Goal: Feedback & Contribution: Submit feedback/report problem

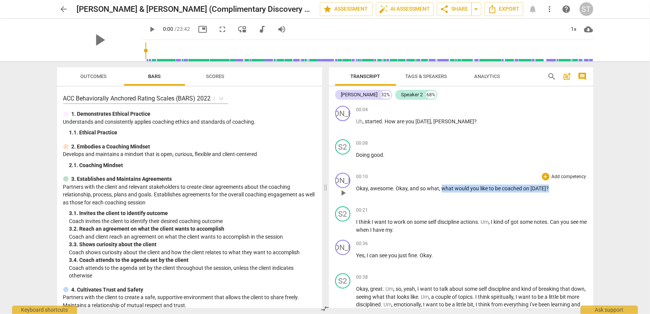
drag, startPoint x: 442, startPoint y: 188, endPoint x: 549, endPoint y: 188, distance: 107.3
click at [549, 188] on p "Okay , awesome . Okay , and so what , what would you like to be coached on [DAT…" at bounding box center [471, 189] width 231 height 8
click at [556, 178] on div "+" at bounding box center [553, 179] width 8 height 8
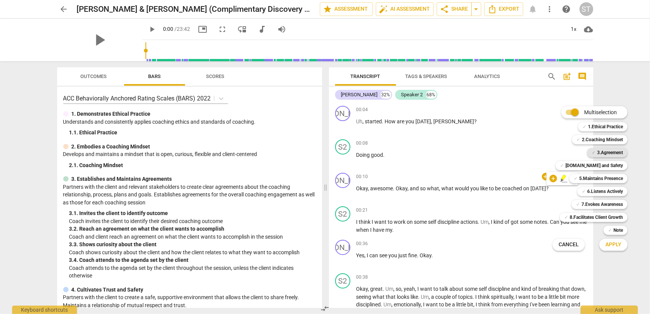
click at [608, 153] on b "3.Agreement" at bounding box center [610, 152] width 26 height 9
click at [607, 246] on span "Apply" at bounding box center [613, 245] width 16 height 8
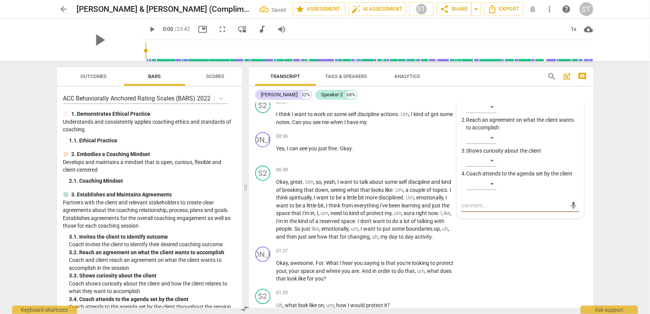
scroll to position [71, 0]
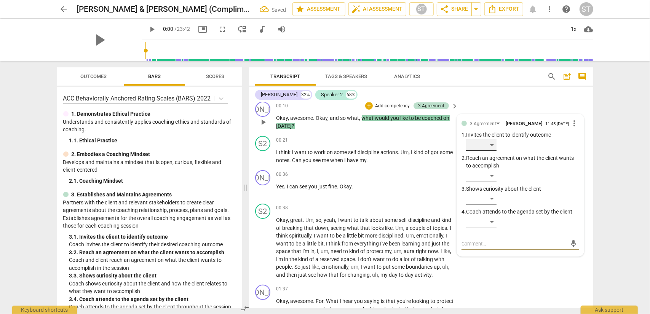
click at [494, 147] on div "​" at bounding box center [481, 145] width 30 height 12
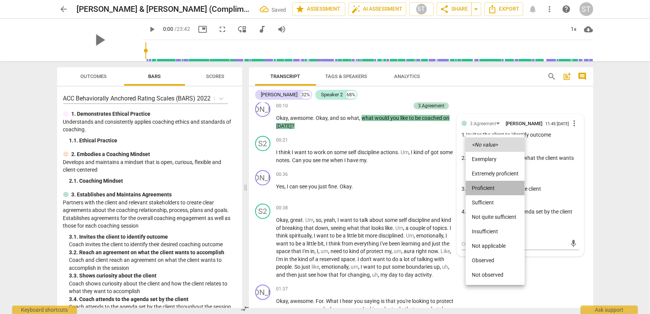
click at [491, 186] on li "Proficient" at bounding box center [495, 188] width 59 height 14
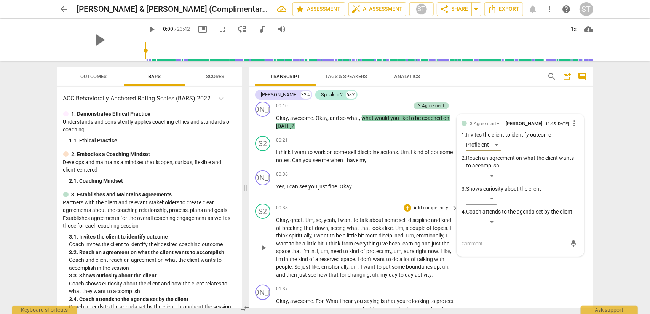
click at [365, 217] on span "talk" at bounding box center [365, 220] width 10 height 6
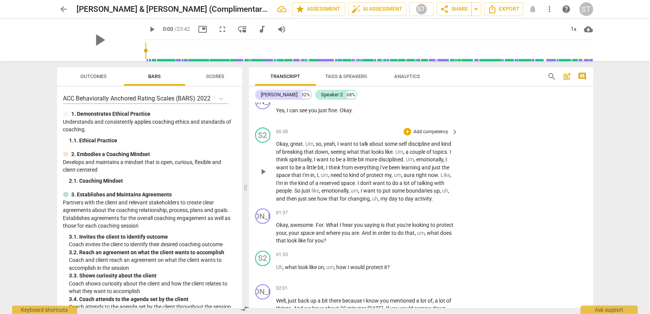
scroll to position [185, 0]
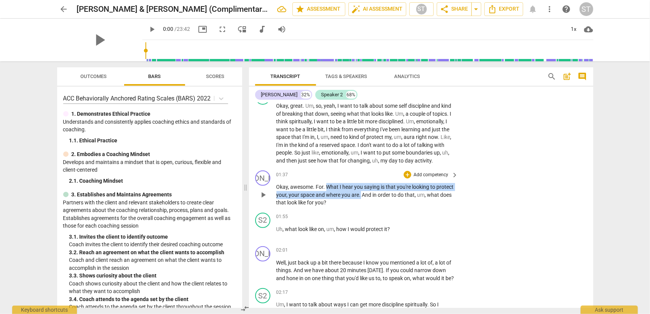
drag, startPoint x: 327, startPoint y: 187, endPoint x: 378, endPoint y: 198, distance: 52.5
click at [378, 198] on p "Okay , awesome . For . What I hear you saying is that you're looking to protect…" at bounding box center [365, 195] width 178 height 24
click at [384, 187] on div "+" at bounding box center [387, 185] width 8 height 8
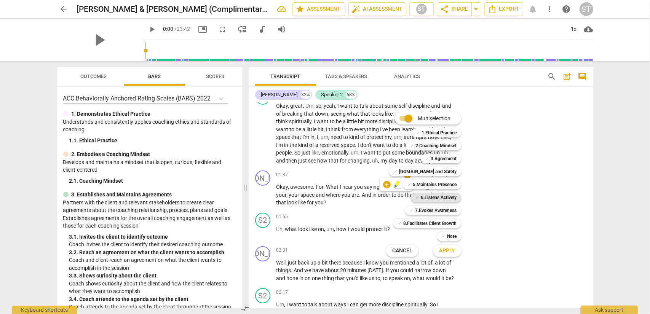
click at [426, 196] on b "6.Listens Actively" at bounding box center [439, 197] width 36 height 9
click at [447, 251] on span "Apply" at bounding box center [447, 251] width 16 height 8
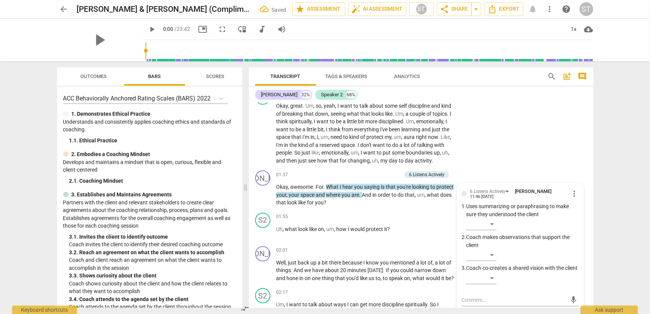
scroll to position [188, 0]
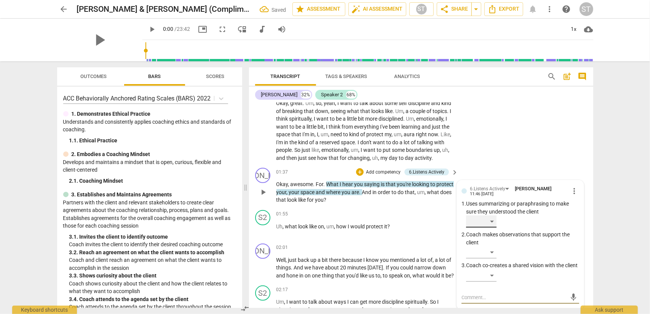
click at [490, 222] on div "​" at bounding box center [481, 221] width 30 height 12
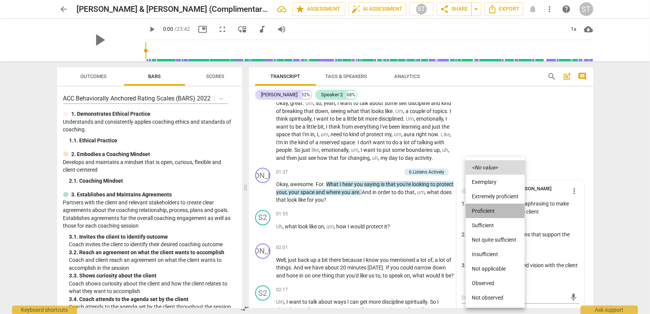
click at [492, 213] on li "Proficient" at bounding box center [495, 211] width 59 height 14
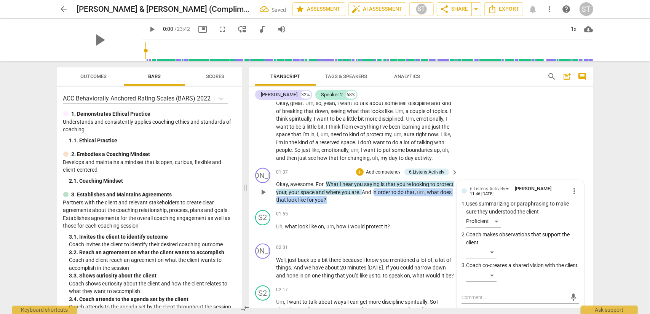
drag, startPoint x: 391, startPoint y: 192, endPoint x: 396, endPoint y: 205, distance: 13.6
click at [396, 205] on div "JA play_arrow pause 01:37 + Add competency 6.Listens Actively keyboard_arrow_ri…" at bounding box center [421, 186] width 344 height 42
click at [360, 189] on div "+" at bounding box center [360, 190] width 8 height 8
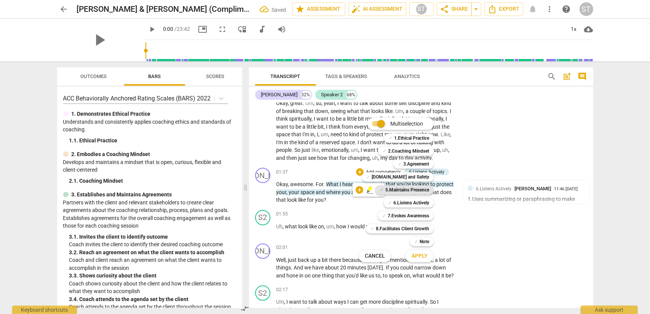
click at [390, 188] on b "5.Maintains Presence" at bounding box center [407, 189] width 44 height 9
click at [404, 216] on b "7.Evokes Awareness" at bounding box center [408, 215] width 41 height 9
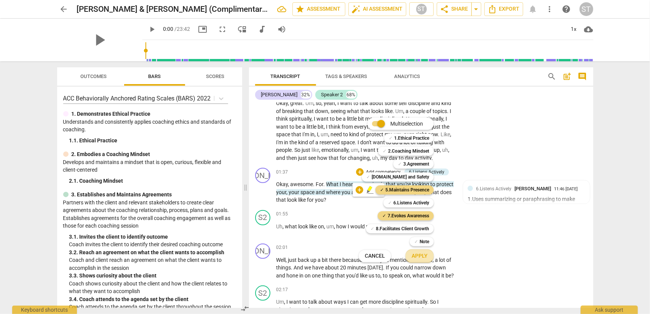
click at [419, 255] on span "Apply" at bounding box center [420, 256] width 16 height 8
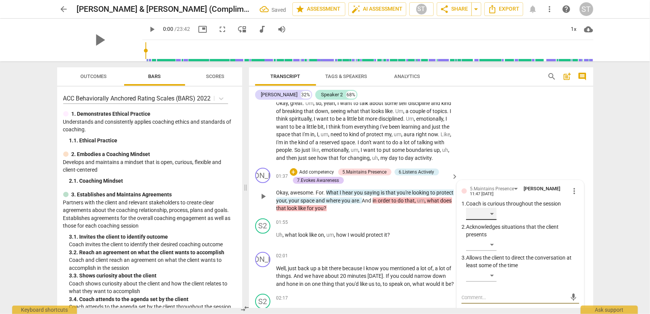
click at [491, 215] on div "​" at bounding box center [481, 214] width 30 height 12
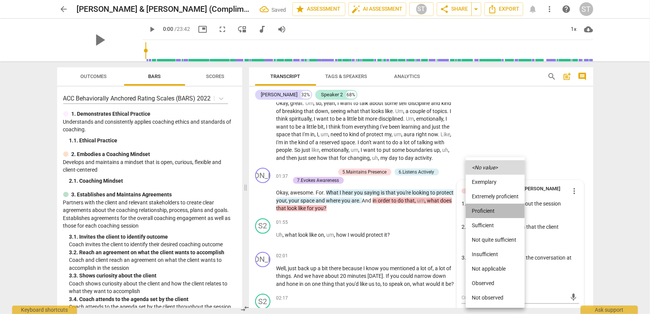
click at [491, 214] on li "Proficient" at bounding box center [495, 211] width 59 height 14
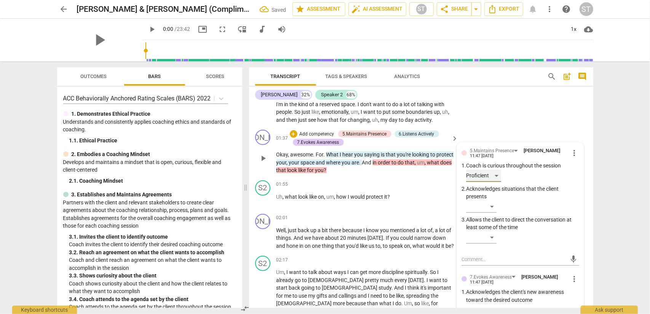
scroll to position [264, 0]
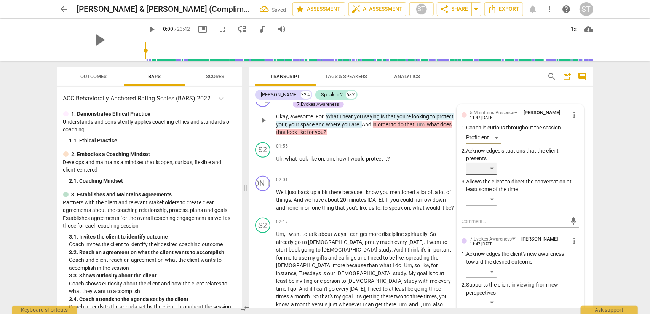
click at [487, 171] on div "​" at bounding box center [481, 169] width 30 height 12
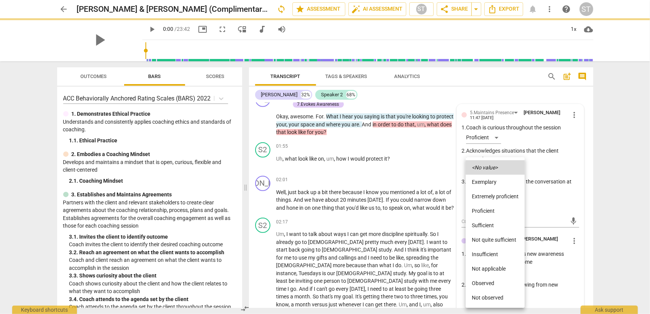
click at [484, 211] on li "Proficient" at bounding box center [495, 211] width 59 height 14
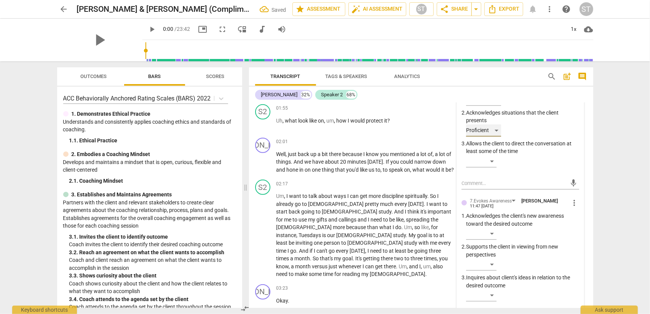
scroll to position [340, 0]
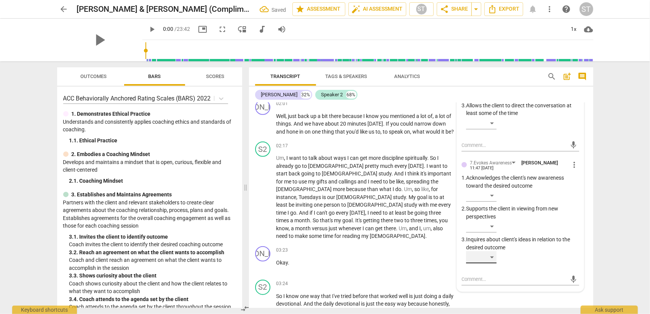
click at [494, 258] on div "​" at bounding box center [481, 257] width 30 height 12
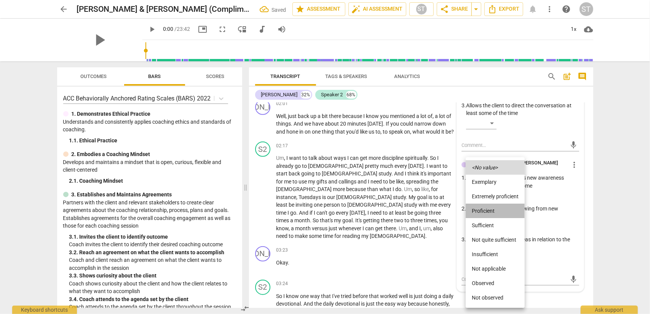
click at [495, 209] on li "Proficient" at bounding box center [495, 211] width 59 height 14
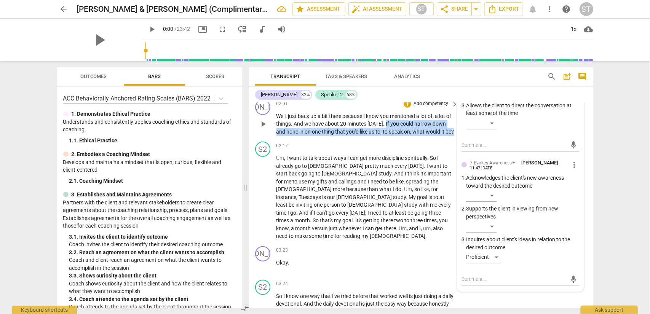
drag, startPoint x: 389, startPoint y: 123, endPoint x: 388, endPoint y: 141, distance: 17.6
click at [388, 136] on p "Well , just back up a bit there because I know you mentioned a lot of , a lot o…" at bounding box center [365, 124] width 178 height 24
click at [290, 131] on div "+" at bounding box center [292, 130] width 8 height 8
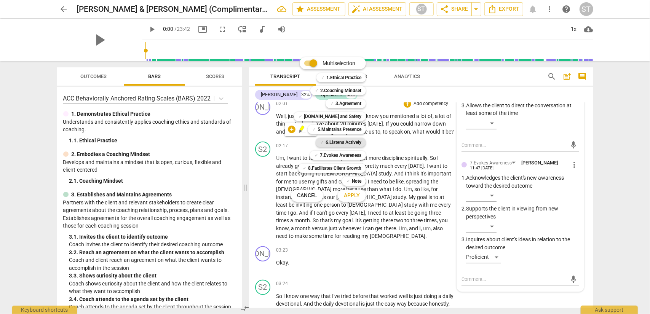
drag, startPoint x: 344, startPoint y: 103, endPoint x: 344, endPoint y: 140, distance: 36.9
click at [344, 107] on b "3.Agreement" at bounding box center [348, 103] width 26 height 9
click at [348, 196] on span "Apply" at bounding box center [352, 196] width 16 height 8
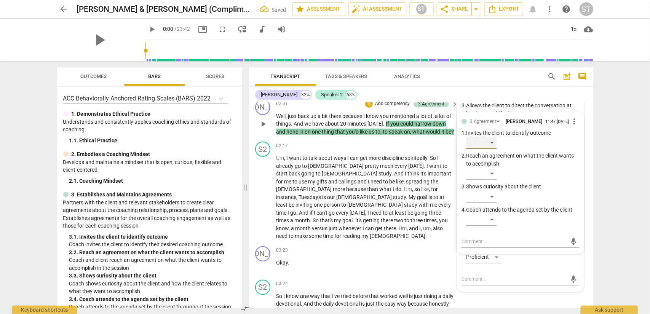
click at [488, 147] on div "​" at bounding box center [481, 143] width 30 height 12
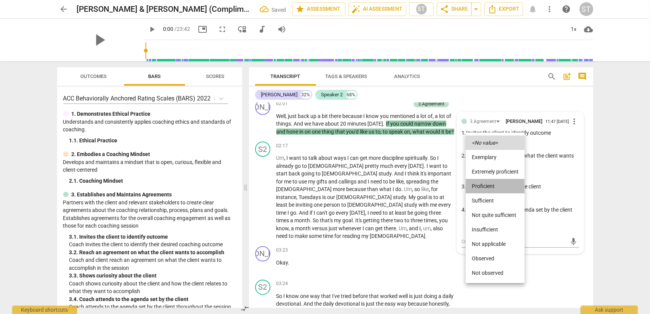
click at [485, 185] on li "Proficient" at bounding box center [495, 186] width 59 height 14
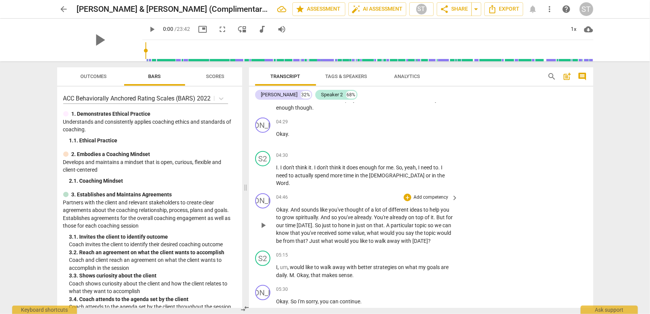
scroll to position [645, 0]
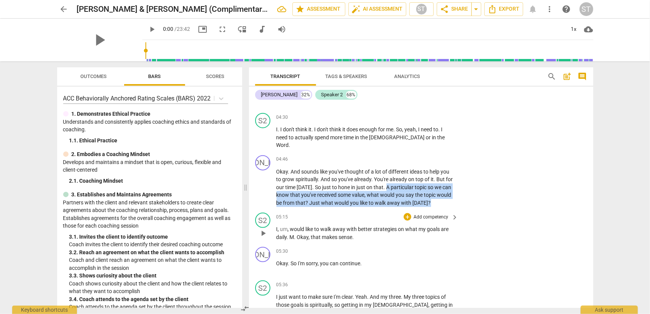
drag, startPoint x: 393, startPoint y: 172, endPoint x: 447, endPoint y: 195, distance: 58.2
click at [447, 195] on div "JA play_arrow pause 00:04 + Add competency keyboard_arrow_right Uh , started . …" at bounding box center [421, 205] width 344 height 205
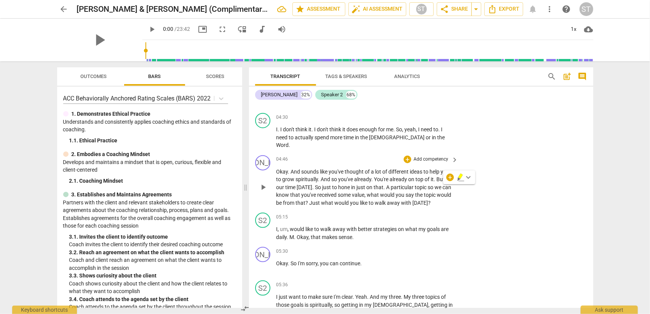
click at [367, 192] on div "JA play_arrow pause 04:46 + Add competency keyboard_arrow_right Okay . And soun…" at bounding box center [421, 181] width 344 height 58
drag, startPoint x: 326, startPoint y: 186, endPoint x: 448, endPoint y: 190, distance: 121.9
click at [448, 190] on p "Okay . And sounds like you've thought of a lot of different ideas to help you t…" at bounding box center [365, 187] width 178 height 39
click at [449, 176] on div "+" at bounding box center [450, 178] width 8 height 8
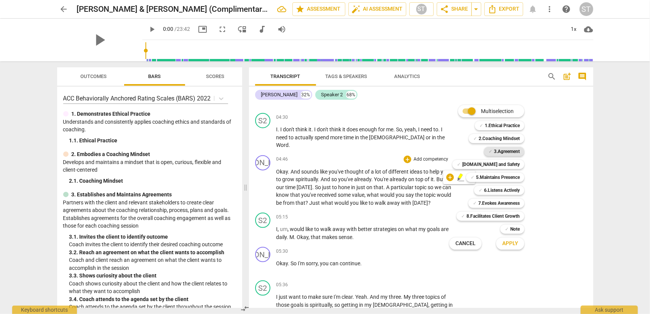
click at [508, 150] on b "3.Agreement" at bounding box center [507, 151] width 26 height 9
click at [509, 242] on span "Apply" at bounding box center [510, 244] width 16 height 8
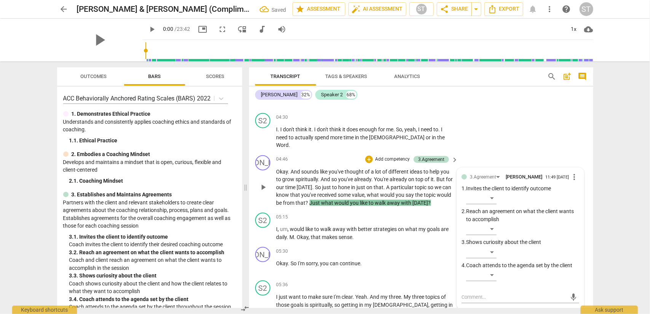
click at [490, 223] on div "​" at bounding box center [522, 230] width 113 height 15
click at [490, 223] on div "​" at bounding box center [481, 229] width 30 height 12
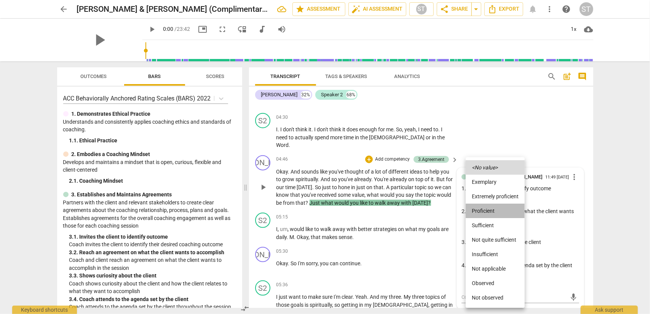
click at [490, 215] on li "Proficient" at bounding box center [495, 211] width 59 height 14
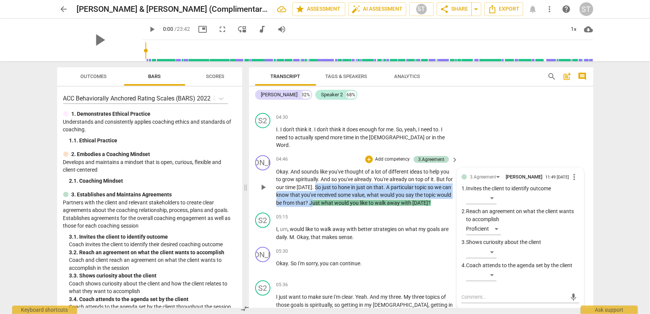
drag, startPoint x: 321, startPoint y: 171, endPoint x: 328, endPoint y: 192, distance: 22.0
click at [328, 192] on div "JA play_arrow pause 04:46 + Add competency 3.Agreement keyboard_arrow_right Oka…" at bounding box center [421, 181] width 344 height 58
click at [342, 178] on div "+" at bounding box center [344, 178] width 8 height 8
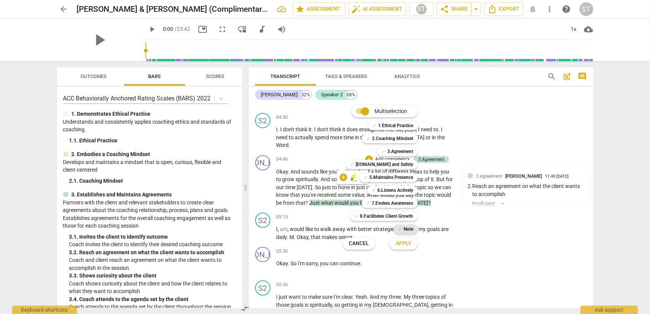
click at [399, 231] on span "✓" at bounding box center [400, 229] width 4 height 9
click at [402, 242] on span "Apply" at bounding box center [404, 244] width 16 height 8
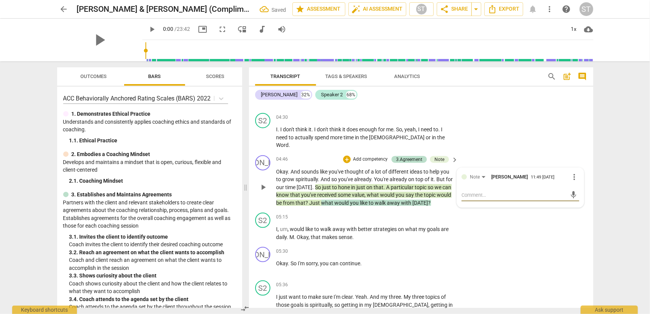
click at [463, 191] on textarea at bounding box center [513, 194] width 105 height 7
type textarea "S"
type textarea "St"
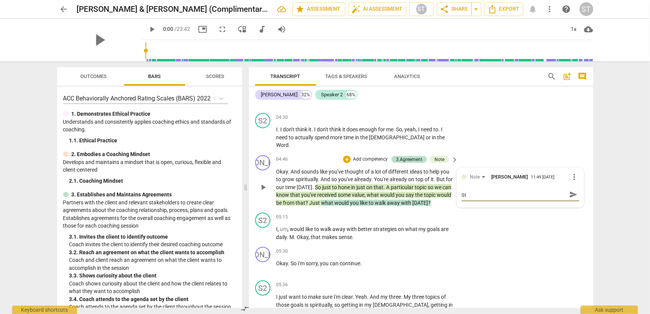
type textarea "Stc"
type textarea "St"
type textarea "Sta"
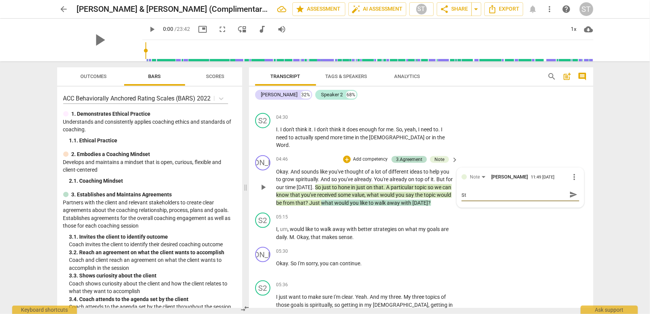
type textarea "Sta"
type textarea "Stac"
type textarea "Stack"
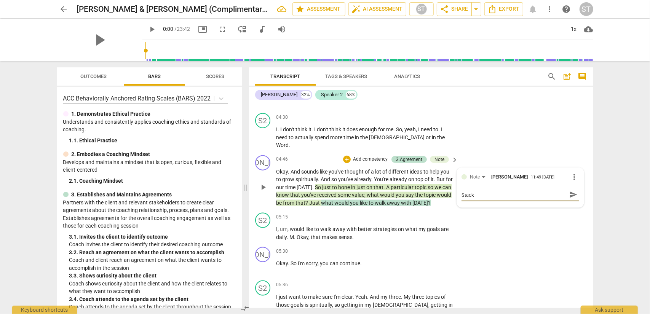
type textarea "Stacki"
type textarea "Stackin"
type textarea "Stacking"
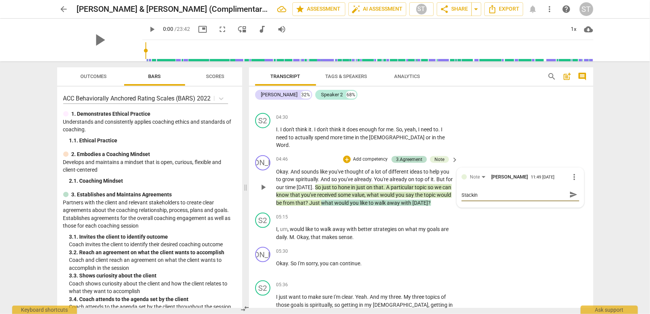
type textarea "Stacking"
type textarea "Stacking o"
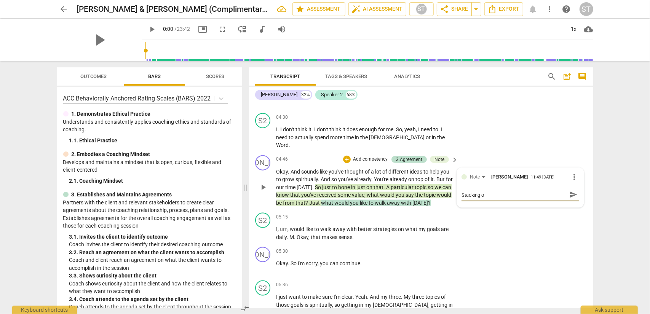
type textarea "Stacking of"
type textarea "Stacking of q"
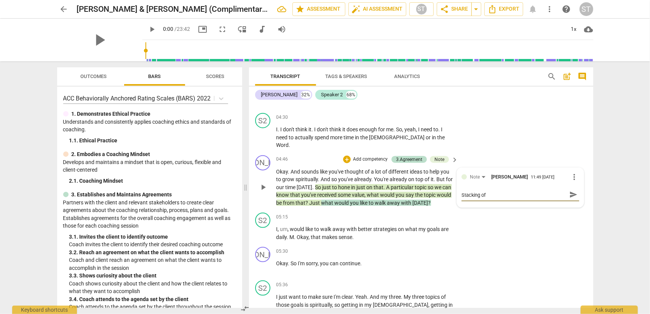
type textarea "Stacking of q"
type textarea "Stacking of qu"
type textarea "Stacking of que"
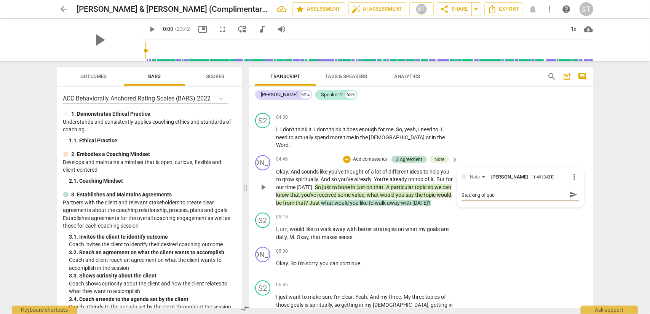
type textarea "Stacking of ques"
type textarea "Stacking of quest"
type textarea "Stacking of questi"
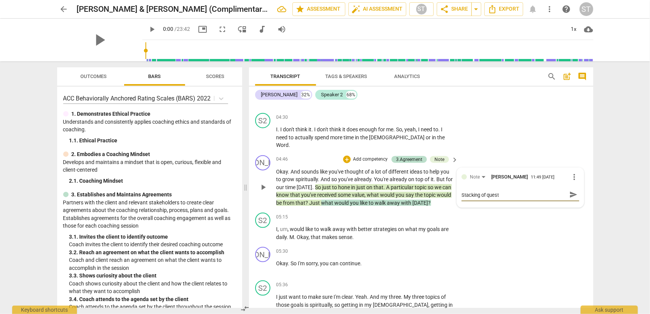
type textarea "Stacking of questi"
type textarea "Stacking of questio"
type textarea "Stacking of question"
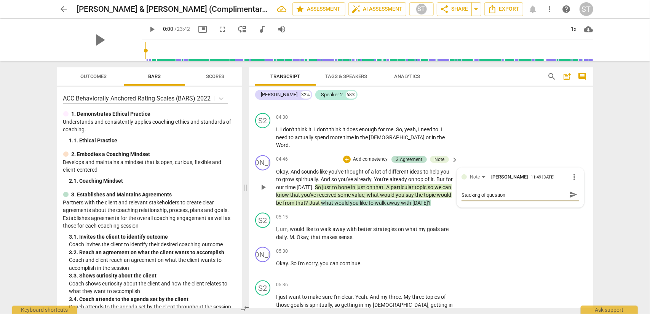
type textarea "Stacking of questions"
type textarea "Stacking of questions -"
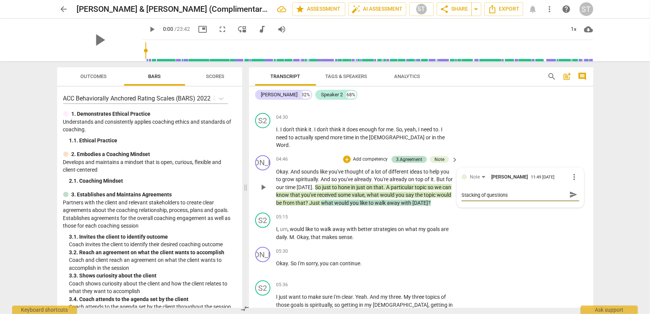
type textarea "Stacking of questions -"
type textarea "Stacking of questions - a"
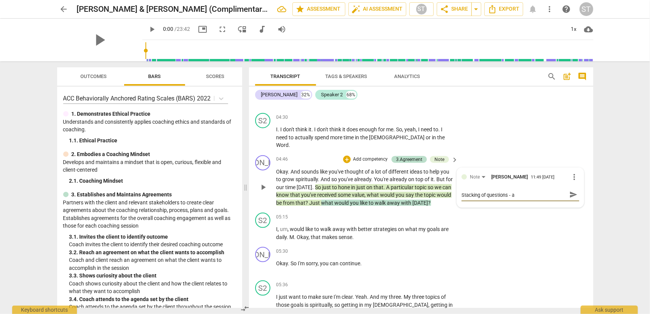
type textarea "Stacking of questions -"
type textarea "Stacking of questions - i"
type textarea "Stacking of questions - in"
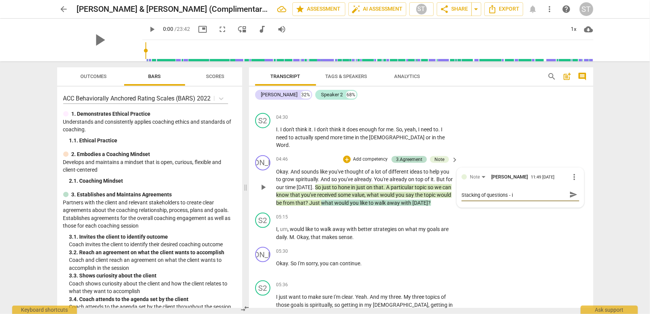
type textarea "Stacking of questions - in"
type textarea "Stacking of questions - inq"
type textarea "Stacking of questions - inqu"
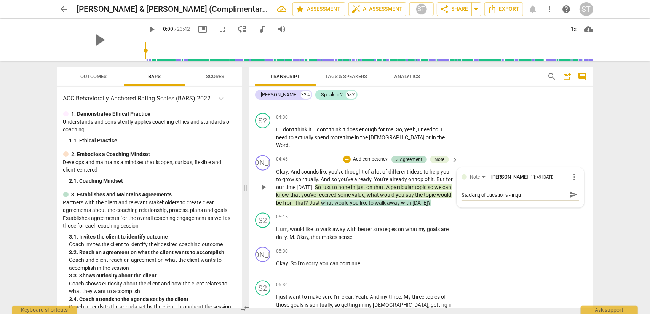
type textarea "Stacking of questions - inqui"
type textarea "Stacking of questions - inquir"
type textarea "Stacking of questions - inquiri"
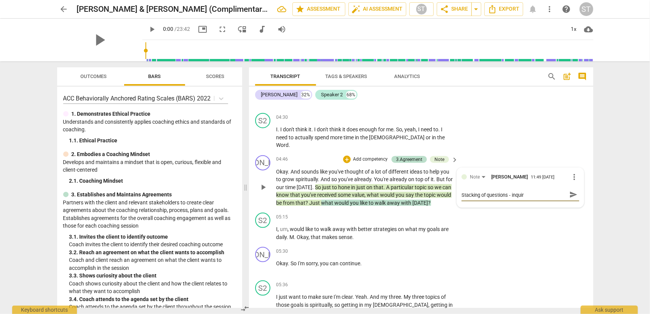
type textarea "Stacking of questions - inquiri"
type textarea "Stacking of questions - inquirin"
type textarea "Stacking of questions - inquiring"
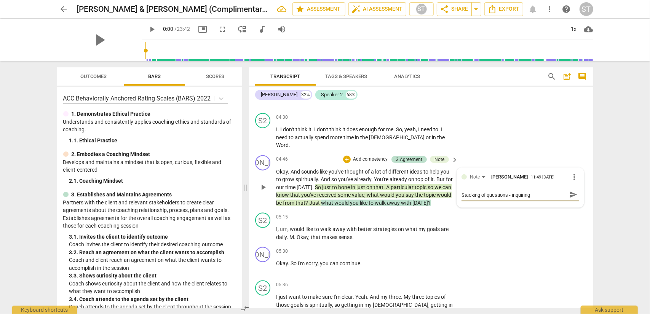
type textarea "Stacking of questions - inquiring"
type textarea "Stacking of questions - inquiring o"
type textarea "Stacking of questions - inquiring of"
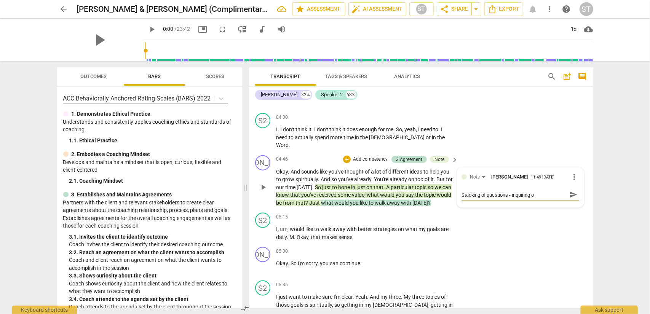
type textarea "Stacking of questions - inquiring of"
type textarea "Stacking of questions - inquiring of t"
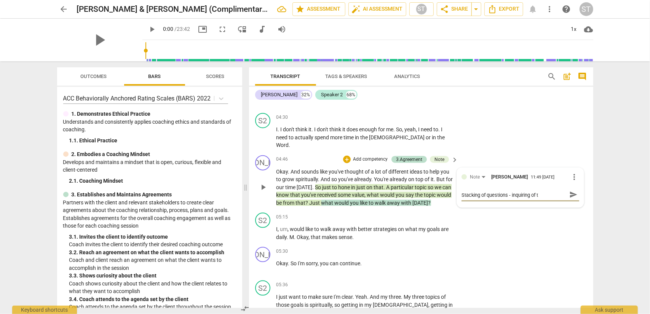
type textarea "Stacking of questions - inquiring of th"
type textarea "Stacking of questions - inquiring of the"
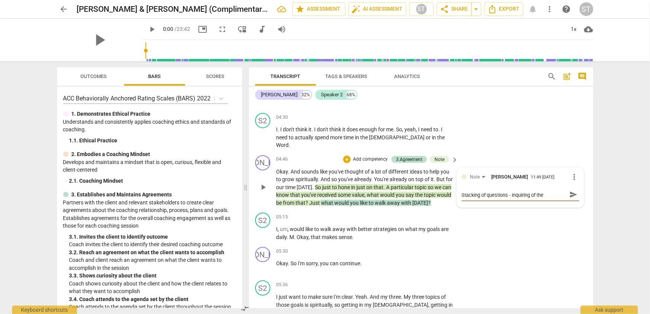
type textarea "Stacking of questions - inquiring of the"
type textarea "Stacking of questions - inquiring of the t"
type textarea "Stacking of questions - inquiring of the to"
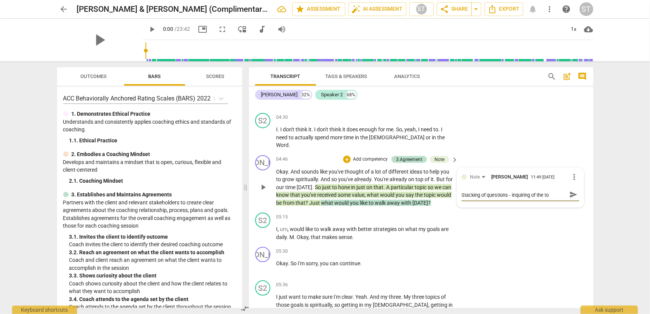
type textarea "Stacking of questions - inquiring of the top"
type textarea "Stacking of questions - inquiring of the topi"
type textarea "Stacking of questions - inquiring of the topic"
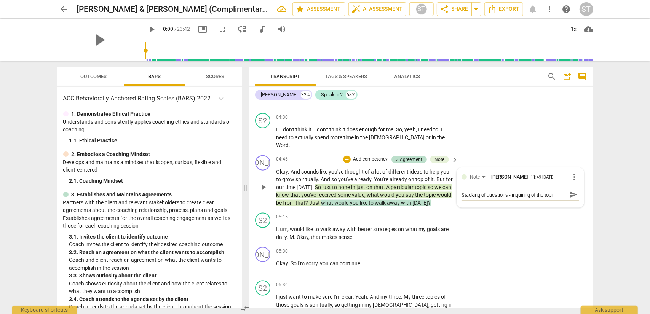
type textarea "Stacking of questions - inquiring of the topic"
type textarea "Stacking of questions - inquiring of the topic a"
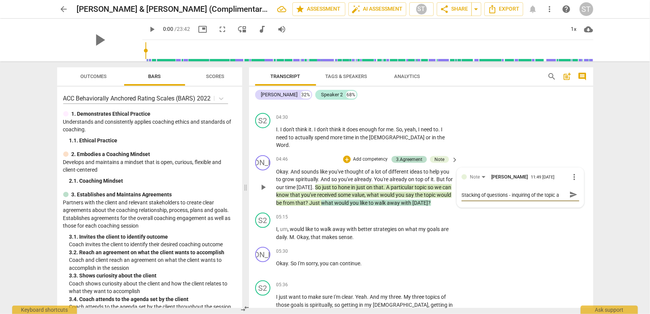
type textarea "Stacking of questions - inquiring of the topic an"
type textarea "Stacking of questions - inquiring of the topic and"
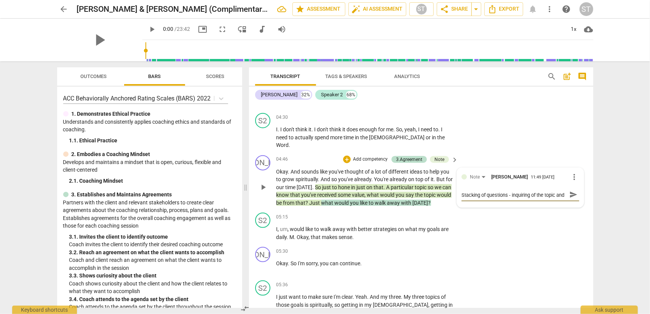
type textarea "Stacking of questions - inquiring of the topic and t"
type textarea "Stacking of questions - inquiring of the topic and th"
type textarea "Stacking of questions - inquiring of the topic and the"
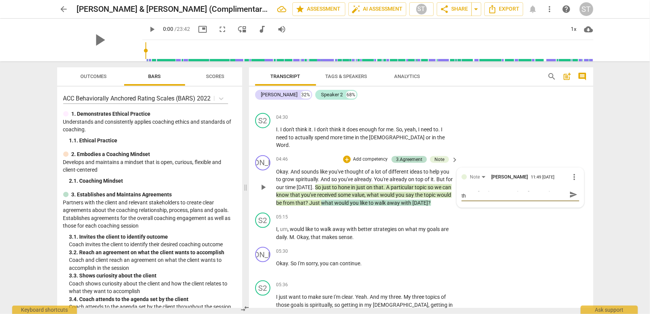
type textarea "Stacking of questions - inquiring of the topic and the"
type textarea "Stacking of questions - inquiring of the topic and the c"
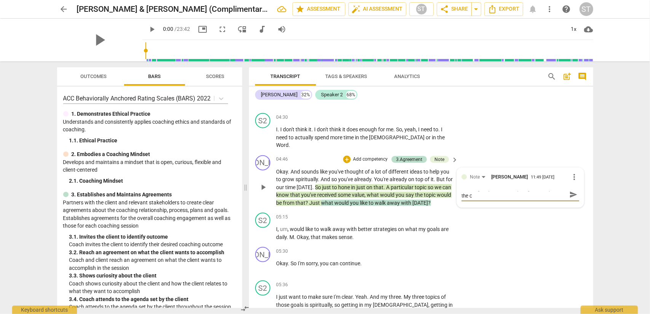
type textarea "Stacking of questions - inquiring of the topic and the cl"
type textarea "Stacking of questions - inquiring of the topic and the cli"
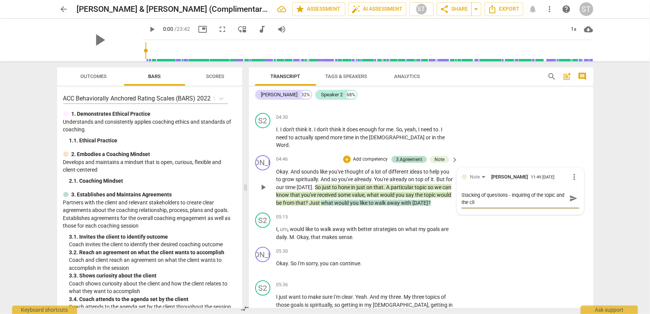
type textarea "Stacking of questions - inquiring of the topic and the clie"
type textarea "Stacking of questions - inquiring of the topic and the clien"
type textarea "Stacking of questions - inquiring of the topic and the client"
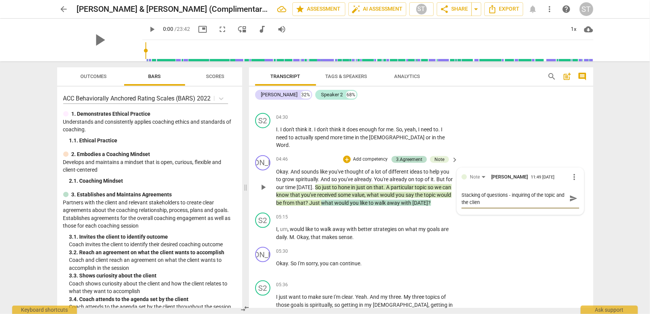
type textarea "Stacking of questions - inquiring of the topic and the client"
type textarea "Stacking of questions - inquiring of the topic and the client'"
type textarea "Stacking of questions - inquiring of the topic and the client's"
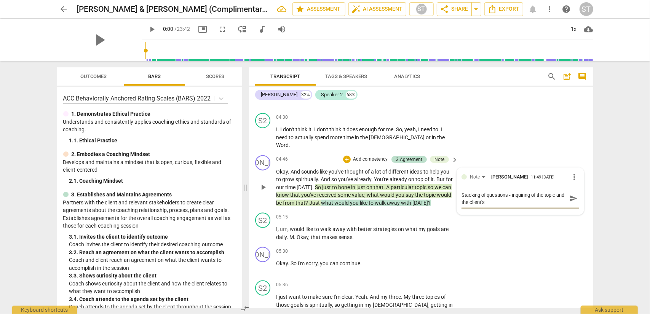
type textarea "Stacking of questions - inquiring of the topic and the client's"
type textarea "Stacking of questions - inquiring of the topic and the client's d"
type textarea "Stacking of questions - inquiring of the topic and the client's de"
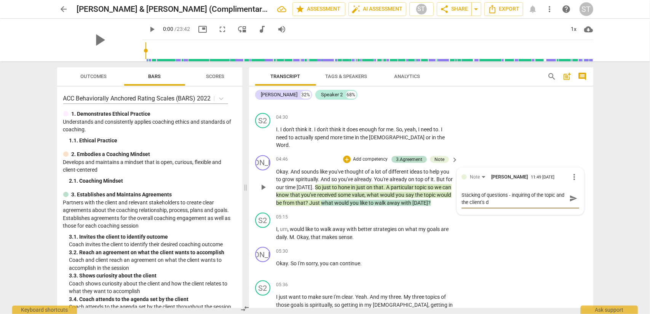
type textarea "Stacking of questions - inquiring of the topic and the client's de"
type textarea "Stacking of questions - inquiring of the topic and the client's des"
type textarea "Stacking of questions - inquiring of the topic and the client's desi"
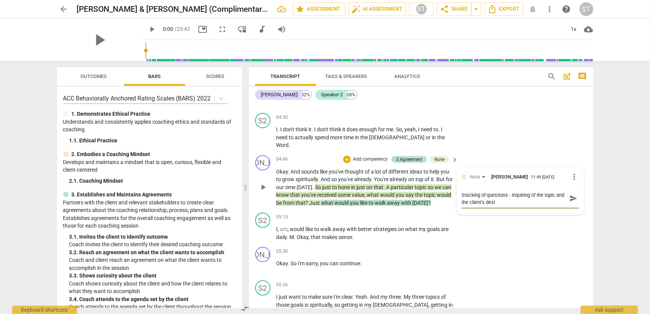
type textarea "Stacking of questions - inquiring of the topic and the client's [PERSON_NAME]"
type textarea "Stacking of questions - inquiring of the topic and the client's desire"
type textarea "Stacking of questions - inquiring of the topic and the client's desired"
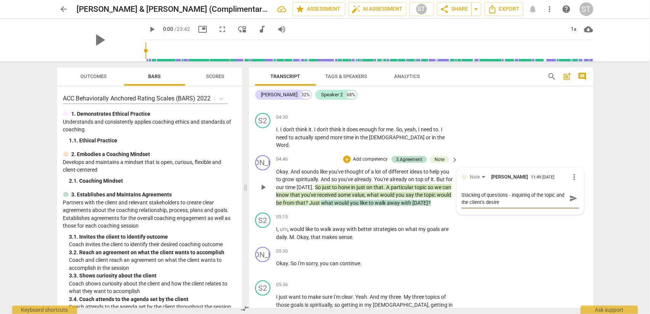
type textarea "Stacking of questions - inquiring of the topic and the client's desired"
type textarea "Stacking of questions - inquiring of the topic and the client's desired o"
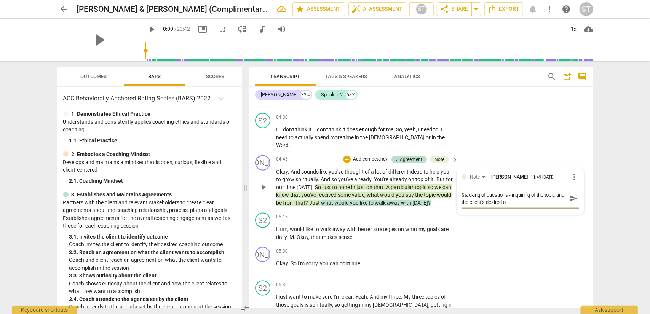
type textarea "Stacking of questions - inquiring of the topic and the client's desired ou"
type textarea "Stacking of questions - inquiring of the topic and the client's desired out"
type textarea "Stacking of questions - inquiring of the topic and the client's desired outc"
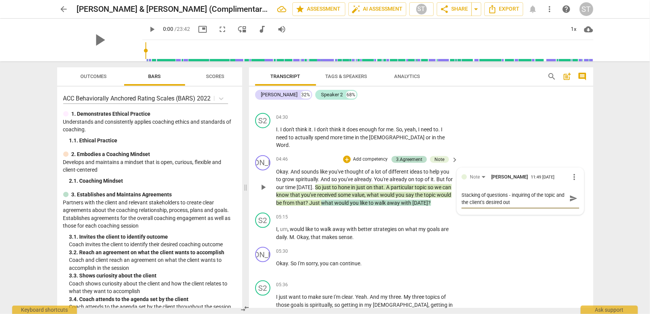
type textarea "Stacking of questions - inquiring of the topic and the client's desired outc"
type textarea "Stacking of questions - inquiring of the topic and the client's desired outco"
type textarea "Stacking of questions - inquiring of the topic and the client's desired outcom"
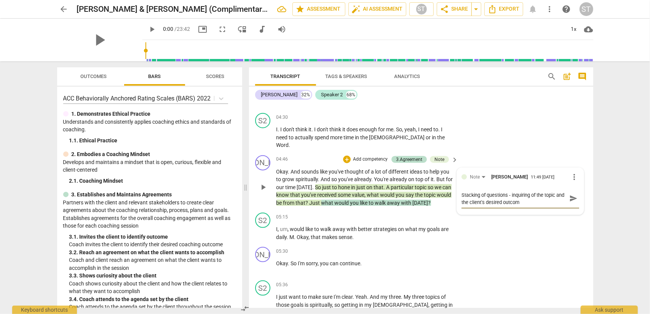
type textarea "Stacking of questions - inquiring of the topic and the client's desired outcome"
click at [572, 195] on span "send" at bounding box center [573, 199] width 8 height 8
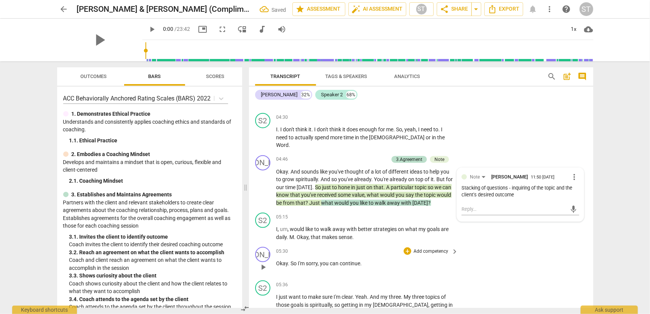
click at [371, 260] on p "Okay . So I'm sorry , you can continue ." at bounding box center [365, 264] width 178 height 8
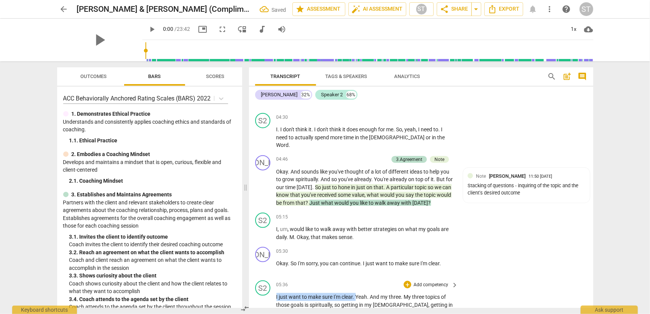
drag, startPoint x: 356, startPoint y: 280, endPoint x: 270, endPoint y: 282, distance: 86.1
click at [270, 282] on div "S2 play_arrow pause 05:36 + Add competency keyboard_arrow_right I just want to …" at bounding box center [421, 318] width 344 height 81
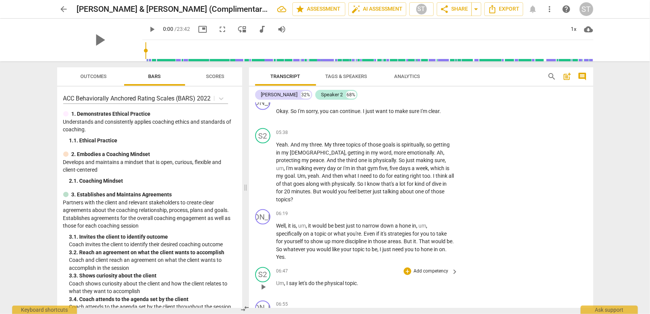
scroll to position [835, 0]
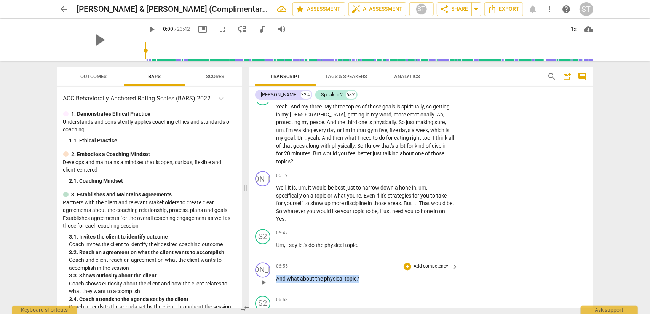
drag, startPoint x: 277, startPoint y: 255, endPoint x: 362, endPoint y: 258, distance: 85.3
click at [362, 275] on p "And what about the physical topic ?" at bounding box center [365, 279] width 178 height 8
click at [368, 249] on div "+" at bounding box center [366, 246] width 8 height 8
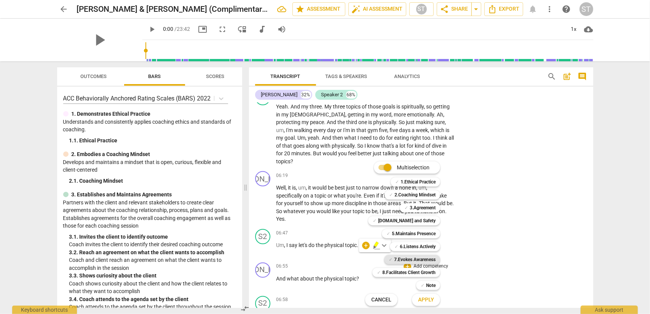
click at [423, 259] on b "7.Evokes Awareness" at bounding box center [414, 259] width 41 height 9
click at [429, 299] on span "Apply" at bounding box center [426, 300] width 16 height 8
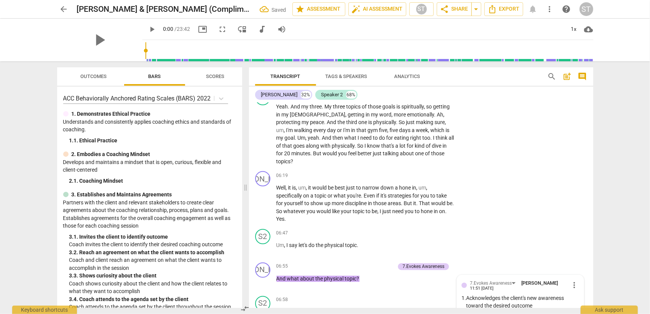
scroll to position [1006, 0]
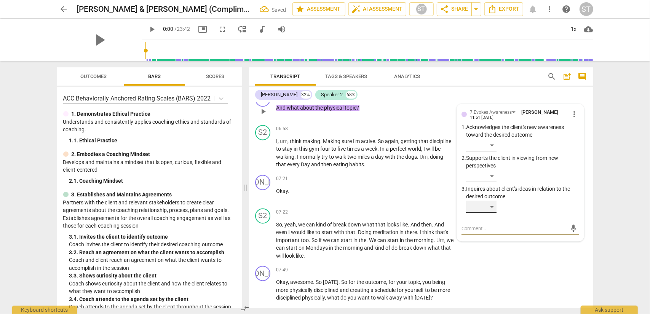
click at [491, 201] on div "​" at bounding box center [481, 207] width 30 height 12
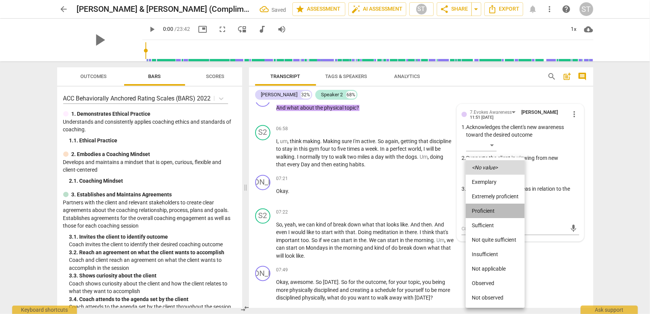
click at [490, 208] on li "Proficient" at bounding box center [495, 211] width 59 height 14
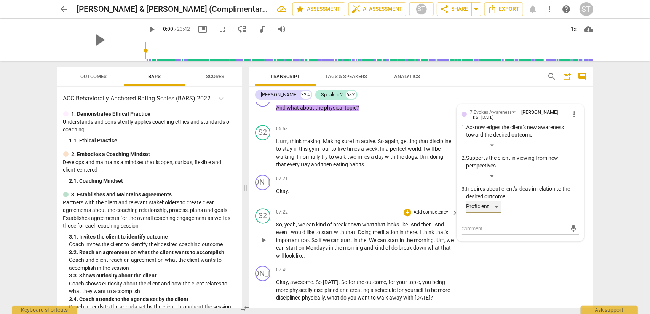
scroll to position [1044, 0]
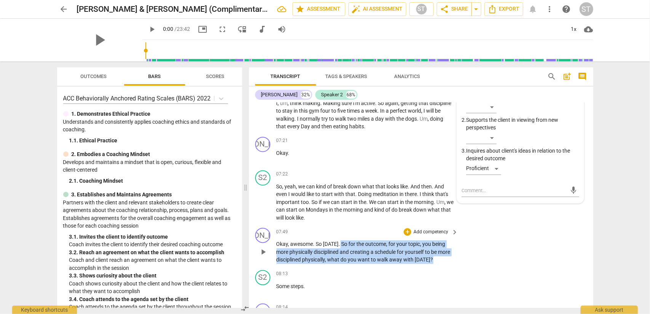
drag, startPoint x: 338, startPoint y: 220, endPoint x: 435, endPoint y: 241, distance: 99.2
click at [435, 241] on div "JA play_arrow pause 07:49 + Add competency keyboard_arrow_right Okay , awesome …" at bounding box center [421, 246] width 344 height 42
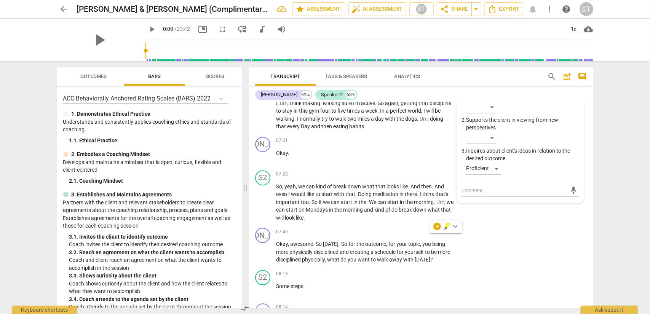
click at [436, 230] on div "+ keyboard_arrow_down" at bounding box center [446, 227] width 32 height 14
click at [437, 229] on div "+" at bounding box center [437, 227] width 8 height 8
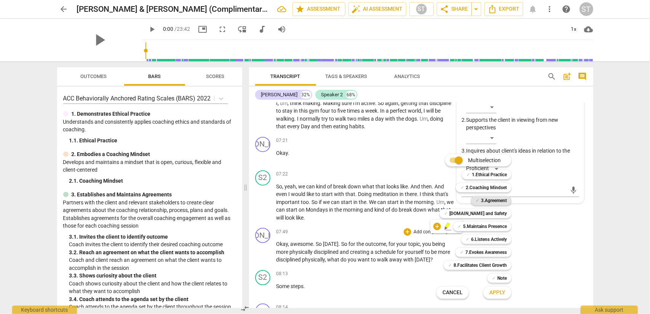
click at [489, 201] on b "3.Agreement" at bounding box center [494, 200] width 26 height 9
click at [497, 291] on span "Apply" at bounding box center [497, 293] width 16 height 8
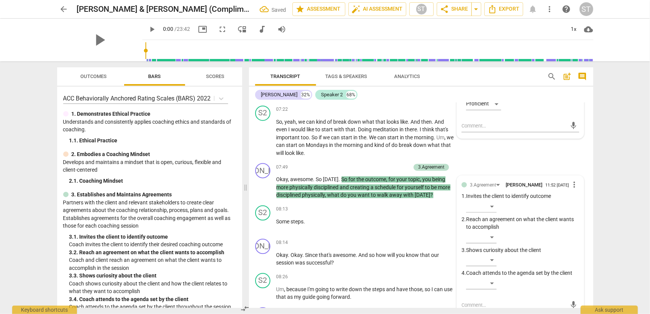
scroll to position [1071, 0]
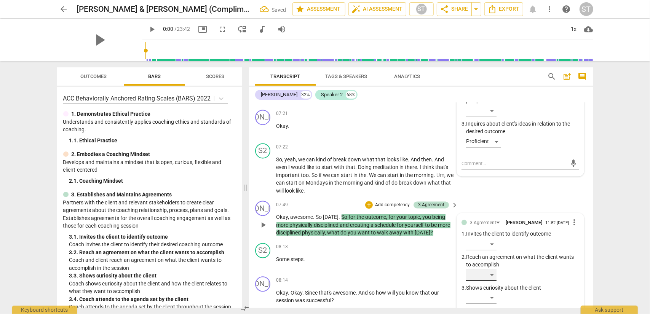
click at [493, 269] on div "​" at bounding box center [481, 275] width 30 height 12
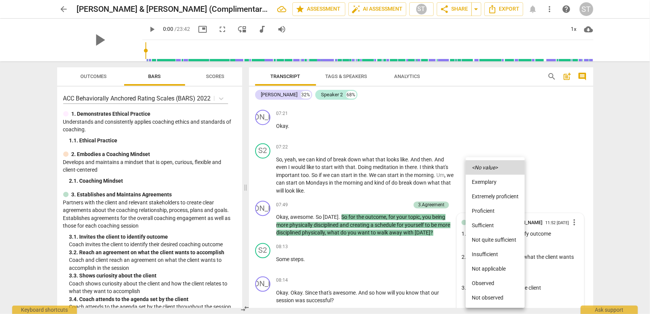
click at [502, 211] on li "Proficient" at bounding box center [495, 211] width 59 height 14
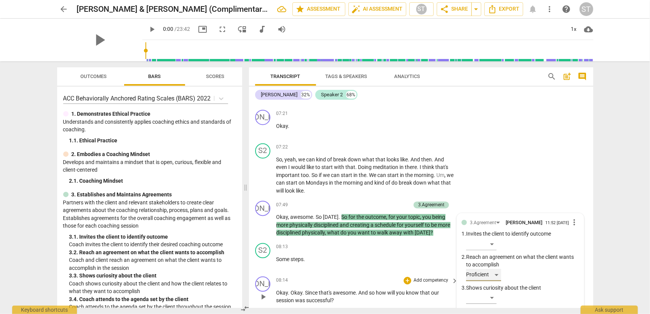
scroll to position [1109, 0]
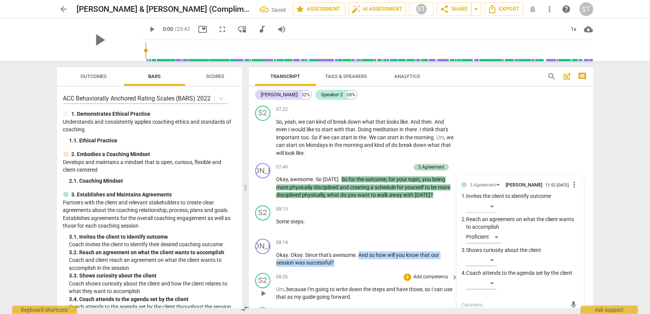
drag, startPoint x: 359, startPoint y: 231, endPoint x: 370, endPoint y: 249, distance: 20.3
click at [370, 249] on div "JA play_arrow pause 00:04 + Add competency keyboard_arrow_right Uh , started . …" at bounding box center [421, 205] width 344 height 205
click at [341, 229] on div "+" at bounding box center [342, 230] width 8 height 8
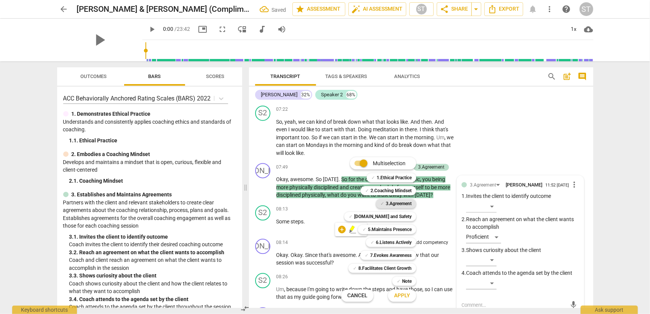
click at [404, 207] on b "3.Agreement" at bounding box center [399, 203] width 26 height 9
click at [407, 293] on span "Apply" at bounding box center [402, 296] width 16 height 8
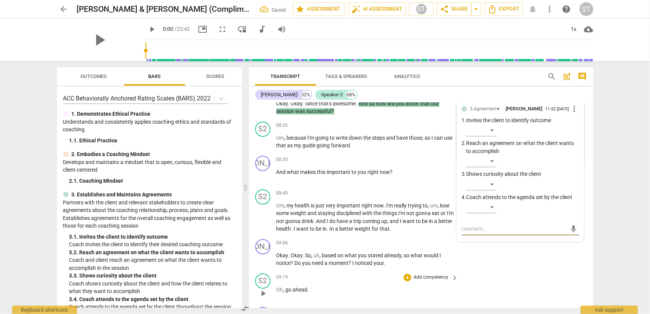
scroll to position [1185, 0]
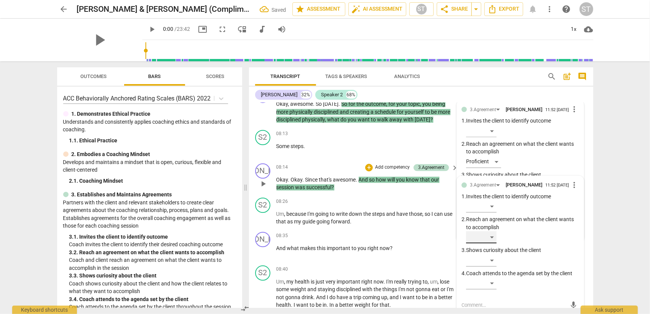
click at [493, 231] on div "​" at bounding box center [481, 237] width 30 height 12
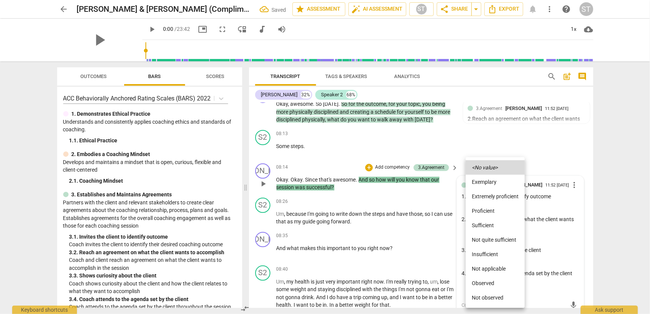
click at [493, 219] on li "Sufficient" at bounding box center [495, 225] width 59 height 14
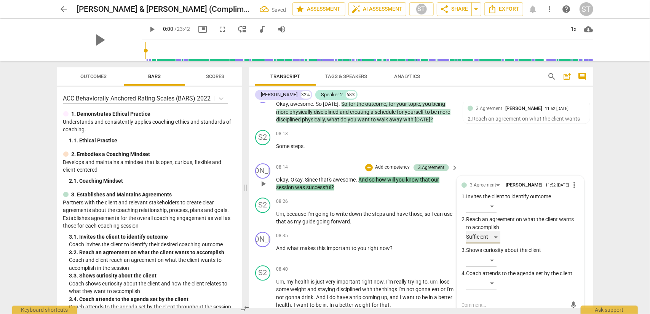
click at [495, 231] on div "Sufficient" at bounding box center [483, 237] width 34 height 12
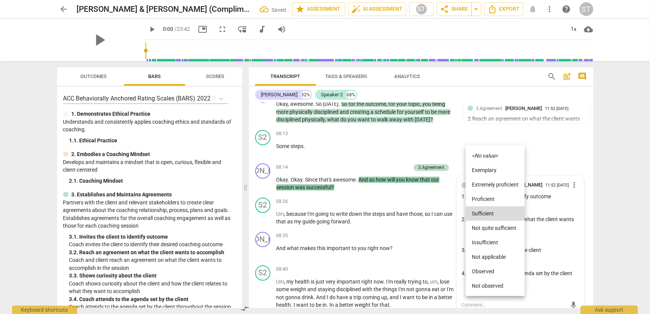
click at [498, 206] on li "Proficient" at bounding box center [495, 199] width 59 height 14
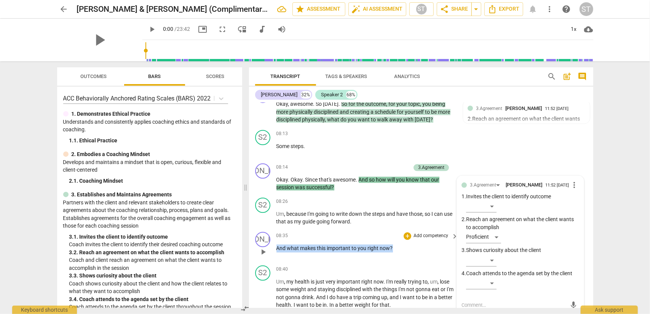
drag, startPoint x: 277, startPoint y: 225, endPoint x: 396, endPoint y: 227, distance: 118.8
click at [396, 244] on p "And what makes this important to you right now ?" at bounding box center [365, 248] width 178 height 8
click at [399, 216] on div "+" at bounding box center [399, 215] width 8 height 8
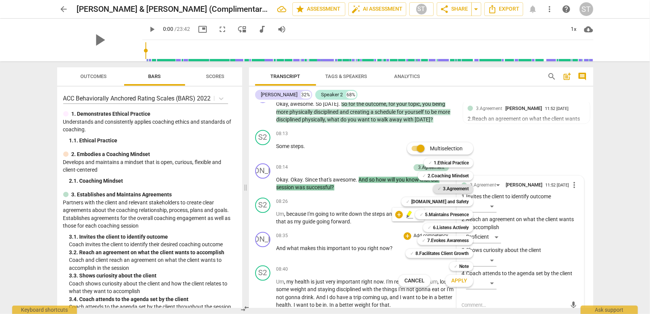
click at [462, 191] on b "3.Agreement" at bounding box center [456, 188] width 26 height 9
click at [464, 279] on span "Apply" at bounding box center [459, 281] width 16 height 8
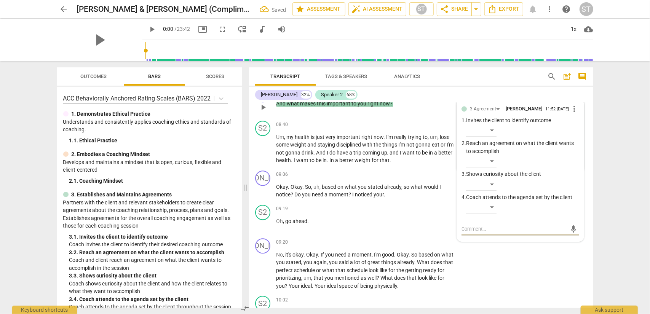
scroll to position [1253, 0]
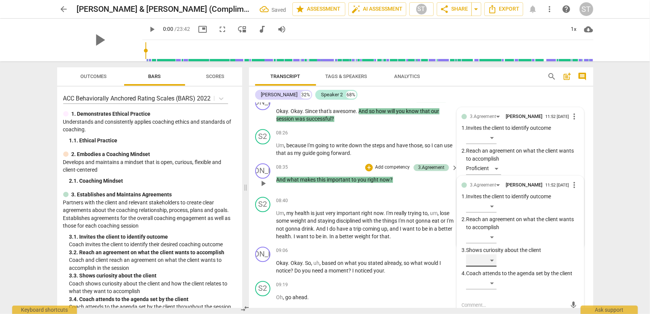
click at [483, 254] on div "​" at bounding box center [481, 260] width 30 height 12
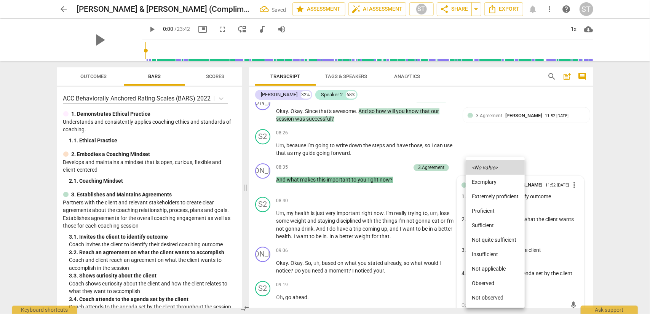
click at [487, 217] on li "Proficient" at bounding box center [495, 211] width 59 height 14
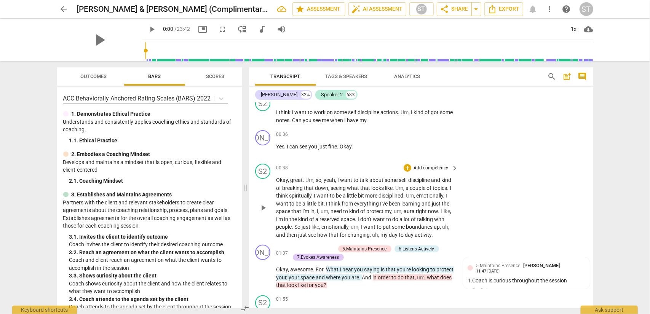
scroll to position [0, 0]
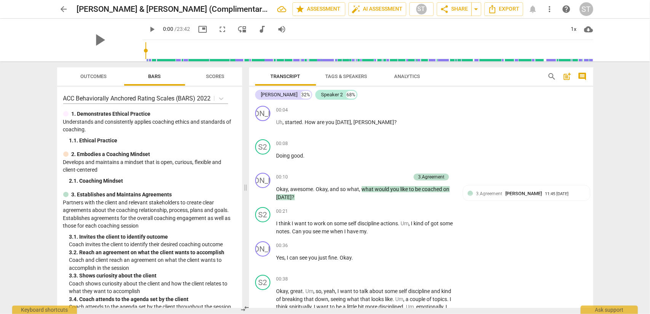
click at [567, 76] on span "post_add" at bounding box center [567, 76] width 9 height 9
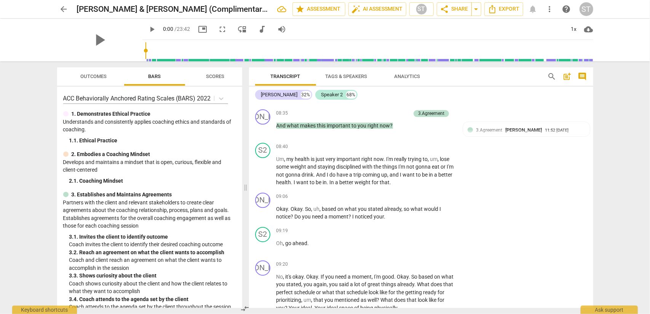
scroll to position [1408, 0]
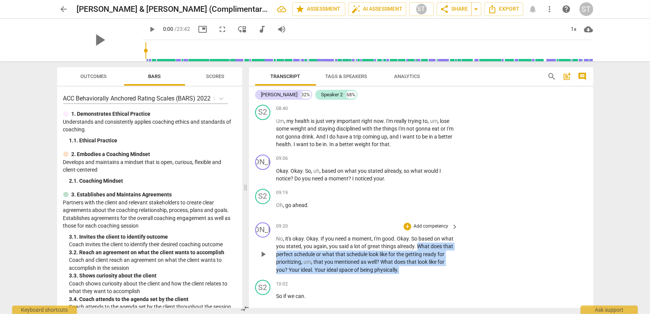
drag, startPoint x: 429, startPoint y: 223, endPoint x: 423, endPoint y: 246, distance: 23.8
click at [423, 246] on p "No , it's okay . Okay . If you need a moment , I'm good . Okay . So based on wh…" at bounding box center [365, 254] width 178 height 39
click at [424, 237] on div "+" at bounding box center [425, 237] width 8 height 8
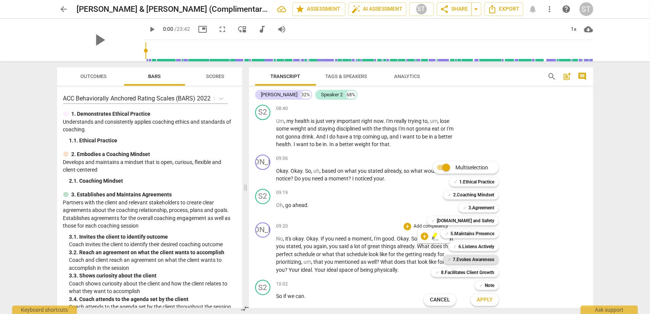
click at [459, 259] on b "7.Evokes Awareness" at bounding box center [473, 259] width 41 height 9
click at [479, 283] on div "✓ Note" at bounding box center [487, 285] width 24 height 9
click at [483, 300] on span "Apply" at bounding box center [485, 300] width 16 height 8
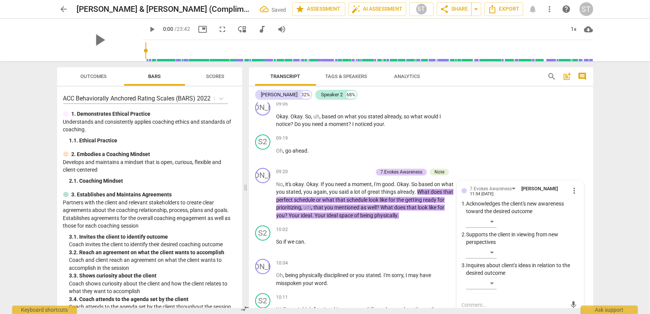
scroll to position [1425, 0]
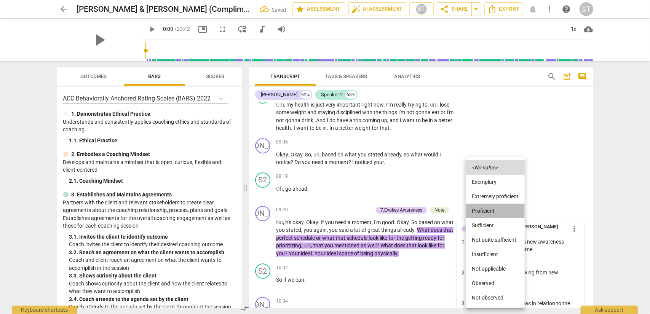
click at [491, 210] on li "Proficient" at bounding box center [495, 211] width 59 height 14
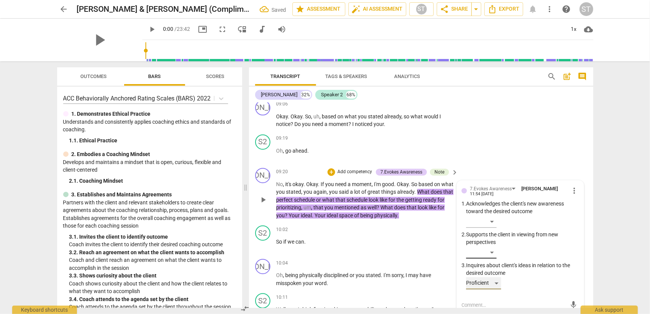
scroll to position [1501, 0]
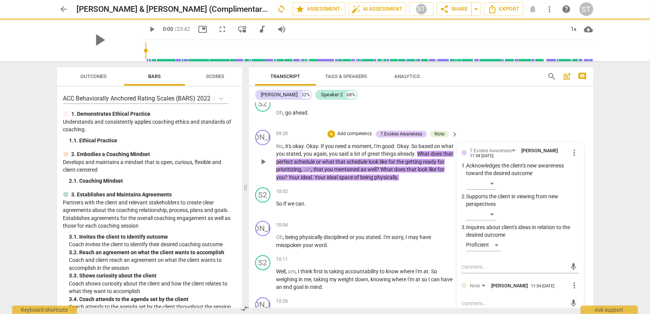
click at [473, 300] on textarea at bounding box center [513, 303] width 105 height 7
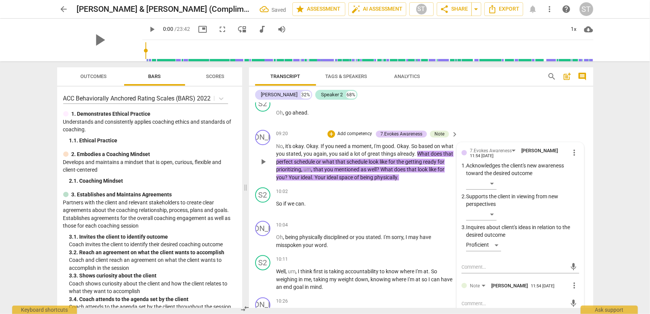
type textarea "A"
type textarea "As"
type textarea "Ask"
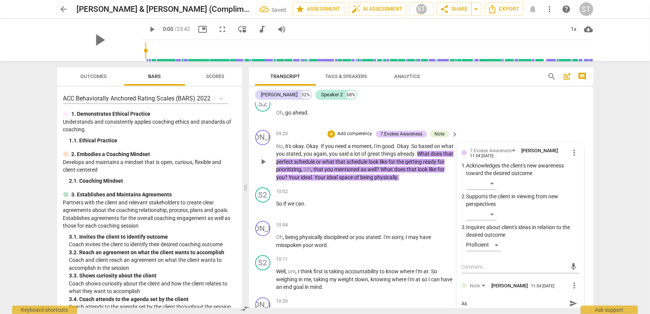
type textarea "Ask"
type textarea "Ask j"
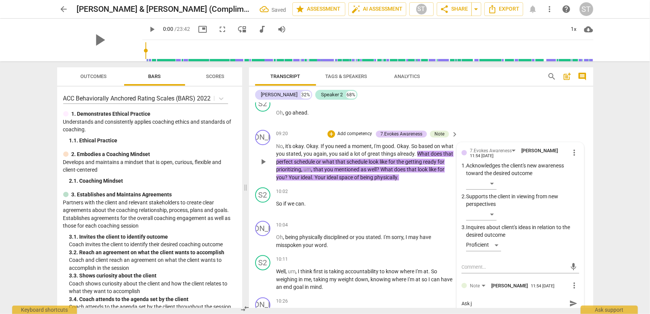
type textarea "Ask ju"
type textarea "Ask jus"
type textarea "Ask just"
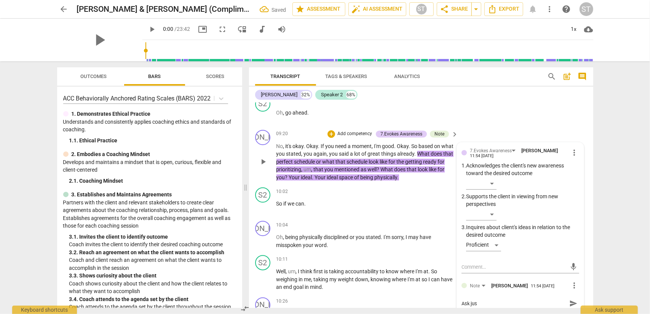
type textarea "Ask just"
type textarea "Ask just o"
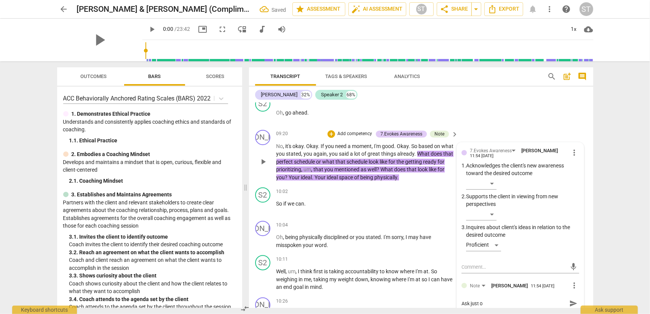
type textarea "Ask just on"
type textarea "Ask just one"
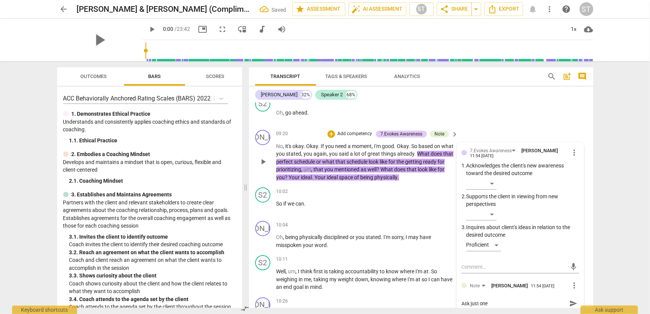
type textarea "Ask just one"
type textarea "Ask just one q"
type textarea "Ask just one qu"
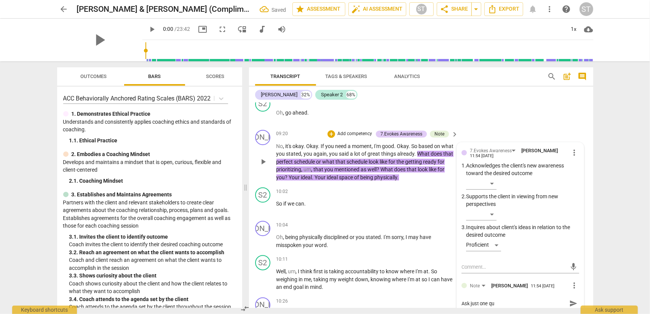
type textarea "Ask just one que"
click at [463, 300] on textarea "Ask just one question at at time!" at bounding box center [513, 303] width 105 height 7
click at [537, 300] on textarea "Strive to ask just one question at at time!" at bounding box center [513, 303] width 105 height 7
click at [569, 299] on span "send" at bounding box center [573, 303] width 8 height 8
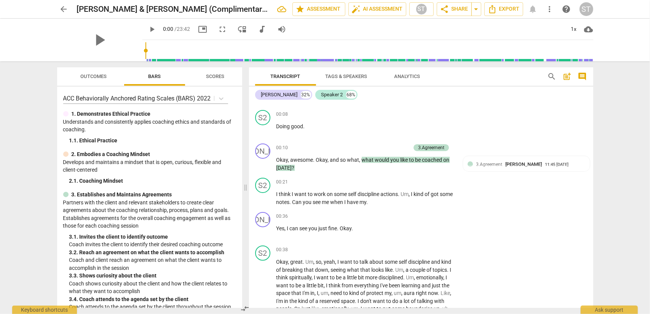
scroll to position [0, 0]
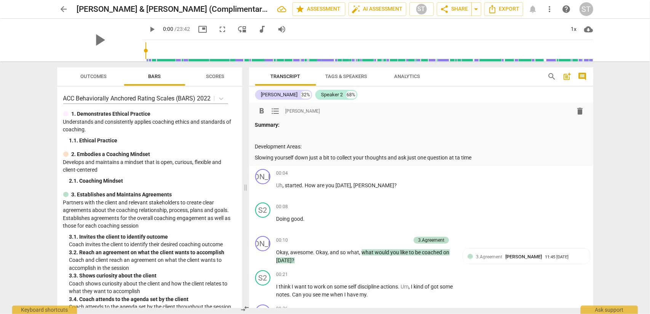
click at [458, 157] on p "Slowing yourself down just a bit to collect your thoughts and ask just one ques…" at bounding box center [421, 158] width 332 height 8
click at [474, 156] on p "Slowing yourself down just a bit to collect your thoughts and ask just one ques…" at bounding box center [421, 158] width 332 height 8
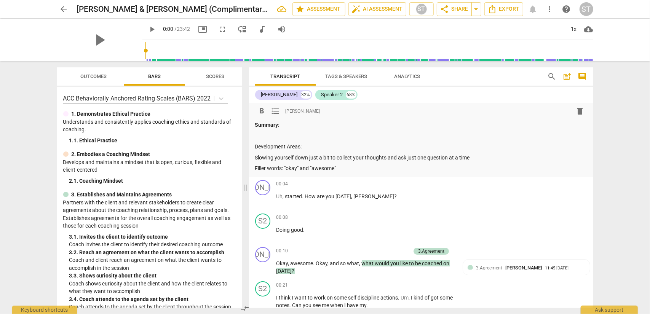
click at [255, 166] on p "Filler words: "okay" and "awesome"" at bounding box center [421, 168] width 332 height 8
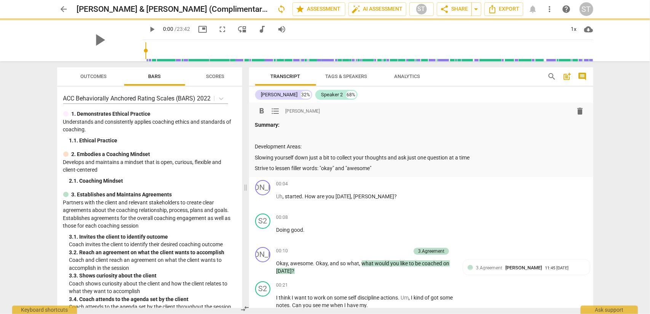
click at [318, 167] on p "Strive to lessen filler words: "okay" and "awesome"" at bounding box center [421, 168] width 332 height 8
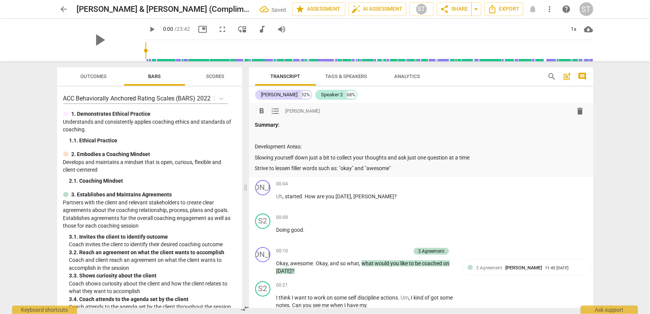
click at [416, 167] on p "Strive to lessen filler words such as: "okay" and "awesome"" at bounding box center [421, 168] width 332 height 8
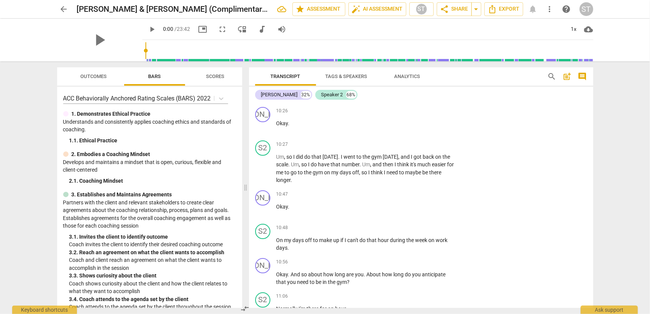
scroll to position [1751, 0]
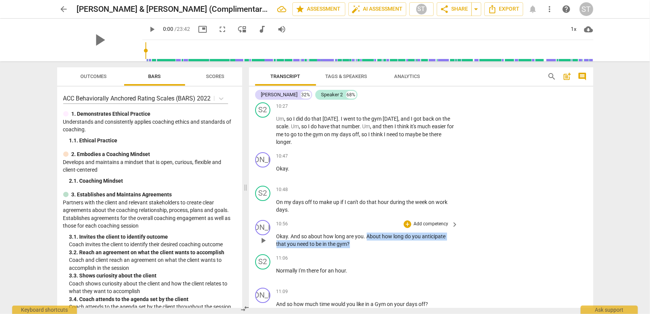
drag, startPoint x: 366, startPoint y: 214, endPoint x: 367, endPoint y: 223, distance: 9.3
click at [367, 233] on p "Okay . And so about how long are you . About how long do you anticipate that yo…" at bounding box center [365, 241] width 178 height 16
click at [356, 211] on div "+" at bounding box center [357, 211] width 8 height 8
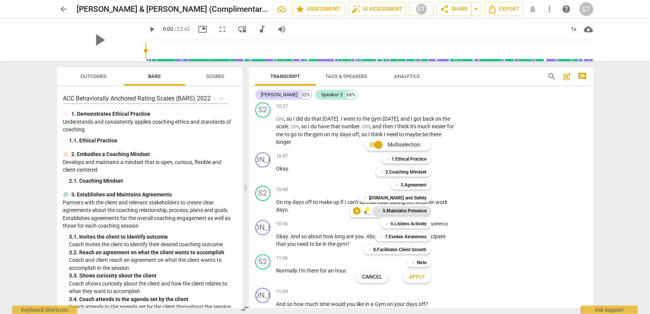
click at [391, 211] on b "5.Maintains Presence" at bounding box center [405, 210] width 44 height 9
click at [416, 236] on b "7.Evokes Awareness" at bounding box center [405, 236] width 41 height 9
click at [422, 278] on span "Apply" at bounding box center [417, 277] width 16 height 8
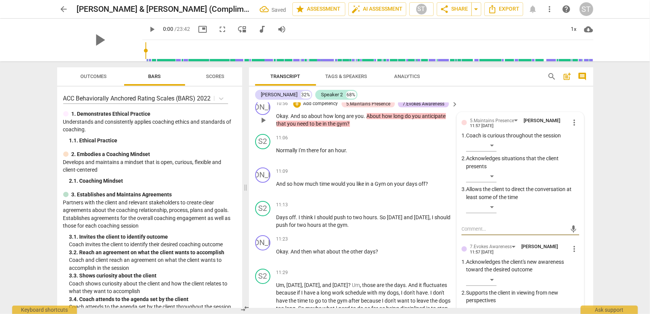
scroll to position [1757, 0]
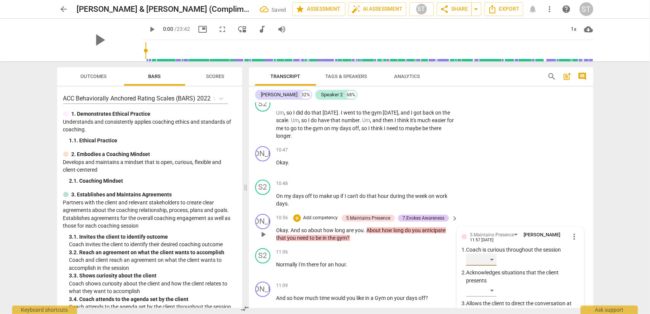
click at [490, 254] on div "​" at bounding box center [481, 260] width 30 height 12
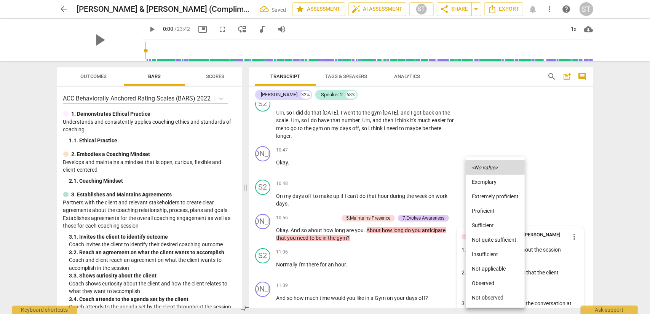
click at [495, 211] on li "Proficient" at bounding box center [495, 211] width 59 height 14
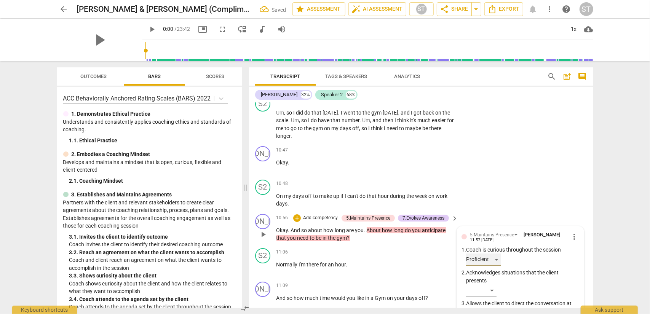
scroll to position [1795, 0]
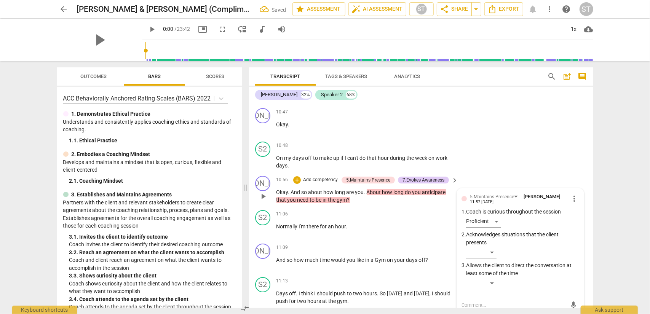
click at [495, 246] on div "​" at bounding box center [522, 253] width 113 height 15
click at [490, 246] on div "​" at bounding box center [481, 252] width 30 height 12
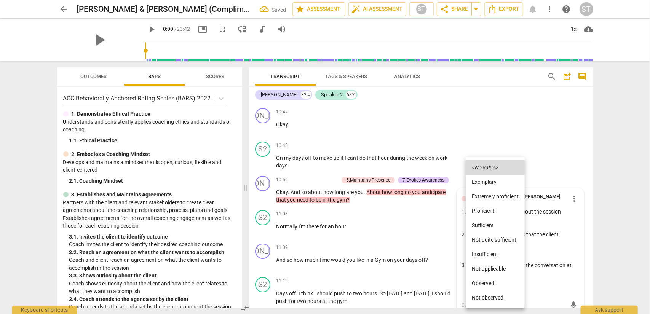
click at [493, 213] on li "Proficient" at bounding box center [495, 211] width 59 height 14
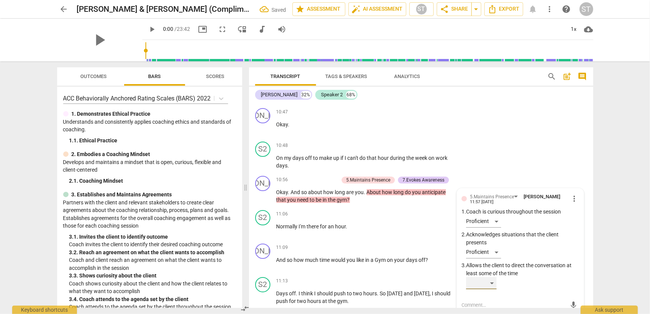
click at [485, 277] on div "​" at bounding box center [481, 283] width 30 height 12
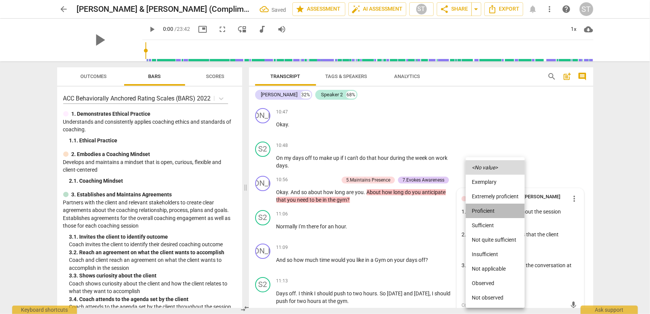
click at [491, 213] on li "Proficient" at bounding box center [495, 211] width 59 height 14
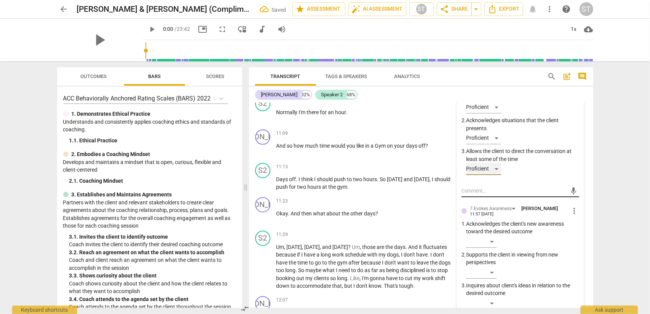
scroll to position [1948, 0]
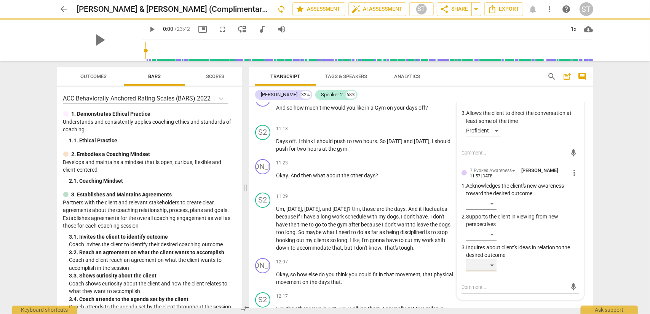
click at [493, 259] on div "​" at bounding box center [481, 265] width 30 height 12
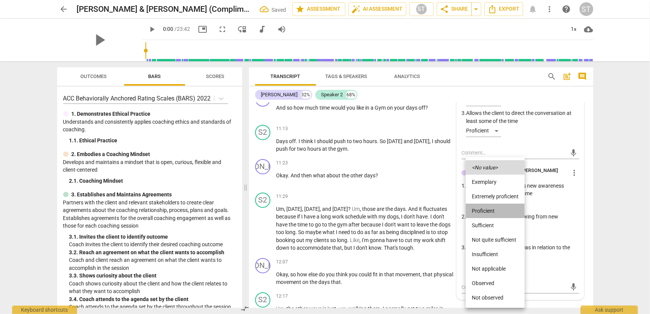
click at [483, 211] on li "Proficient" at bounding box center [495, 211] width 59 height 14
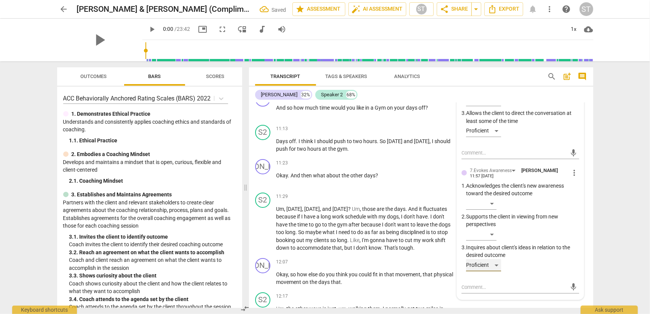
scroll to position [1795, 0]
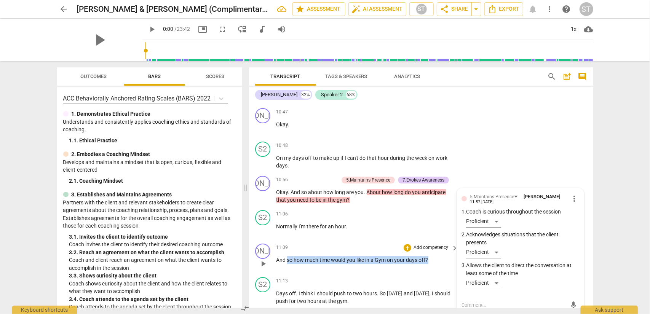
drag, startPoint x: 287, startPoint y: 236, endPoint x: 431, endPoint y: 233, distance: 144.3
click at [430, 256] on p "And so how much time would you like in a Gym on your days off ?" at bounding box center [365, 260] width 178 height 8
click at [433, 227] on div "+" at bounding box center [436, 226] width 8 height 8
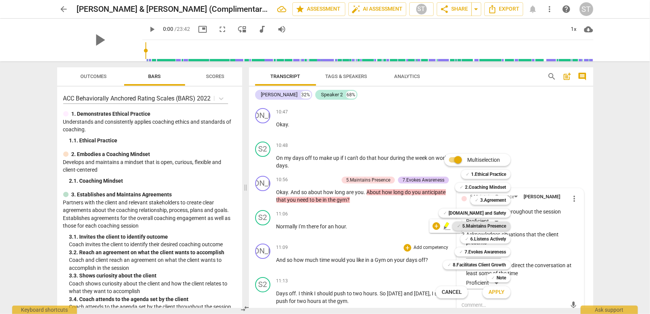
click at [479, 228] on b "5.Maintains Presence" at bounding box center [484, 226] width 44 height 9
click at [480, 238] on b "6.Listens Actively" at bounding box center [488, 238] width 36 height 9
drag, startPoint x: 481, startPoint y: 248, endPoint x: 488, endPoint y: 271, distance: 24.5
click at [481, 249] on b "7.Evokes Awareness" at bounding box center [484, 251] width 41 height 9
click at [491, 293] on span "Apply" at bounding box center [496, 293] width 16 height 8
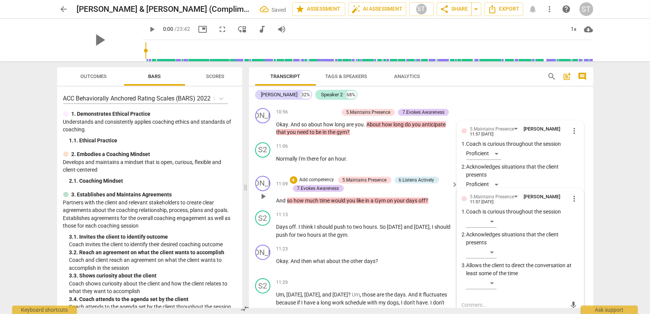
scroll to position [1825, 0]
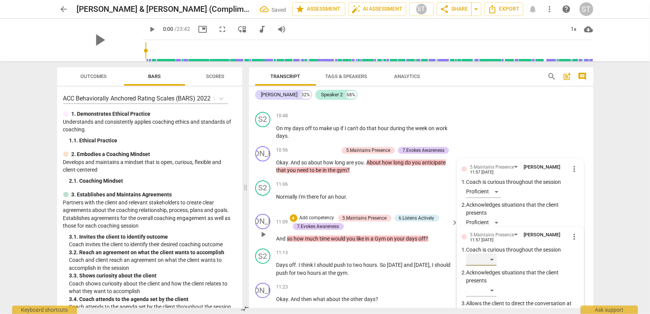
click at [493, 254] on div "​" at bounding box center [481, 260] width 30 height 12
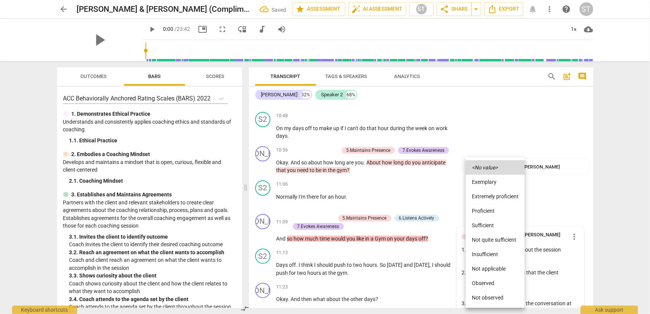
click at [493, 215] on li "Proficient" at bounding box center [495, 211] width 59 height 14
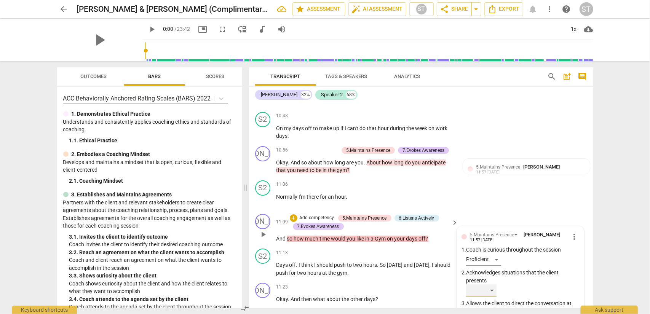
click at [489, 284] on div "​" at bounding box center [481, 290] width 30 height 12
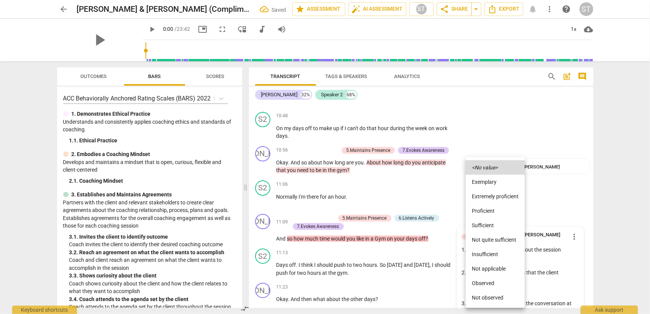
click at [532, 257] on div at bounding box center [325, 157] width 650 height 314
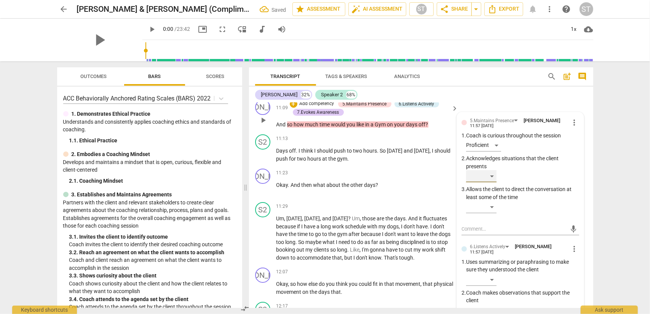
scroll to position [1977, 0]
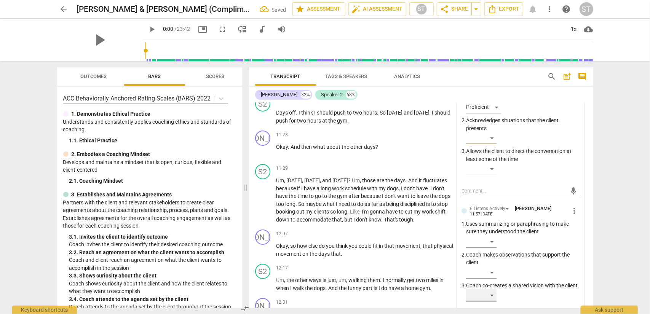
click at [494, 289] on div "​" at bounding box center [481, 295] width 30 height 12
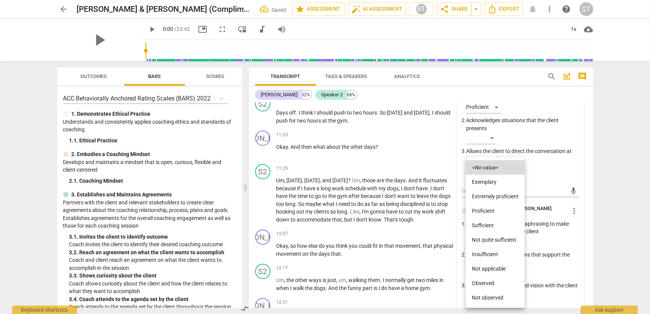
click at [493, 214] on li "Proficient" at bounding box center [495, 211] width 59 height 14
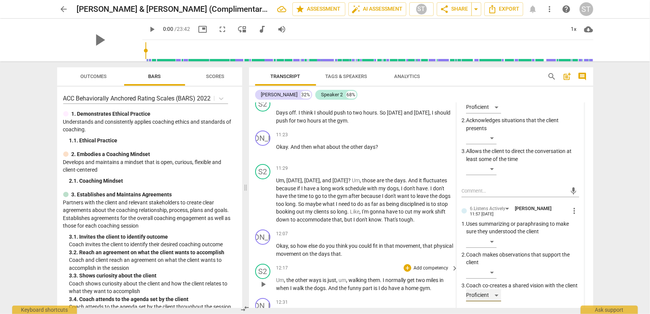
scroll to position [1825, 0]
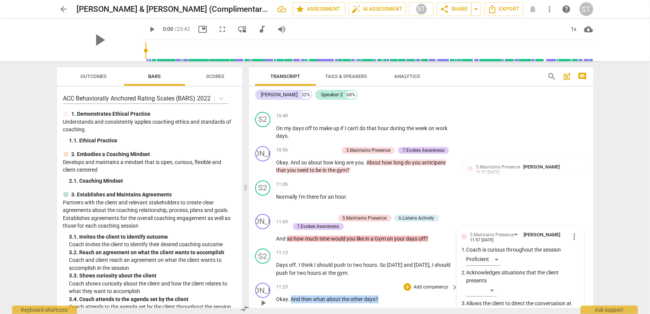
drag, startPoint x: 291, startPoint y: 274, endPoint x: 381, endPoint y: 274, distance: 89.5
click at [381, 295] on p "Okay . And then what about the other days ?" at bounding box center [365, 299] width 178 height 8
click at [384, 267] on div "+" at bounding box center [384, 266] width 8 height 8
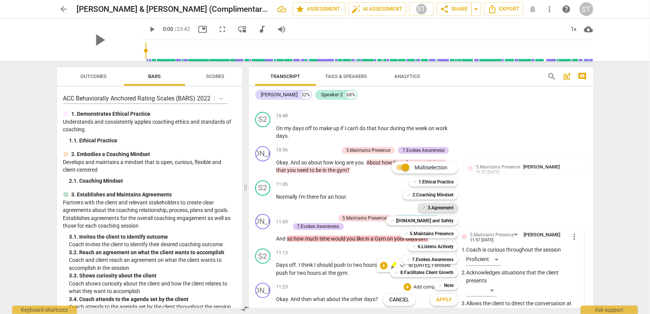
click at [443, 206] on b "3.Agreement" at bounding box center [440, 207] width 26 height 9
click at [448, 234] on b "5.Maintains Presence" at bounding box center [432, 233] width 44 height 9
click at [448, 259] on b "7.Evokes Awareness" at bounding box center [432, 259] width 41 height 9
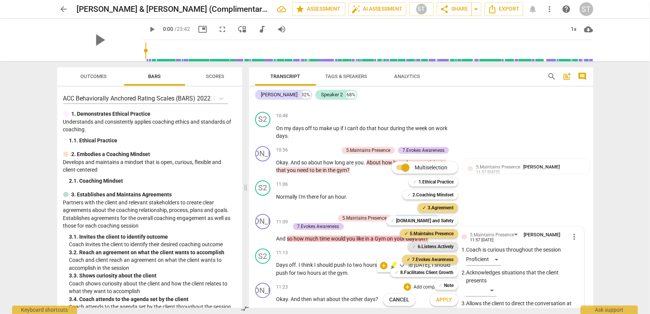
click at [447, 246] on b "6.Listens Actively" at bounding box center [436, 246] width 36 height 9
click at [441, 303] on span "Apply" at bounding box center [444, 300] width 16 height 8
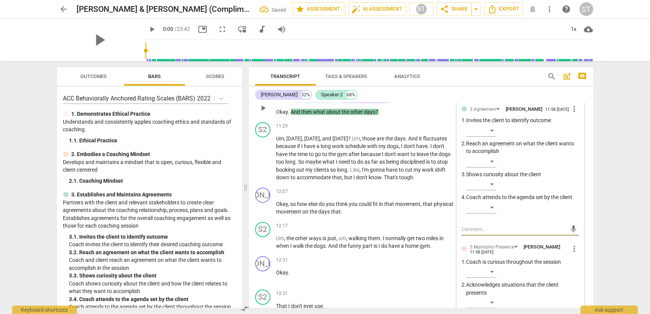
scroll to position [1944, 0]
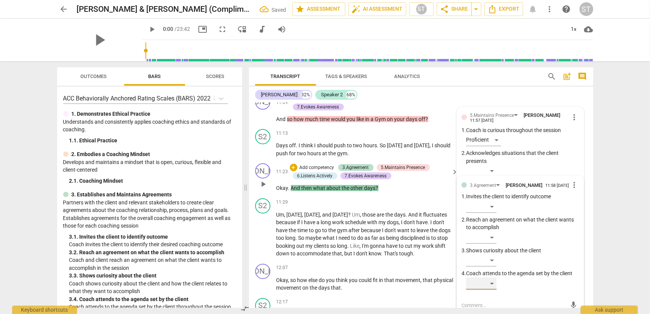
click at [488, 278] on div "​" at bounding box center [481, 284] width 30 height 12
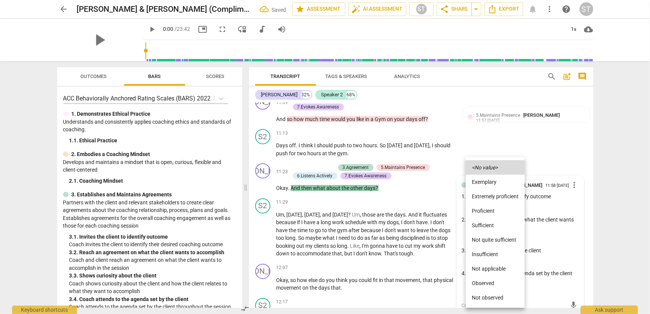
click at [490, 209] on li "Proficient" at bounding box center [495, 211] width 59 height 14
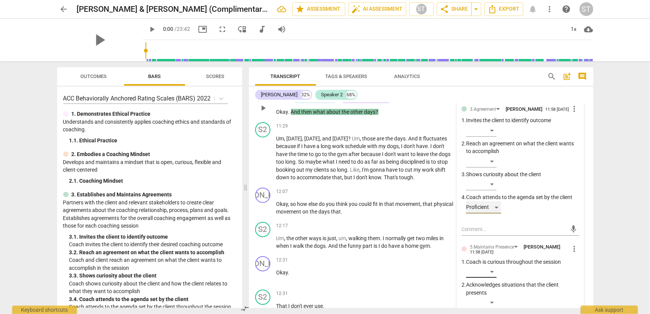
scroll to position [2059, 0]
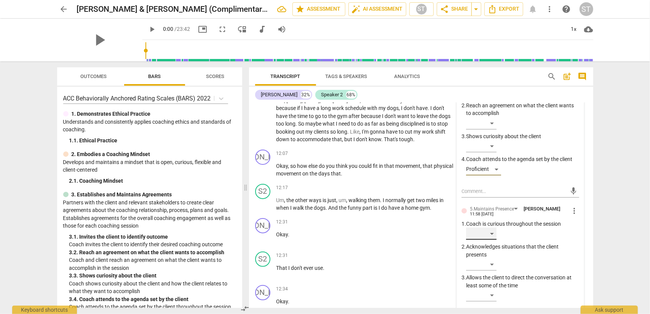
click at [493, 228] on div "​" at bounding box center [481, 234] width 30 height 12
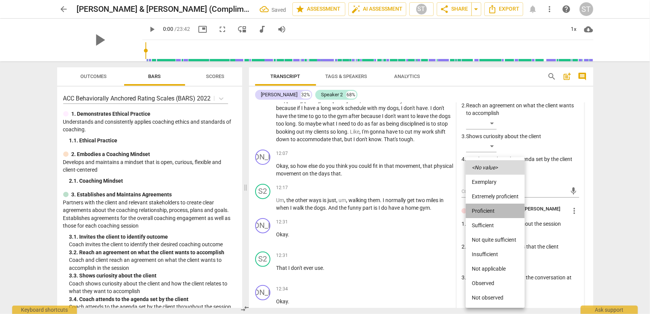
click at [493, 209] on li "Proficient" at bounding box center [495, 211] width 59 height 14
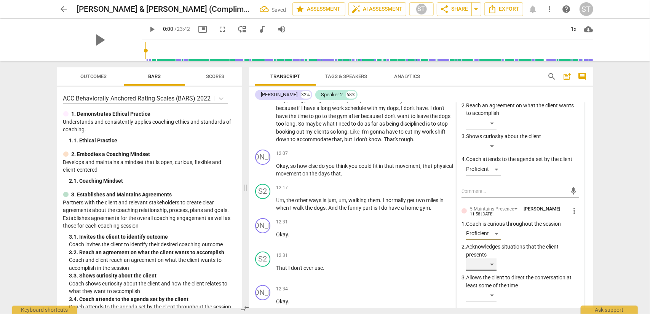
click at [490, 258] on div "​" at bounding box center [481, 264] width 30 height 12
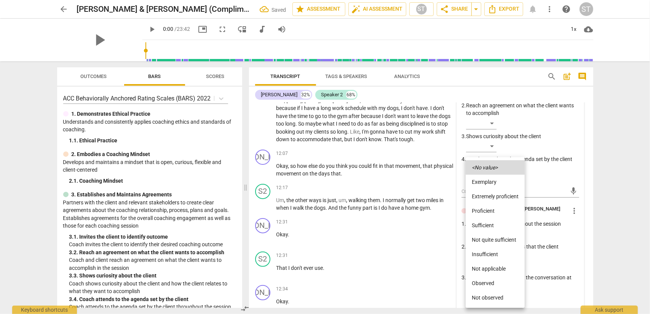
click at [542, 273] on div at bounding box center [325, 157] width 650 height 314
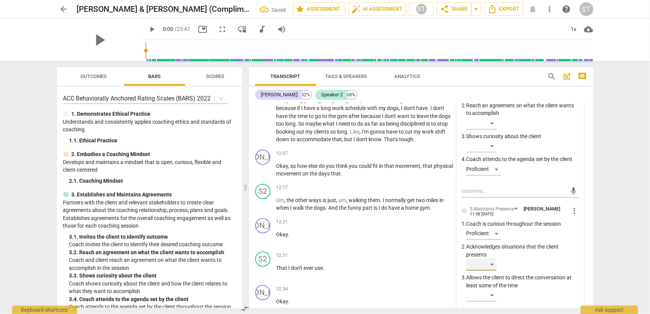
scroll to position [2135, 0]
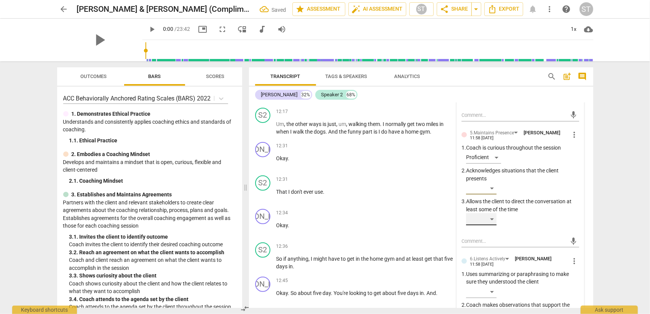
click at [488, 213] on div "​" at bounding box center [481, 219] width 30 height 12
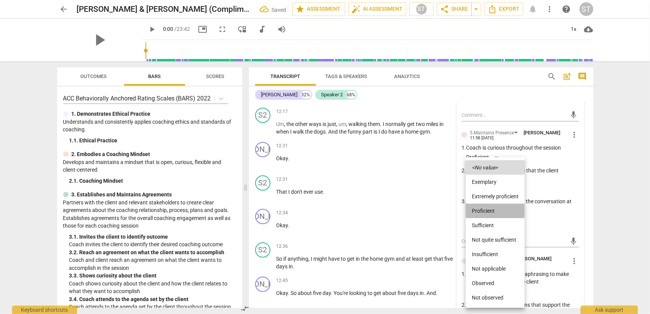
click at [482, 218] on li "Proficient" at bounding box center [495, 211] width 59 height 14
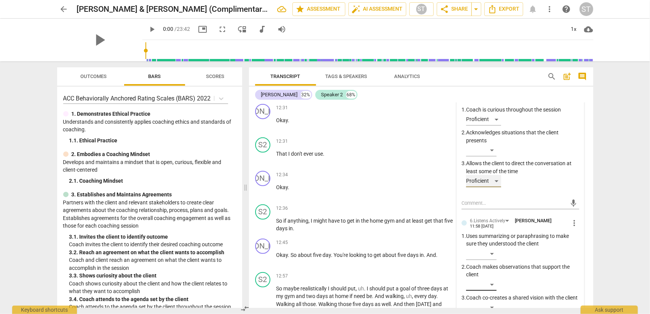
scroll to position [2211, 0]
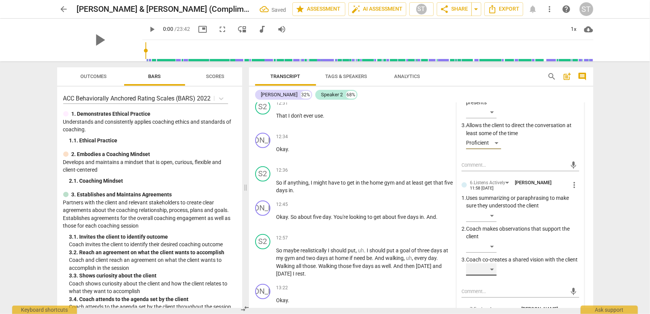
click at [490, 263] on div "​" at bounding box center [481, 269] width 30 height 12
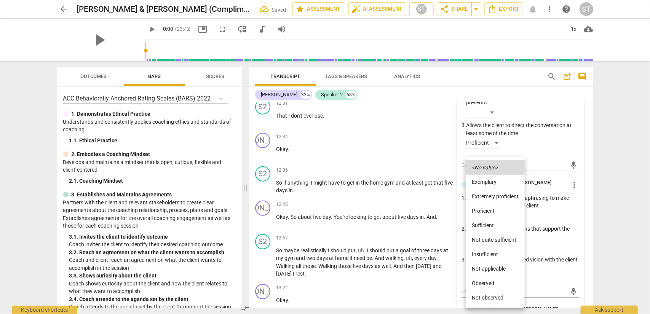
click at [486, 211] on li "Proficient" at bounding box center [495, 211] width 59 height 14
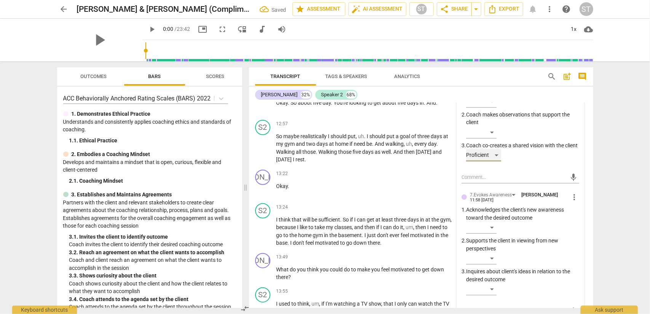
scroll to position [2363, 0]
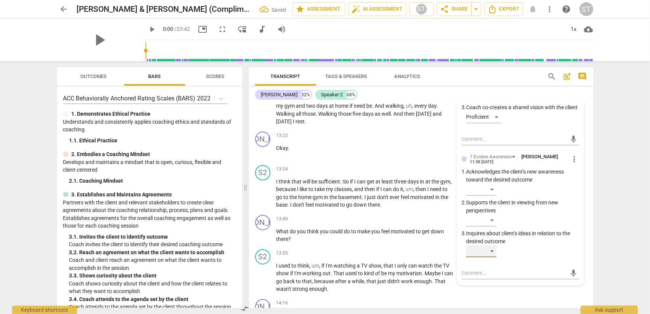
click at [488, 245] on div "​" at bounding box center [481, 251] width 30 height 12
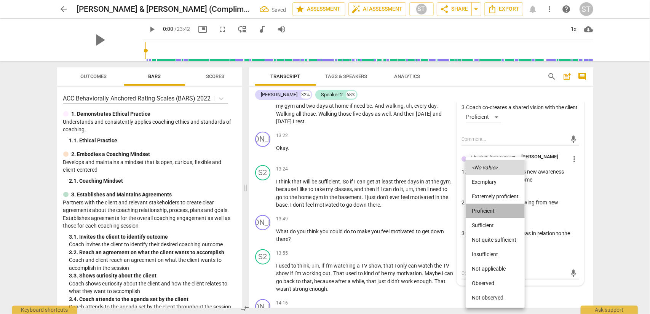
click at [490, 213] on li "Proficient" at bounding box center [495, 211] width 59 height 14
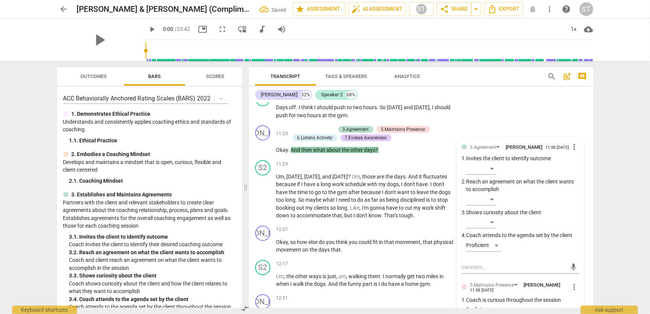
scroll to position [2021, 0]
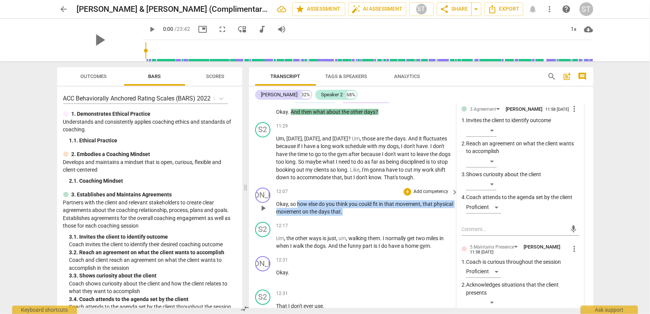
drag, startPoint x: 297, startPoint y: 188, endPoint x: 379, endPoint y: 196, distance: 82.2
click at [379, 200] on p "Okay , so how else do you think you could fit in that movement , that physical …" at bounding box center [365, 208] width 178 height 16
click at [369, 186] on div "+" at bounding box center [370, 186] width 8 height 8
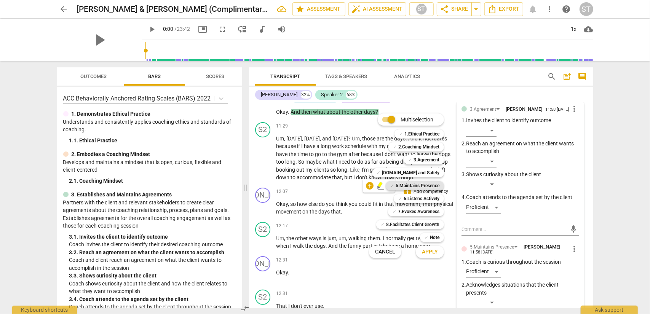
click at [423, 187] on b "5.Maintains Presence" at bounding box center [418, 185] width 44 height 9
drag, startPoint x: 423, startPoint y: 198, endPoint x: 424, endPoint y: 216, distance: 18.3
click at [423, 199] on b "6.Listens Actively" at bounding box center [422, 198] width 36 height 9
click at [427, 212] on b "7.Evokes Awareness" at bounding box center [418, 211] width 41 height 9
click at [433, 250] on span "Apply" at bounding box center [430, 252] width 16 height 8
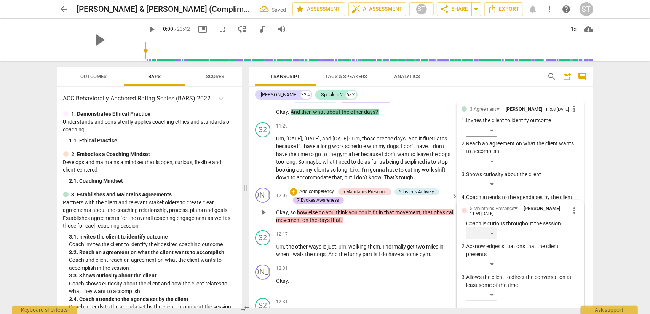
click at [493, 227] on div "​" at bounding box center [481, 233] width 30 height 12
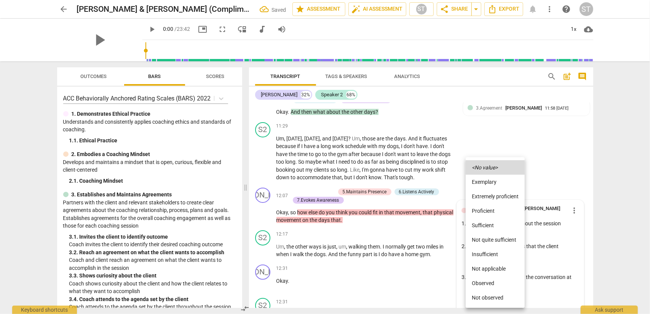
click at [493, 213] on li "Proficient" at bounding box center [495, 211] width 59 height 14
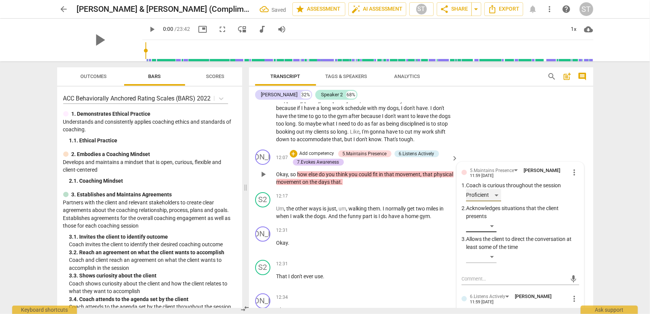
scroll to position [2097, 0]
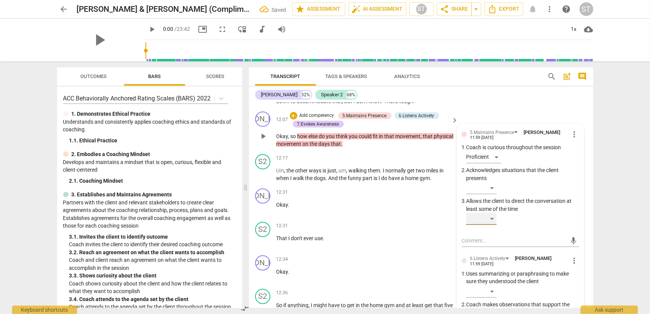
click at [490, 213] on div "​" at bounding box center [481, 219] width 30 height 12
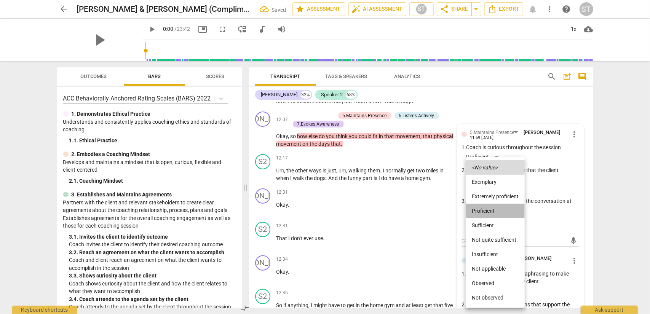
click at [488, 210] on li "Proficient" at bounding box center [495, 211] width 59 height 14
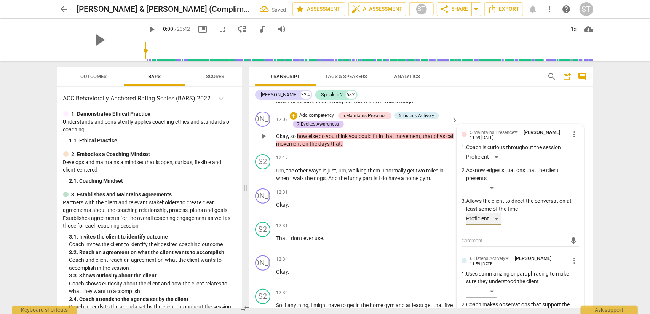
scroll to position [2135, 0]
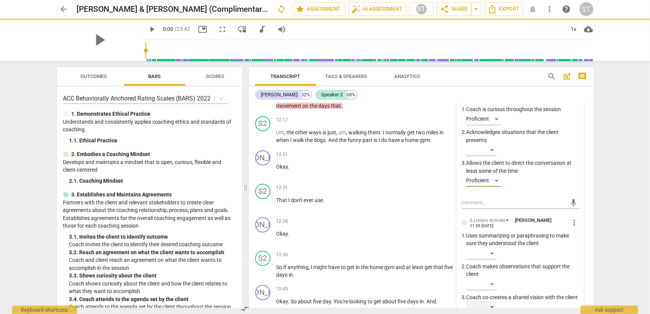
click at [491, 301] on div "​" at bounding box center [481, 307] width 30 height 12
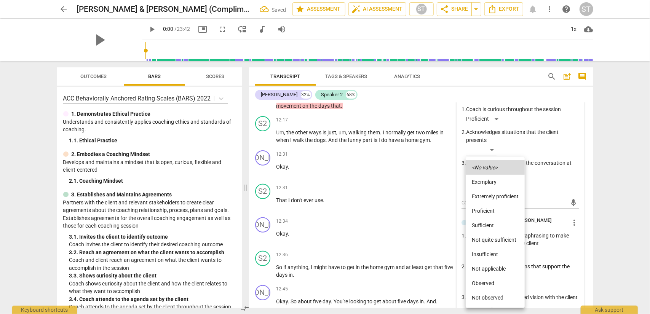
click at [488, 211] on li "Proficient" at bounding box center [495, 211] width 59 height 14
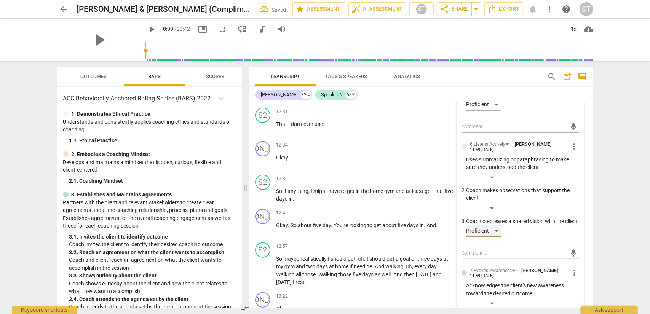
scroll to position [2249, 0]
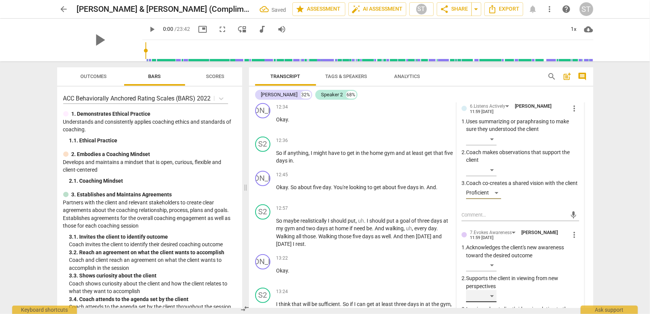
click at [490, 290] on div "​" at bounding box center [481, 296] width 30 height 12
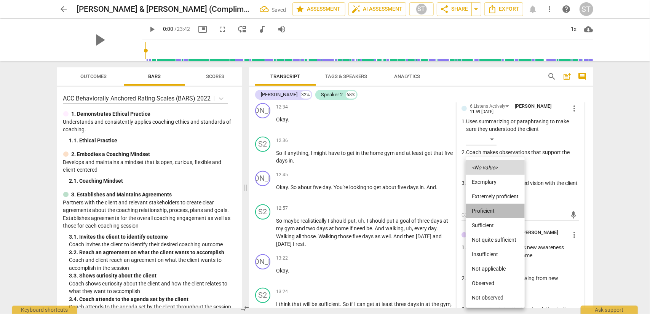
click at [492, 212] on li "Proficient" at bounding box center [495, 211] width 59 height 14
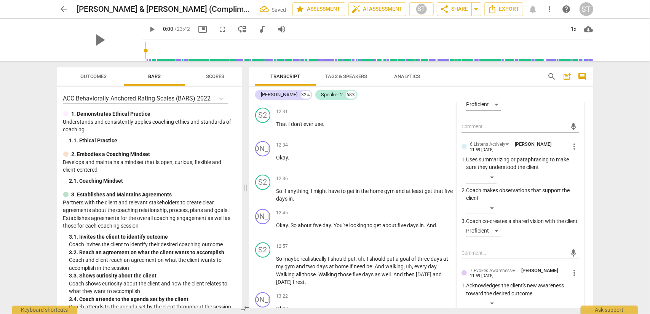
scroll to position [2325, 0]
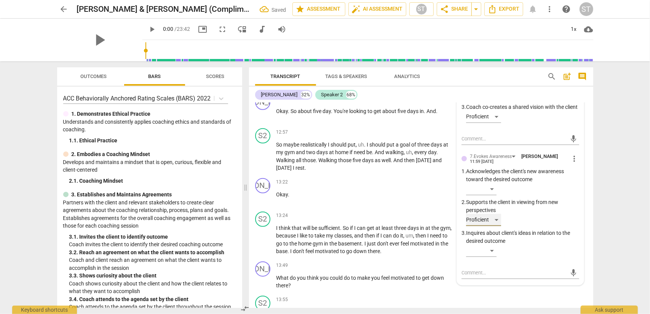
click at [491, 215] on div "Proficient" at bounding box center [483, 220] width 35 height 12
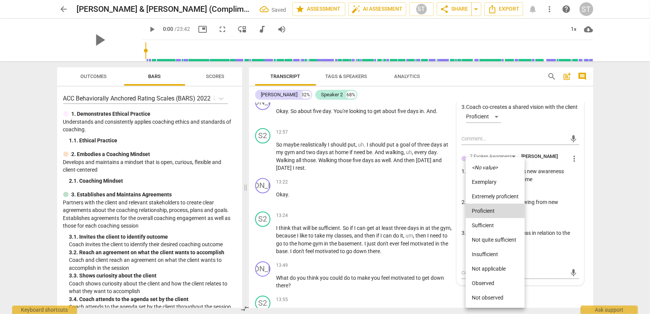
click at [488, 226] on li "Sufficient" at bounding box center [495, 225] width 59 height 14
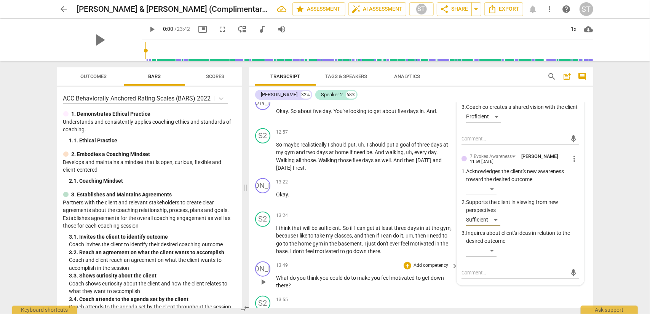
click at [425, 262] on p "Add competency" at bounding box center [431, 265] width 36 height 7
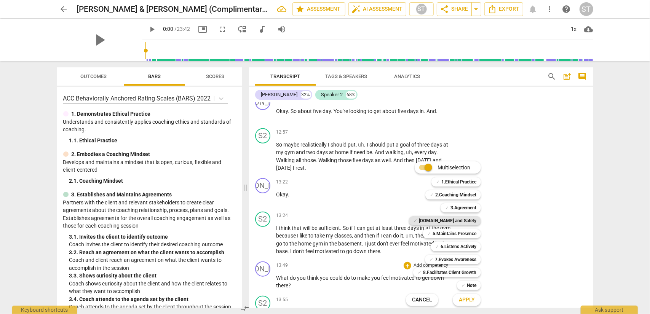
click at [464, 222] on b "[DOMAIN_NAME] and Safety" at bounding box center [447, 220] width 57 height 9
drag, startPoint x: 464, startPoint y: 230, endPoint x: 464, endPoint y: 238, distance: 7.6
click at [464, 230] on b "5.Maintains Presence" at bounding box center [454, 233] width 44 height 9
click at [463, 246] on b "6.Listens Actively" at bounding box center [458, 246] width 36 height 9
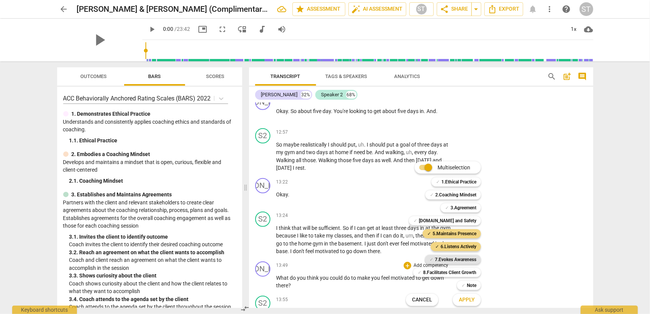
drag, startPoint x: 462, startPoint y: 257, endPoint x: 467, endPoint y: 298, distance: 40.7
click at [462, 258] on b "7.Evokes Awareness" at bounding box center [455, 259] width 41 height 9
click at [467, 298] on span "Apply" at bounding box center [467, 300] width 16 height 8
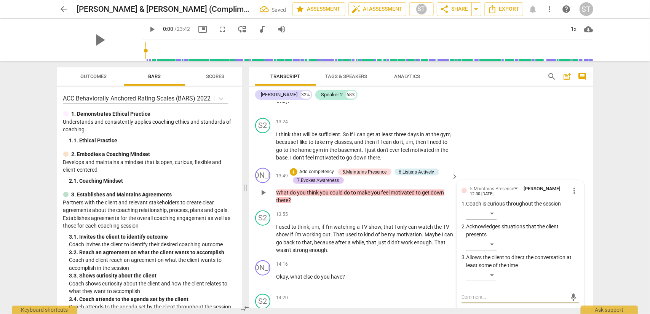
scroll to position [2381, 0]
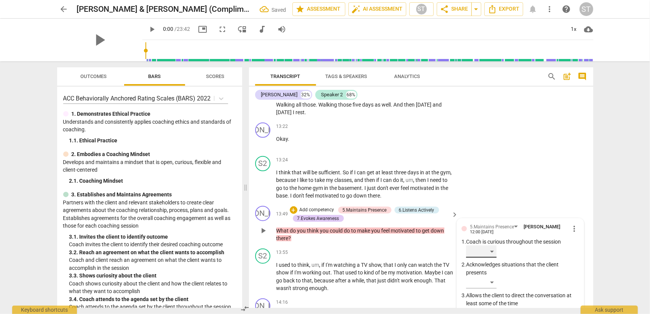
click at [492, 246] on div "​" at bounding box center [481, 252] width 30 height 12
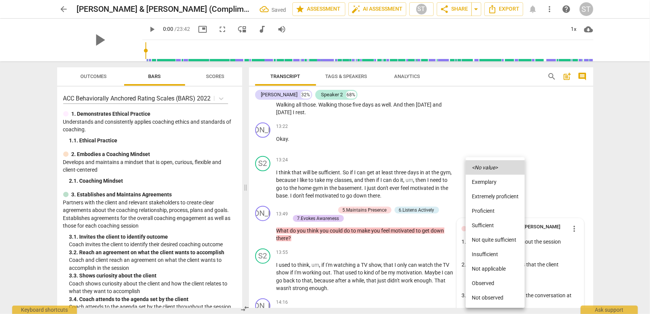
click at [495, 215] on li "Proficient" at bounding box center [495, 211] width 59 height 14
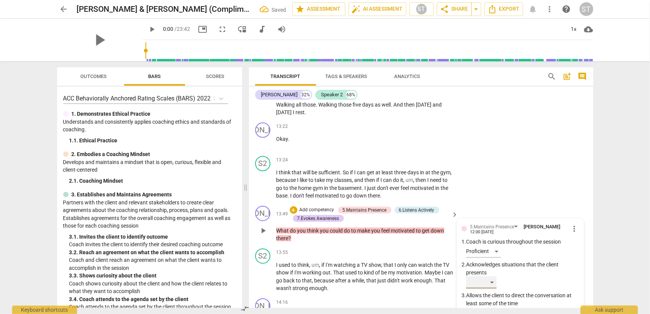
click at [491, 276] on div "​" at bounding box center [481, 282] width 30 height 12
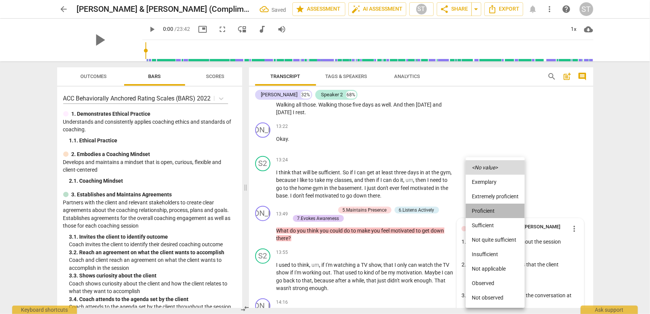
click at [497, 211] on li "Proficient" at bounding box center [495, 211] width 59 height 14
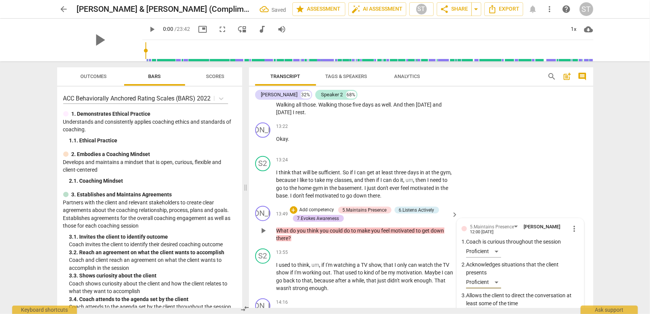
click at [492, 307] on div "​" at bounding box center [481, 313] width 30 height 12
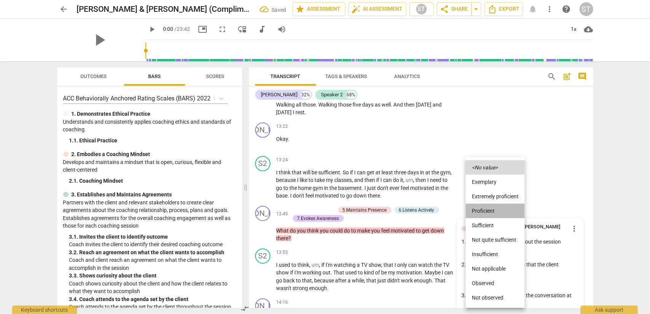
click at [495, 213] on li "Proficient" at bounding box center [495, 211] width 59 height 14
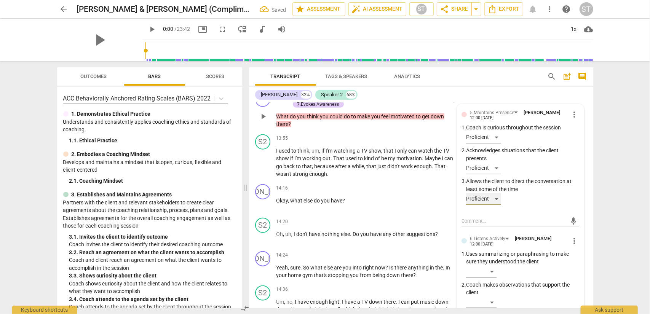
scroll to position [2533, 0]
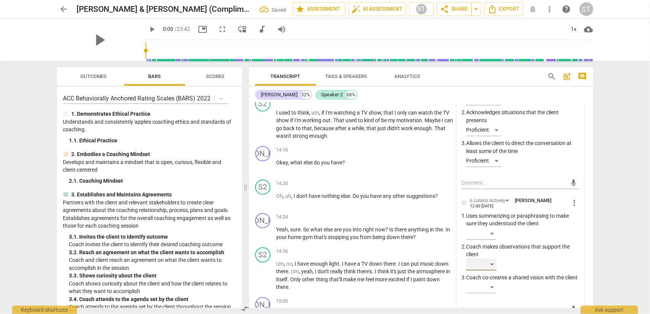
click at [491, 258] on div "​" at bounding box center [481, 264] width 30 height 12
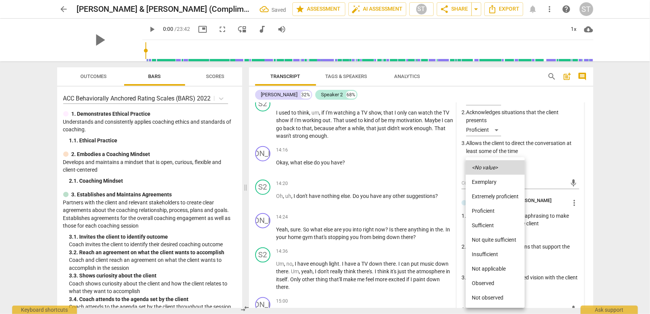
click at [551, 281] on div at bounding box center [325, 157] width 650 height 314
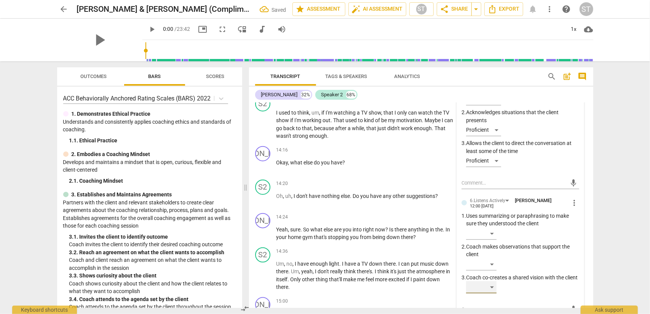
click at [493, 281] on div "​" at bounding box center [481, 287] width 30 height 12
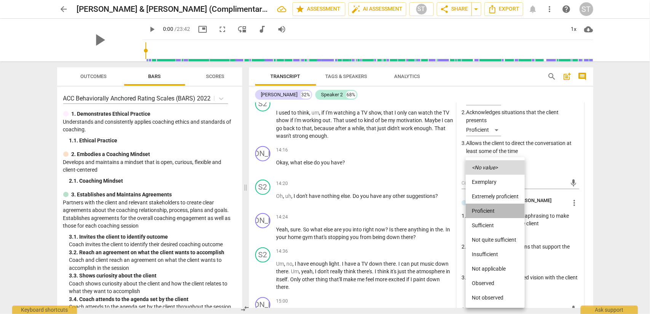
click at [503, 213] on li "Proficient" at bounding box center [495, 211] width 59 height 14
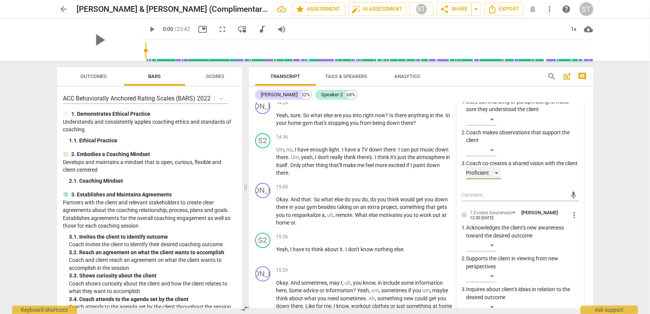
scroll to position [2685, 0]
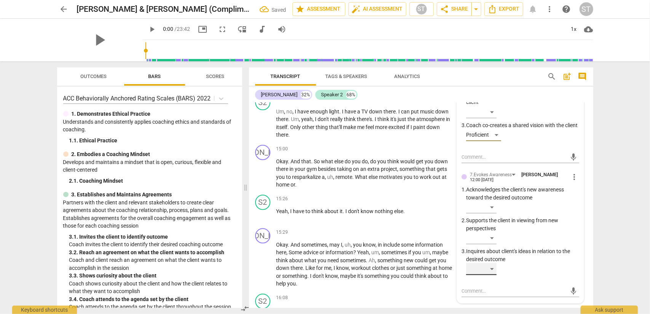
click at [493, 265] on div "​" at bounding box center [481, 269] width 30 height 12
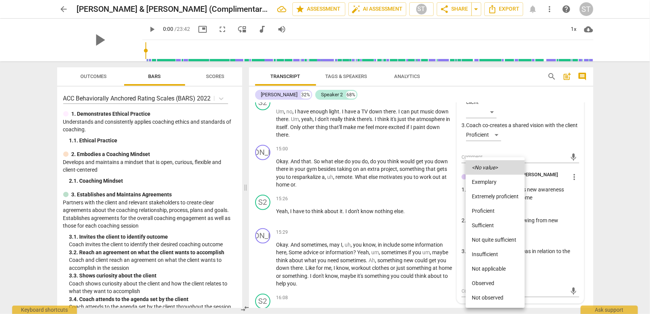
click at [542, 228] on div at bounding box center [325, 157] width 650 height 314
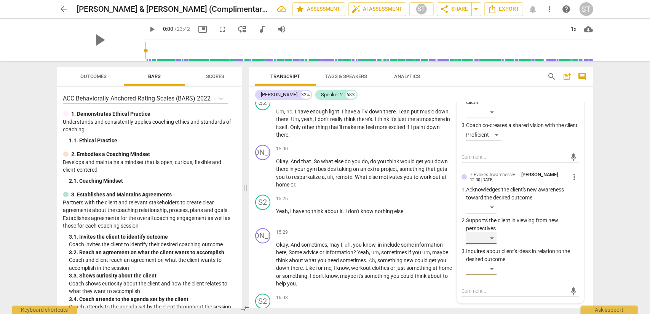
click at [492, 234] on div "​" at bounding box center [481, 238] width 30 height 12
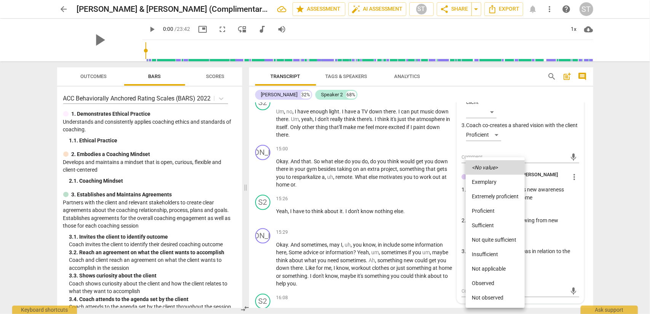
click at [493, 214] on li "Proficient" at bounding box center [495, 211] width 59 height 14
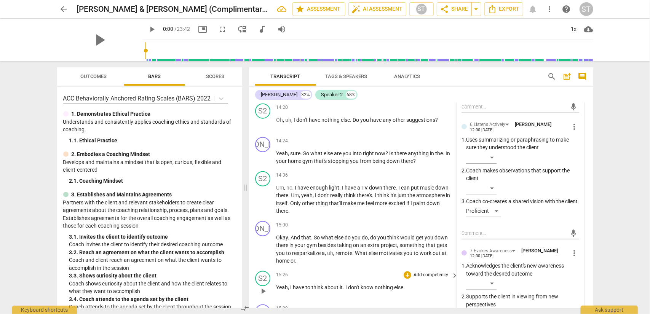
scroll to position [2647, 0]
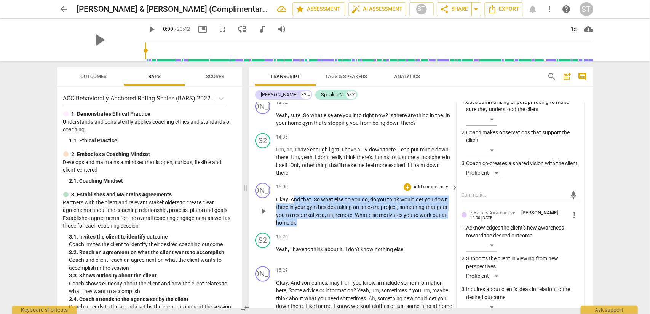
drag, startPoint x: 292, startPoint y: 183, endPoint x: 305, endPoint y: 211, distance: 30.7
click at [305, 211] on div "JA play_arrow pause 15:00 + Add competency keyboard_arrow_right Okay . And that…" at bounding box center [421, 205] width 344 height 50
click at [306, 197] on div "+" at bounding box center [304, 197] width 8 height 8
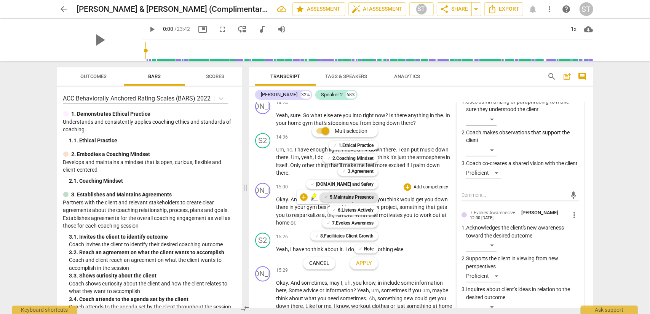
click at [336, 197] on b "5.Maintains Presence" at bounding box center [352, 197] width 44 height 9
click at [360, 220] on b "7.Evokes Awareness" at bounding box center [352, 223] width 41 height 9
click at [371, 264] on span "Apply" at bounding box center [364, 264] width 16 height 8
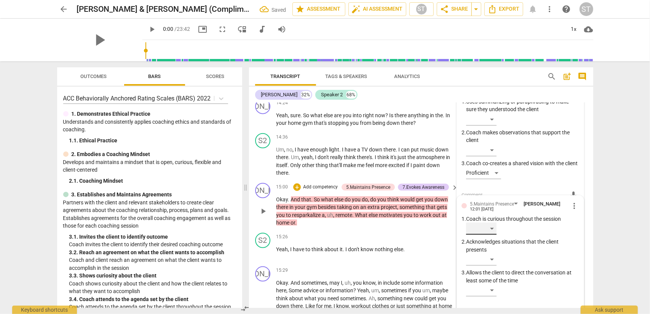
click at [494, 223] on div "​" at bounding box center [481, 229] width 30 height 12
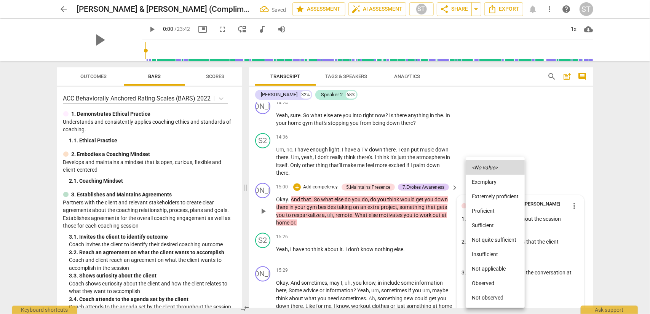
click at [494, 214] on li "Proficient" at bounding box center [495, 211] width 59 height 14
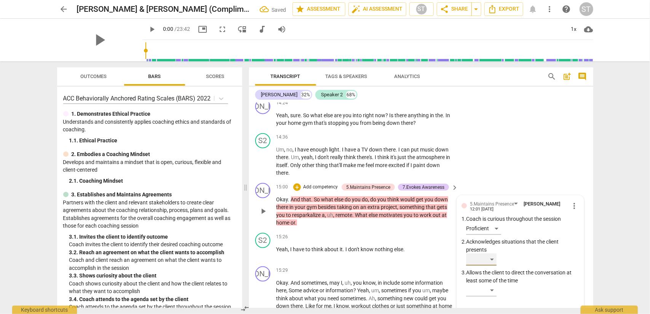
click at [490, 254] on div "​" at bounding box center [481, 260] width 30 height 12
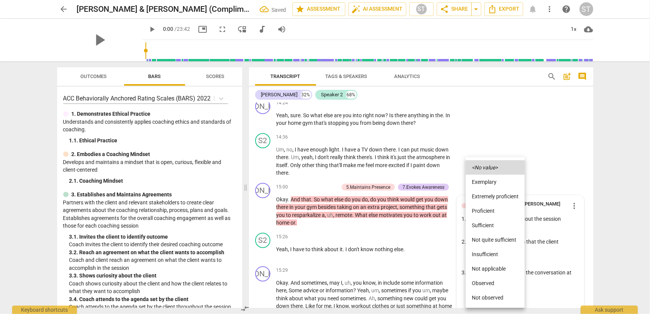
click at [490, 212] on li "Proficient" at bounding box center [495, 211] width 59 height 14
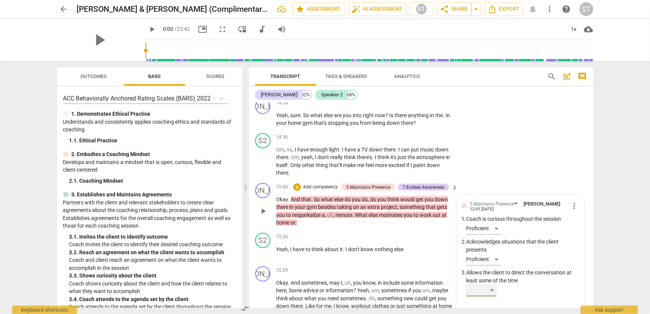
click at [490, 284] on div "​" at bounding box center [481, 290] width 30 height 12
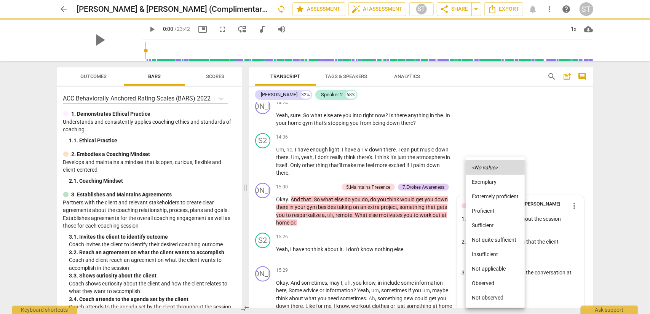
click at [540, 263] on div at bounding box center [325, 157] width 650 height 314
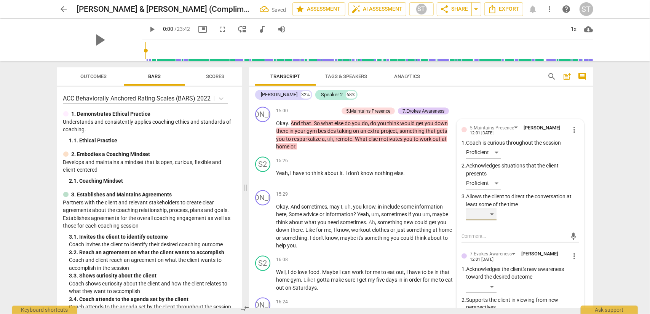
scroll to position [2761, 0]
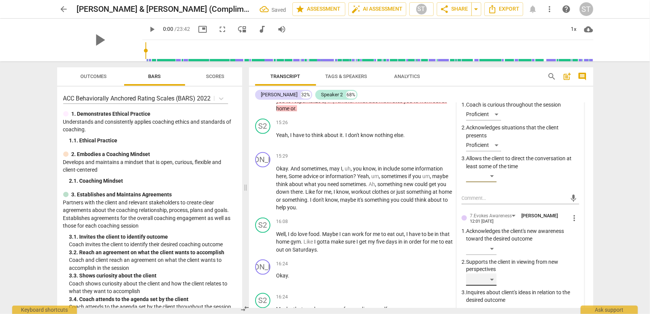
click at [492, 274] on div "​" at bounding box center [481, 280] width 30 height 12
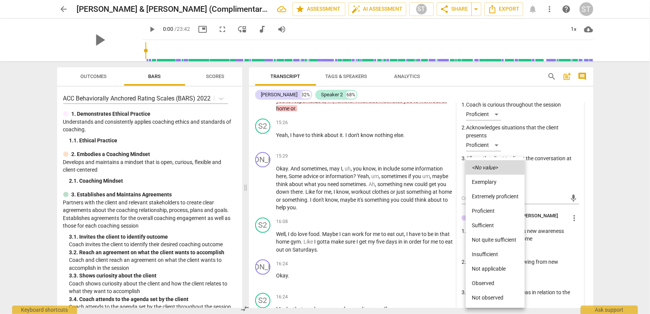
click at [550, 254] on div at bounding box center [325, 157] width 650 height 314
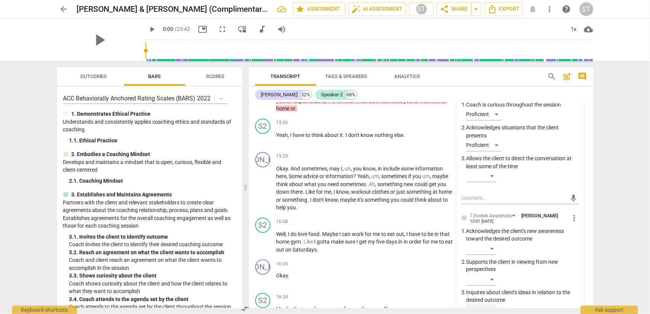
click at [488, 305] on div "​" at bounding box center [481, 311] width 30 height 12
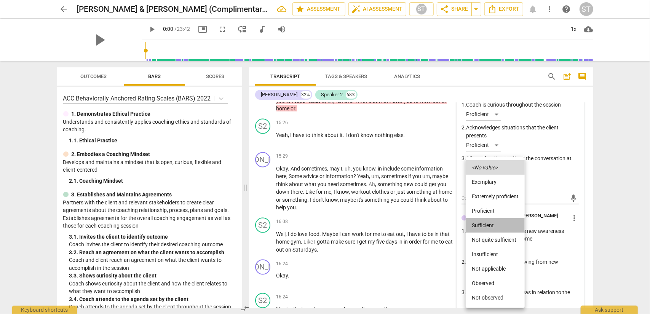
click at [493, 223] on li "Sufficient" at bounding box center [495, 225] width 59 height 14
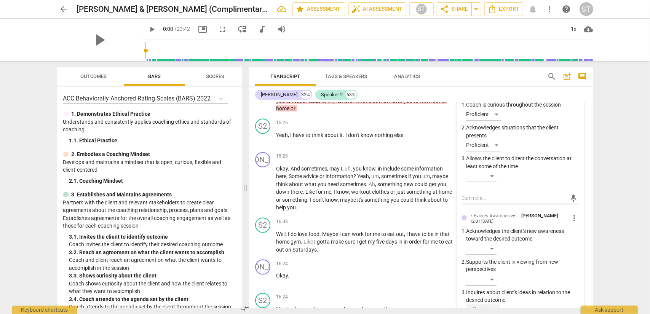
scroll to position [2799, 0]
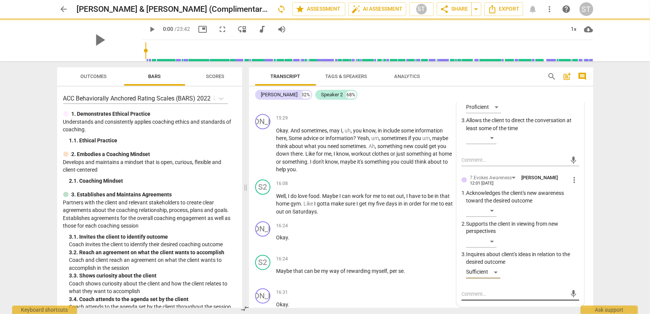
click at [475, 291] on textarea at bounding box center [513, 294] width 105 height 7
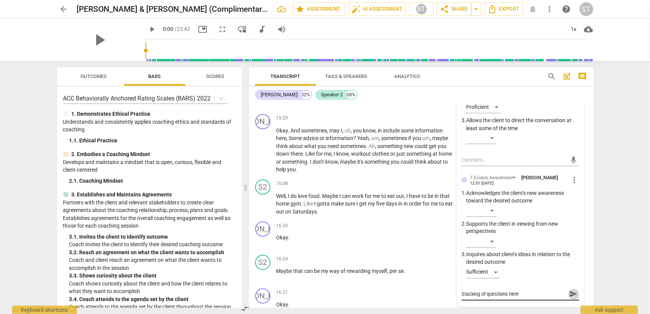
click at [571, 290] on span "send" at bounding box center [573, 294] width 8 height 8
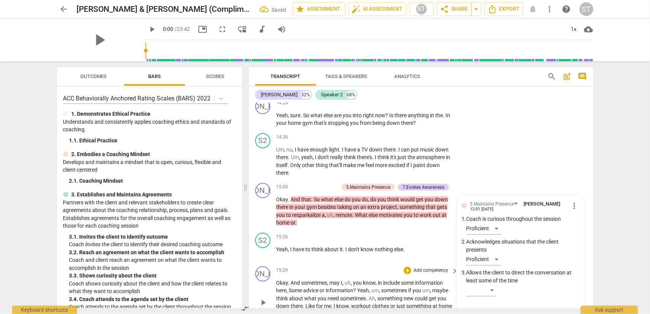
scroll to position [2685, 0]
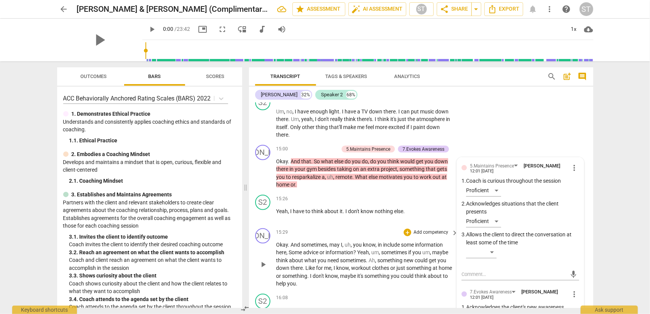
click at [421, 229] on p "Add competency" at bounding box center [431, 232] width 36 height 7
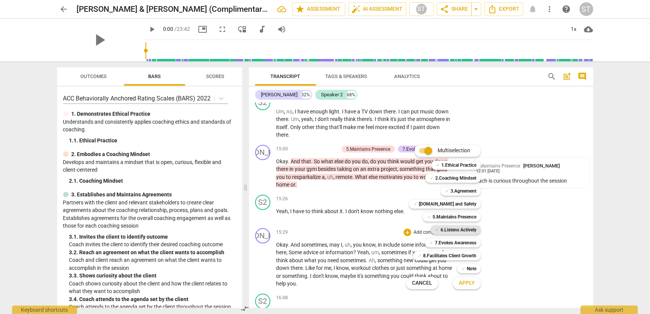
click at [443, 230] on b "6.Listens Actively" at bounding box center [458, 229] width 36 height 9
click at [469, 265] on b "Note" at bounding box center [472, 268] width 10 height 9
click at [469, 283] on span "Apply" at bounding box center [467, 283] width 16 height 8
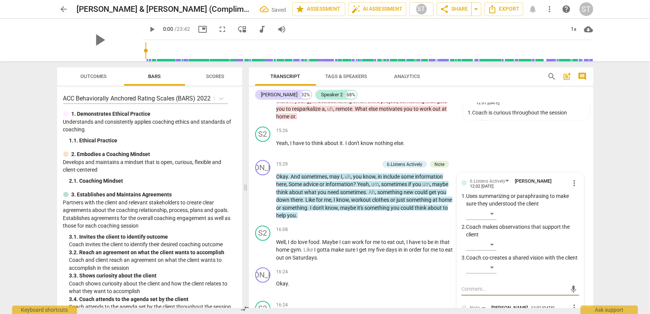
scroll to position [2715, 0]
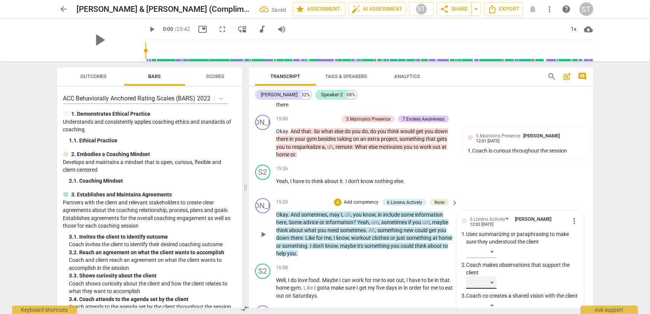
click at [491, 277] on div "​" at bounding box center [481, 283] width 30 height 12
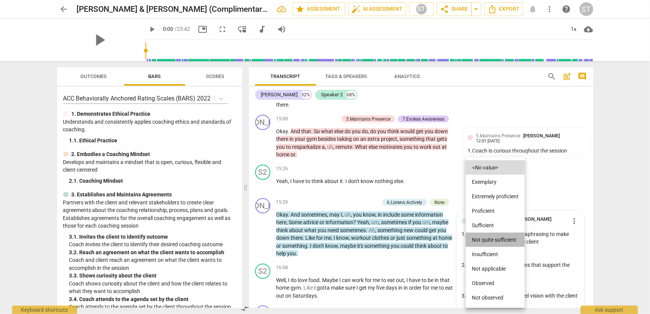
click at [499, 239] on li "Not quite sufficient" at bounding box center [495, 240] width 59 height 14
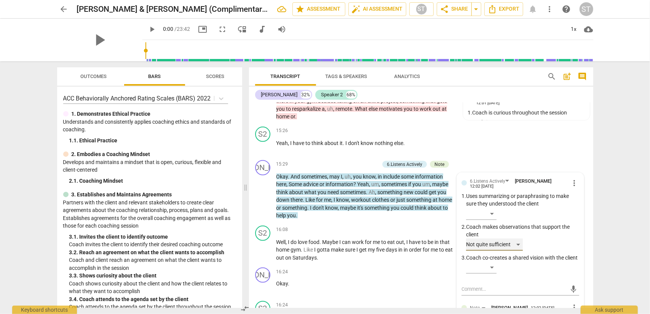
scroll to position [2791, 0]
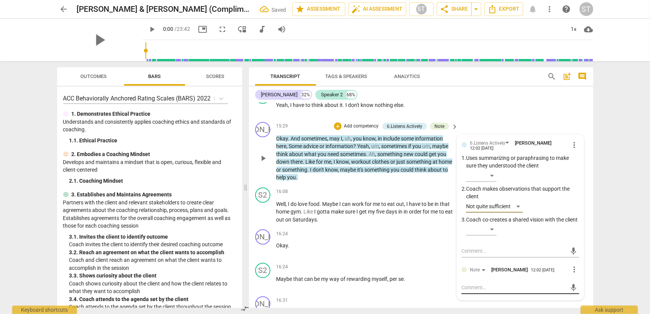
click at [493, 284] on textarea at bounding box center [513, 287] width 105 height 7
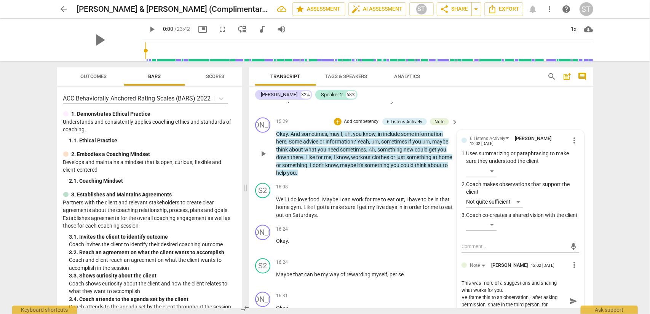
scroll to position [0, 0]
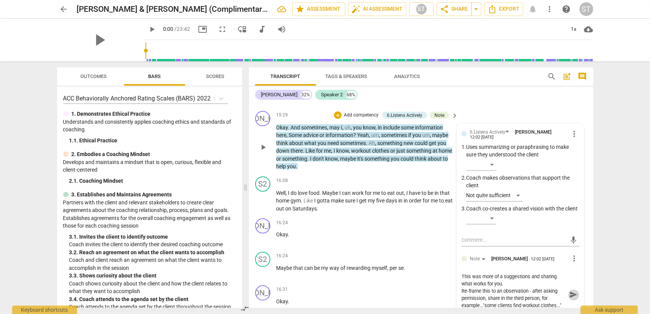
click at [569, 291] on span "send" at bounding box center [573, 295] width 8 height 8
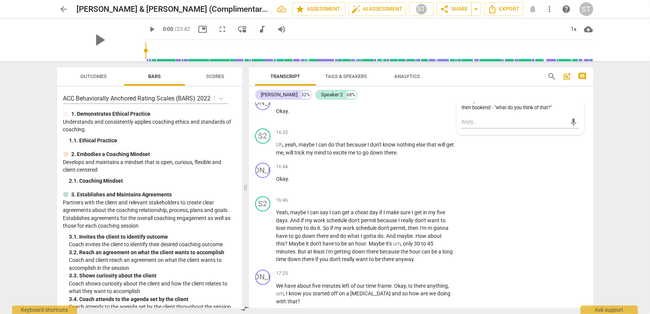
scroll to position [3031, 0]
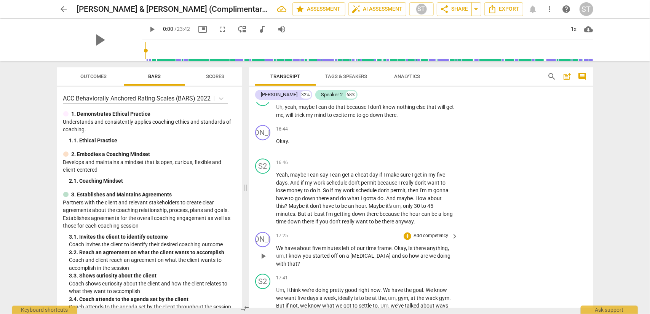
click at [353, 253] on span "[MEDICAL_DATA]" at bounding box center [371, 256] width 41 height 6
click at [427, 233] on p "Add competency" at bounding box center [431, 236] width 36 height 7
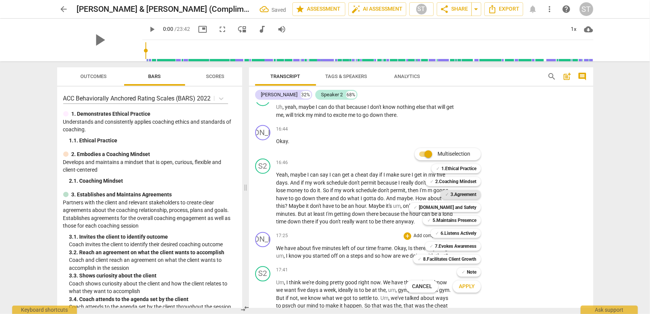
click at [464, 192] on b "3.Agreement" at bounding box center [463, 194] width 26 height 9
click at [469, 287] on span "Apply" at bounding box center [467, 287] width 16 height 8
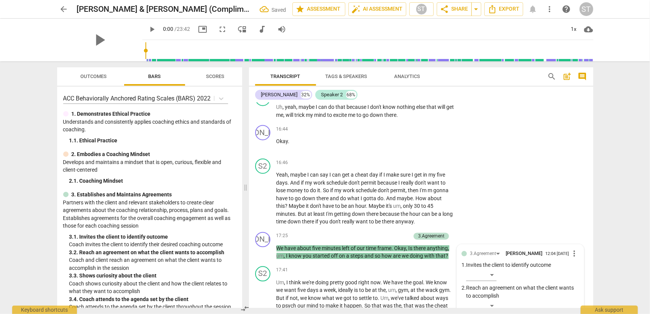
scroll to position [3183, 0]
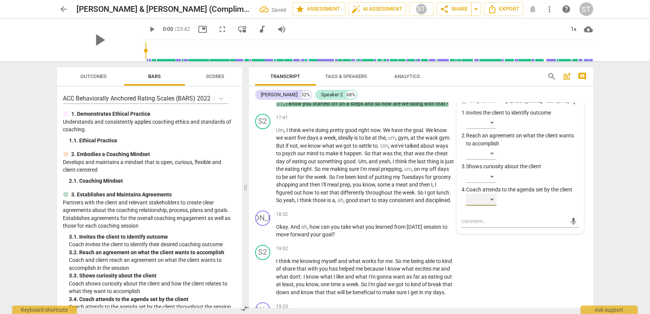
click at [490, 193] on div "​" at bounding box center [481, 199] width 30 height 12
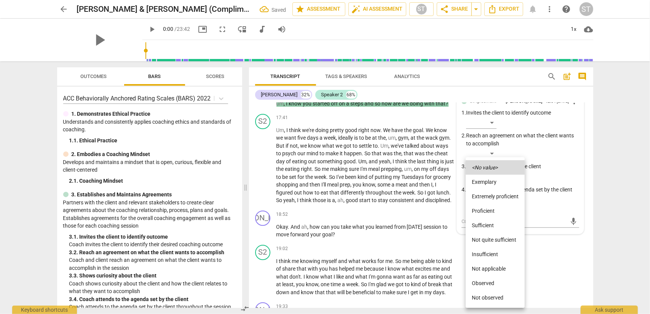
click at [490, 211] on li "Proficient" at bounding box center [495, 211] width 59 height 14
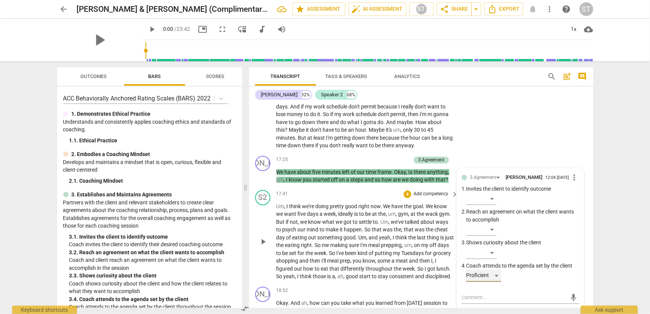
scroll to position [3145, 0]
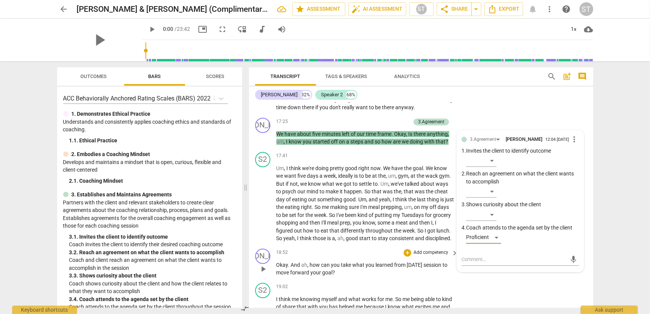
click at [422, 249] on p "Add competency" at bounding box center [431, 252] width 36 height 7
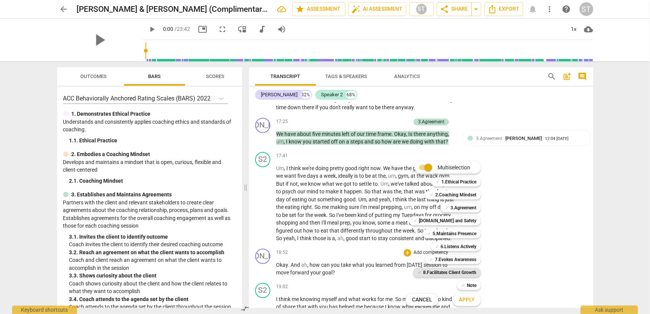
click at [444, 270] on b "8.Facilitates Client Growth" at bounding box center [449, 272] width 53 height 9
click at [463, 293] on button "Apply" at bounding box center [467, 300] width 28 height 14
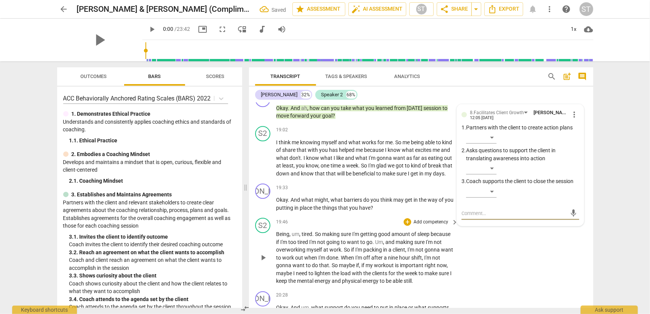
scroll to position [3226, 0]
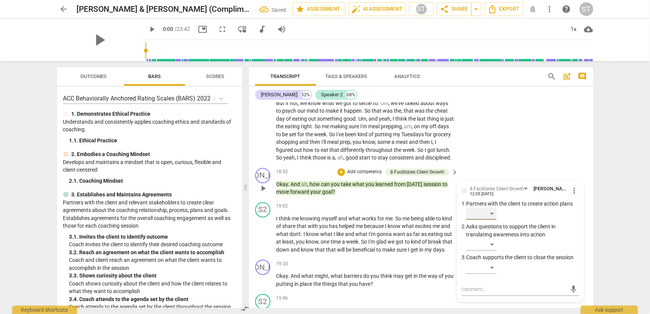
click at [491, 211] on div "​" at bounding box center [481, 213] width 30 height 12
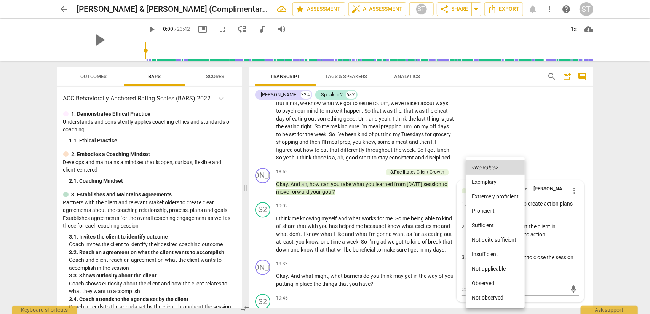
click at [491, 211] on li "Proficient" at bounding box center [495, 211] width 59 height 14
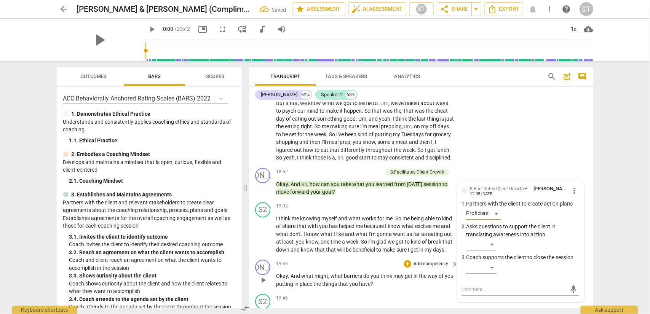
click at [429, 263] on p "Add competency" at bounding box center [431, 264] width 36 height 7
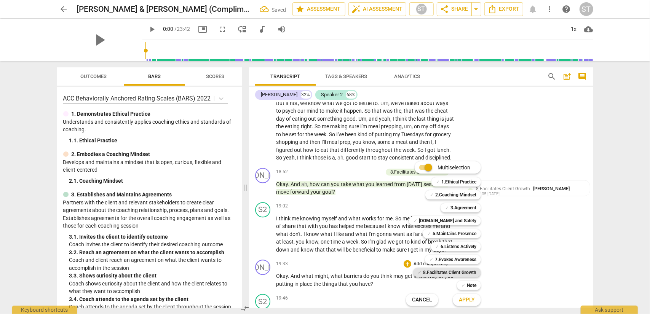
click at [438, 270] on b "8.Facilitates Client Growth" at bounding box center [449, 272] width 53 height 9
click at [468, 303] on span "Apply" at bounding box center [467, 300] width 16 height 8
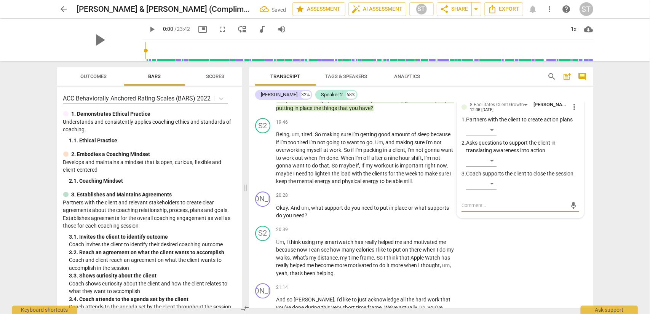
scroll to position [3364, 0]
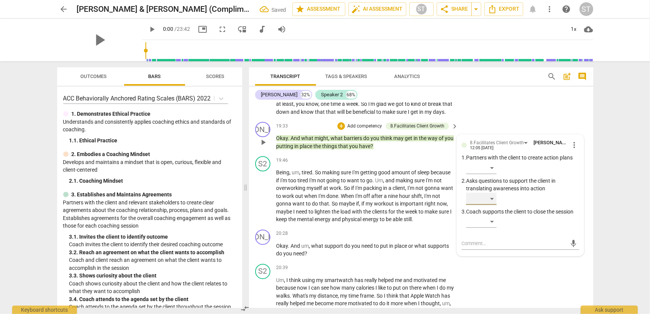
click at [487, 204] on div "​" at bounding box center [481, 199] width 30 height 12
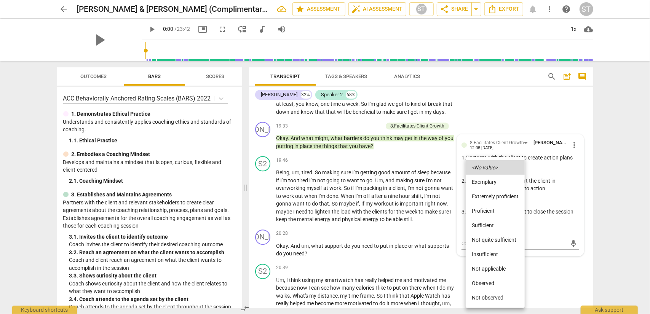
click at [488, 212] on li "Proficient" at bounding box center [495, 211] width 59 height 14
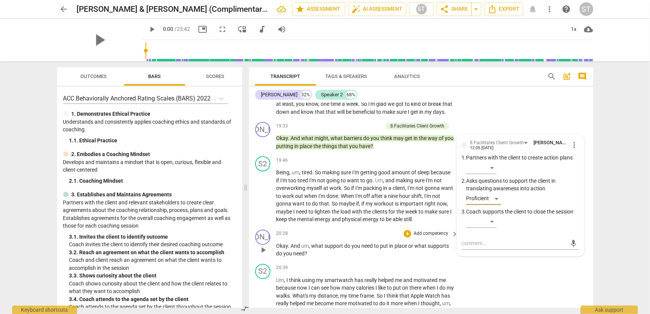
click at [445, 232] on p "Add competency" at bounding box center [431, 233] width 36 height 7
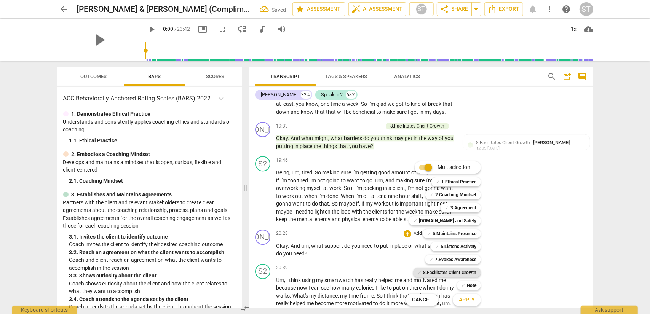
click at [447, 272] on b "8.Facilitates Client Growth" at bounding box center [449, 272] width 53 height 9
click at [464, 300] on span "Apply" at bounding box center [467, 300] width 16 height 8
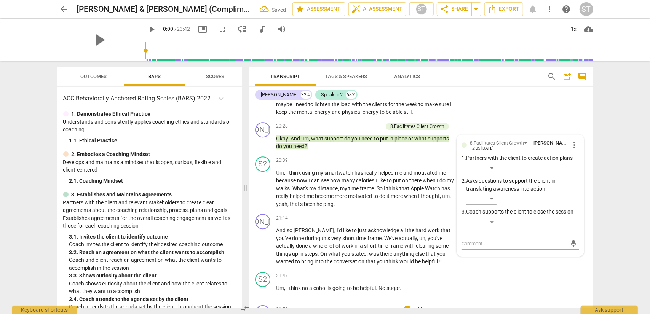
scroll to position [3433, 0]
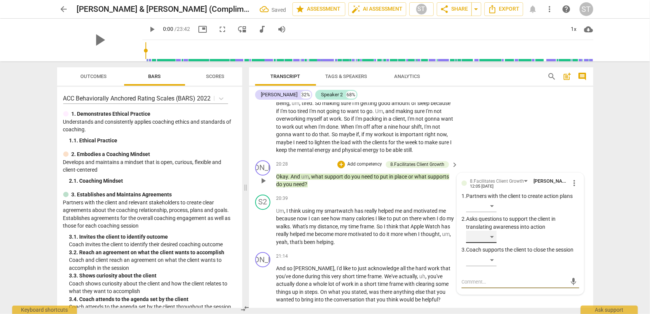
click at [488, 237] on div "​" at bounding box center [481, 237] width 30 height 12
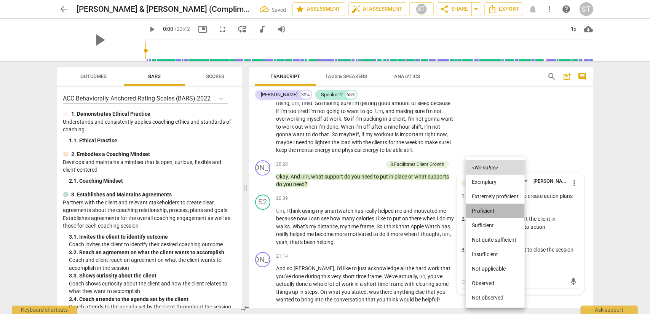
click at [492, 214] on li "Proficient" at bounding box center [495, 211] width 59 height 14
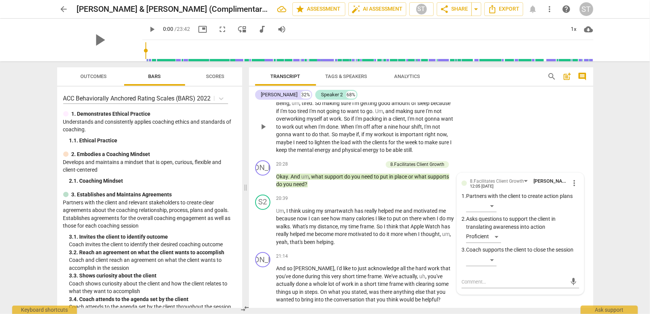
click at [412, 150] on span "still" at bounding box center [408, 150] width 8 height 6
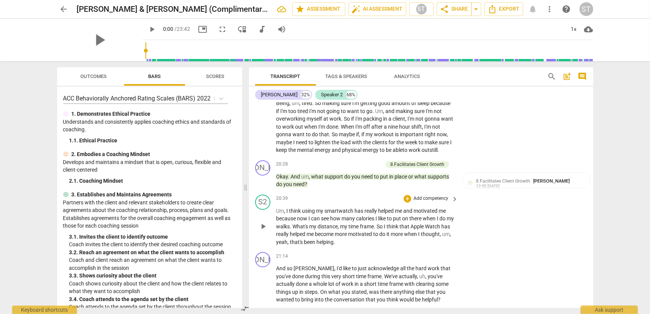
scroll to position [3471, 0]
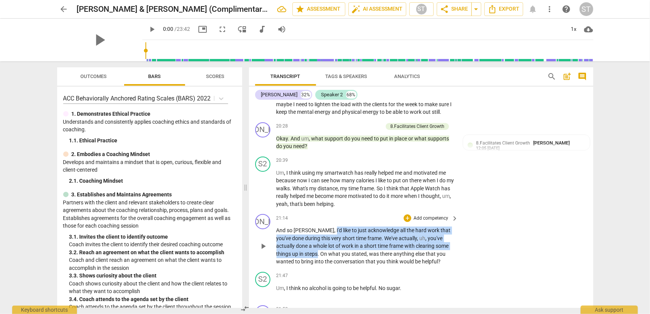
drag, startPoint x: 309, startPoint y: 238, endPoint x: 303, endPoint y: 262, distance: 24.9
click at [303, 262] on p "And so [PERSON_NAME] , I'd like to just acknowledge all the hard work that you'…" at bounding box center [365, 245] width 178 height 39
click at [307, 252] on div "+" at bounding box center [309, 251] width 8 height 8
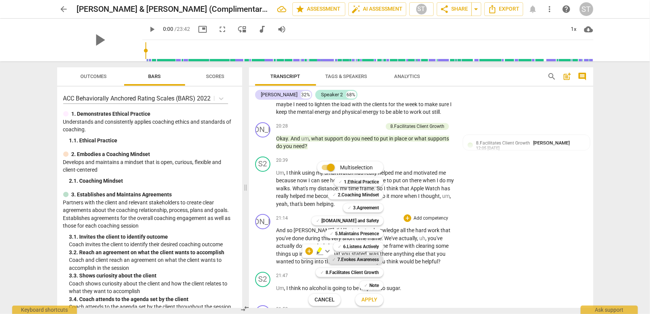
click at [355, 258] on b "7.Evokes Awareness" at bounding box center [357, 259] width 41 height 9
click at [368, 298] on span "Apply" at bounding box center [369, 300] width 16 height 8
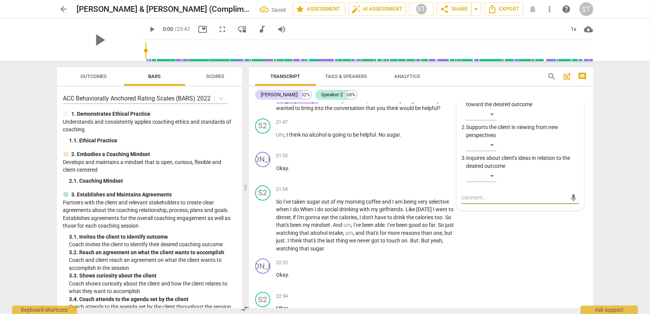
scroll to position [3548, 0]
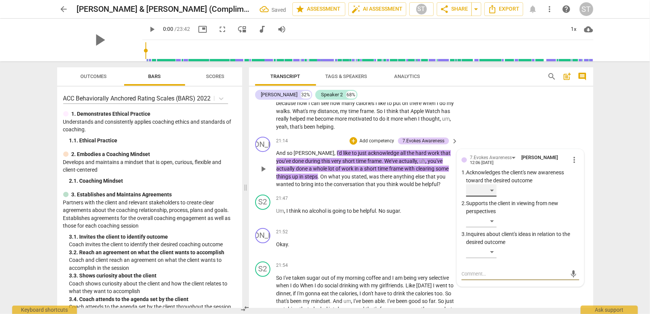
click at [491, 196] on div "​" at bounding box center [481, 190] width 30 height 12
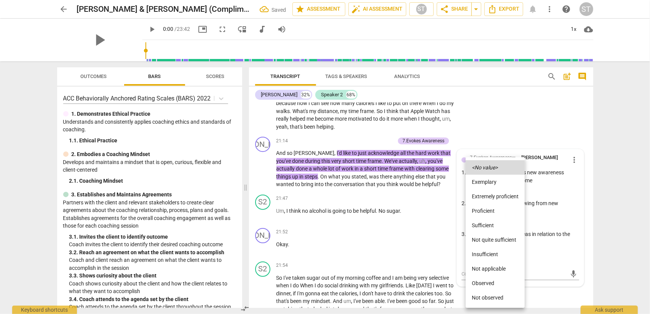
click at [490, 225] on li "Sufficient" at bounding box center [495, 225] width 59 height 14
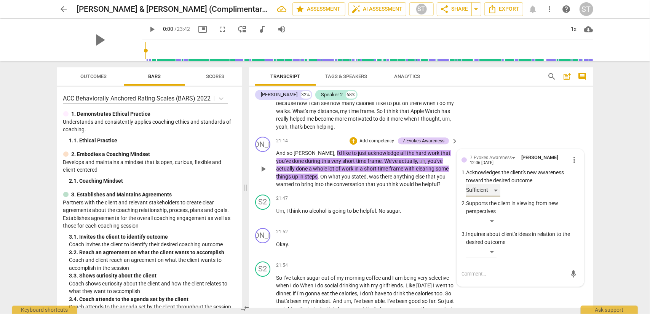
click at [493, 196] on div "Sufficient" at bounding box center [483, 190] width 34 height 12
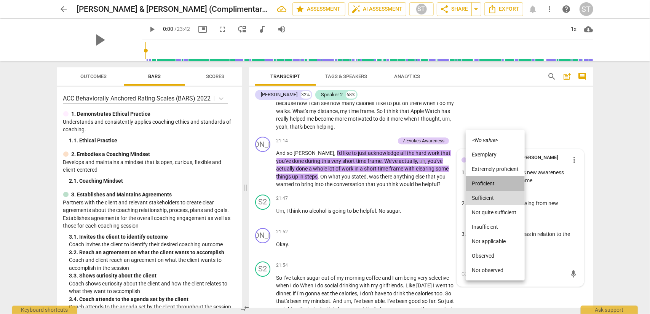
click at [494, 187] on li "Proficient" at bounding box center [495, 183] width 59 height 14
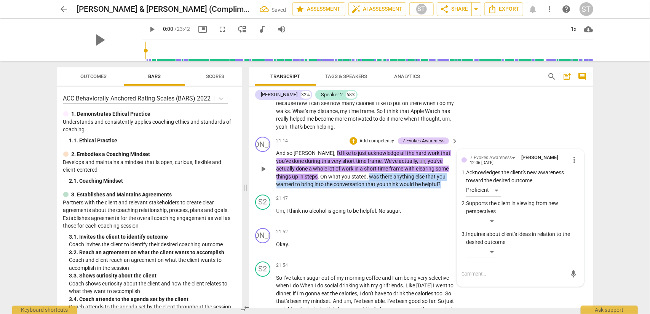
drag, startPoint x: 354, startPoint y: 185, endPoint x: 423, endPoint y: 193, distance: 70.2
click at [423, 188] on p "And so [PERSON_NAME] , I'd like to just acknowledge all the hard work that you'…" at bounding box center [365, 168] width 178 height 39
click at [426, 183] on div "+" at bounding box center [428, 182] width 8 height 8
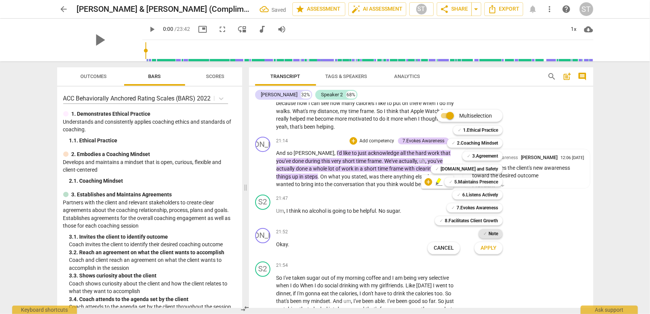
drag, startPoint x: 470, startPoint y: 218, endPoint x: 479, endPoint y: 236, distance: 19.9
click at [470, 219] on b "8.Facilitates Client Growth" at bounding box center [471, 220] width 53 height 9
click at [485, 250] on span "Apply" at bounding box center [488, 248] width 16 height 8
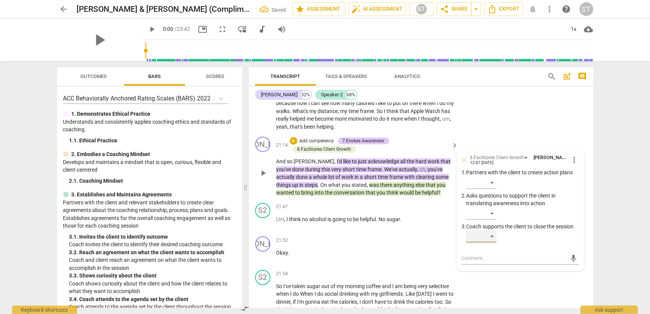
click at [489, 242] on div "​" at bounding box center [481, 236] width 30 height 12
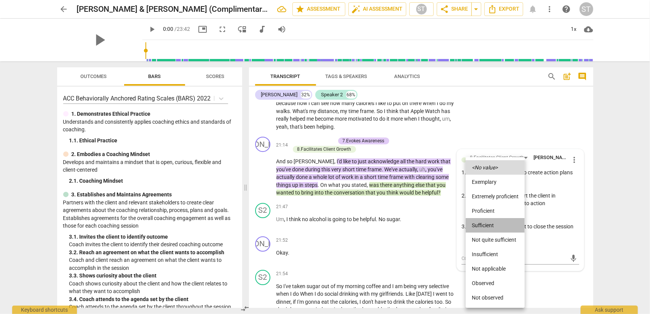
click at [491, 223] on li "Sufficient" at bounding box center [495, 225] width 59 height 14
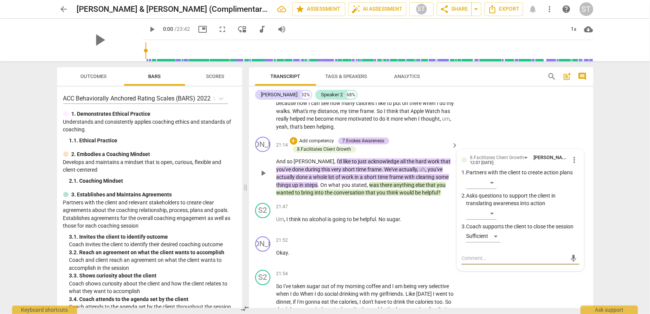
click at [487, 262] on textarea at bounding box center [513, 258] width 105 height 7
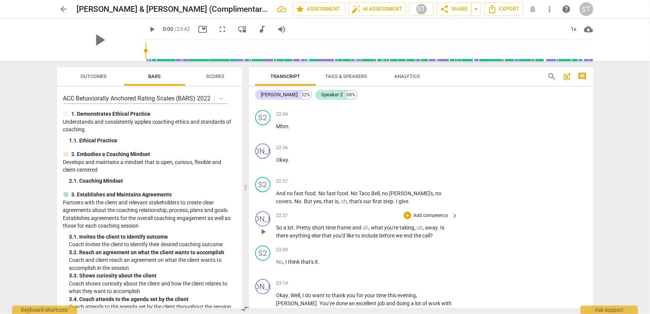
scroll to position [3853, 0]
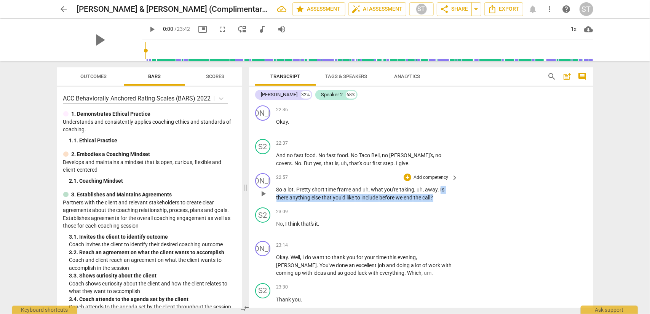
drag, startPoint x: 440, startPoint y: 196, endPoint x: 440, endPoint y: 211, distance: 14.8
click at [440, 204] on div "JA play_arrow pause 22:57 + Add competency keyboard_arrow_right So a lot . Pret…" at bounding box center [421, 187] width 344 height 34
click at [440, 198] on div "+" at bounding box center [442, 195] width 8 height 8
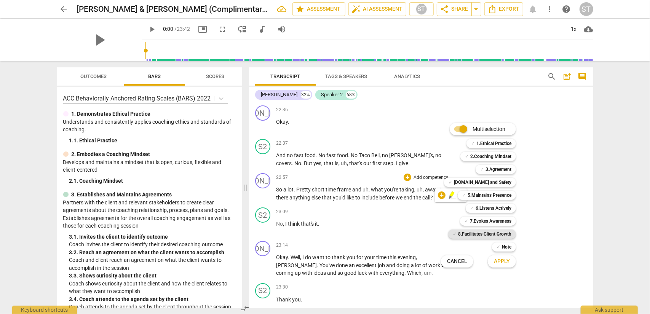
click at [468, 234] on b "8.Facilitates Client Growth" at bounding box center [484, 234] width 53 height 9
click at [498, 262] on span "Apply" at bounding box center [502, 262] width 16 height 8
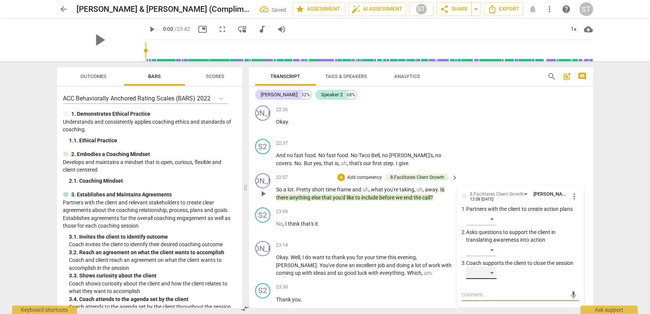
click at [490, 279] on div "​" at bounding box center [481, 273] width 30 height 12
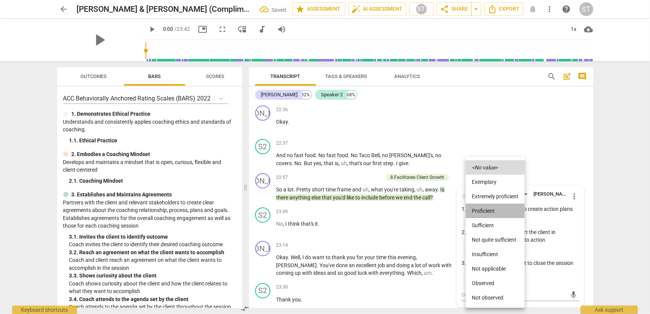
click at [492, 214] on li "Proficient" at bounding box center [495, 211] width 59 height 14
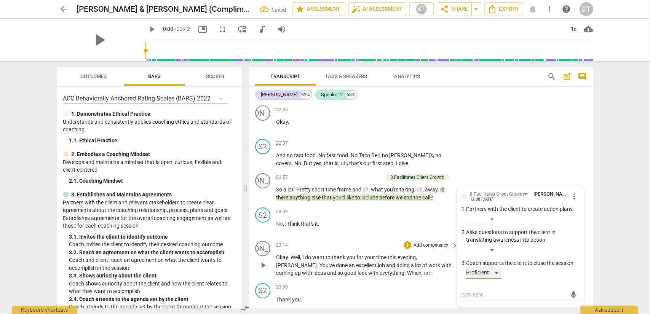
scroll to position [3891, 0]
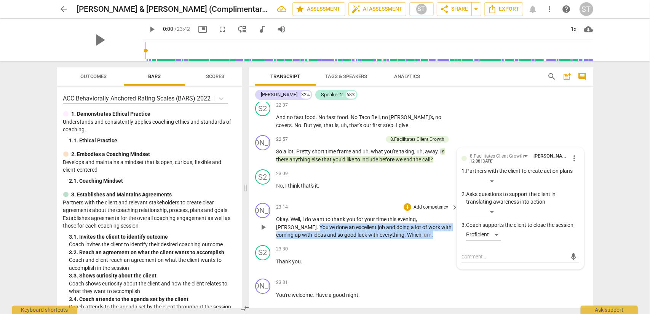
drag, startPoint x: 435, startPoint y: 227, endPoint x: 435, endPoint y: 243, distance: 16.0
click at [435, 239] on p "Okay . Well , I do want to thank you for your time this evening , [PERSON_NAME]…" at bounding box center [365, 227] width 178 height 24
click at [390, 233] on div "+" at bounding box center [390, 233] width 8 height 8
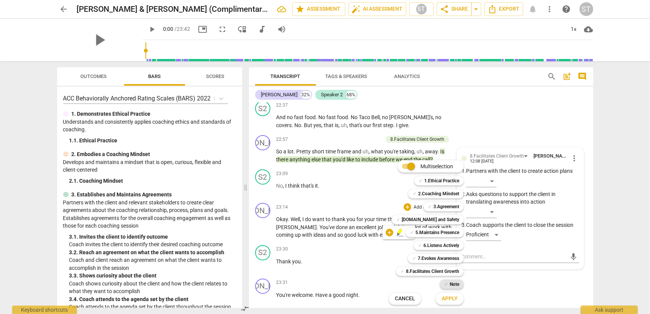
click at [447, 284] on span "✓" at bounding box center [446, 284] width 4 height 9
click at [448, 299] on span "Apply" at bounding box center [450, 299] width 16 height 8
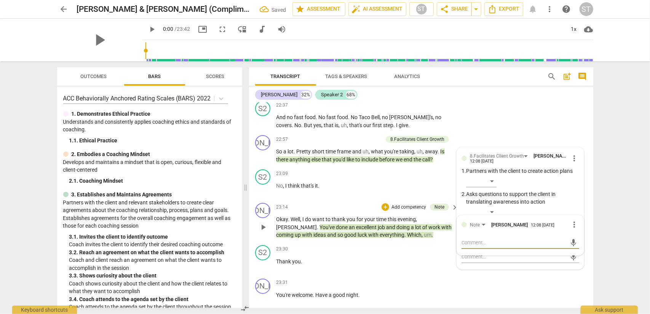
click at [469, 246] on textarea at bounding box center [513, 242] width 105 height 7
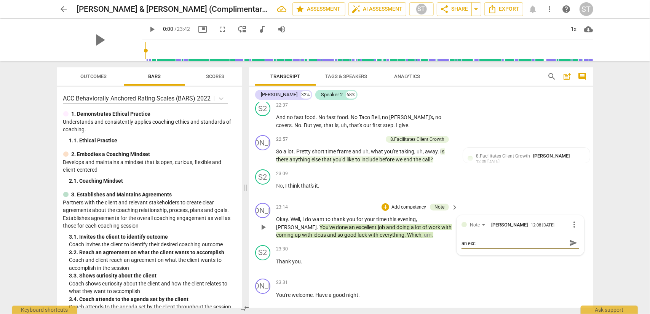
scroll to position [0, 0]
drag, startPoint x: 461, startPoint y: 249, endPoint x: 469, endPoint y: 247, distance: 8.3
click at [462, 249] on textarea "Careful of sharing coach's opinion..."you've done an excellent job..."" at bounding box center [513, 246] width 105 height 14
click at [572, 250] on span "send" at bounding box center [573, 246] width 8 height 8
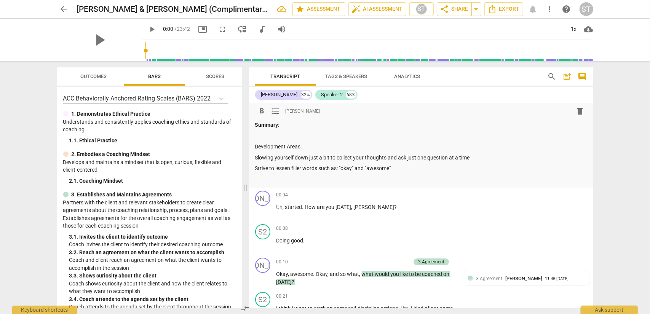
click at [399, 168] on p "Strive to lessen filler words such as: "okay" and "awesome"" at bounding box center [421, 168] width 332 height 8
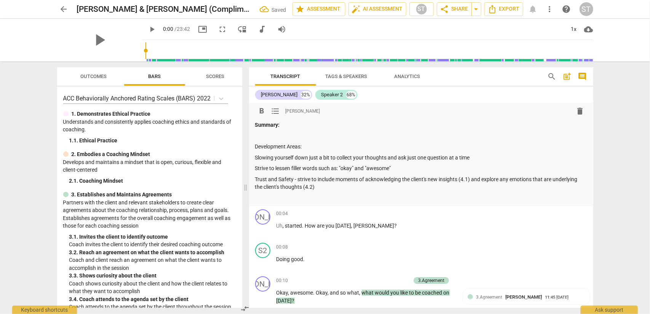
click at [263, 133] on p at bounding box center [421, 136] width 332 height 8
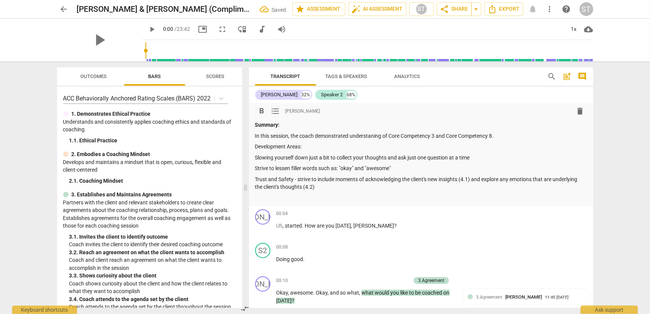
click at [374, 134] on p "In this session, the coach demonstrated understaning of Core Competency 3 and C…" at bounding box center [421, 136] width 332 height 8
click at [503, 136] on p "In this session, the coach demonstrated understanding of Core Competency 3 and …" at bounding box center [421, 136] width 332 height 8
click at [351, 135] on p "In this session, the coach demonstrated understanding of Core Competency 3 and …" at bounding box center [421, 136] width 332 height 8
click at [370, 135] on p "In this session, the coach demonstrated well ther proficiency and understanding…" at bounding box center [421, 136] width 332 height 8
drag, startPoint x: 361, startPoint y: 136, endPoint x: 351, endPoint y: 135, distance: 10.0
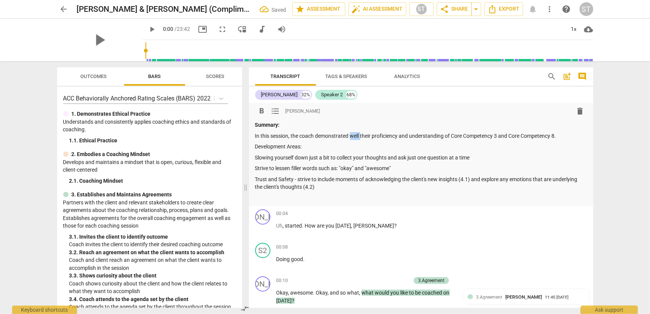
click at [351, 135] on p "In this session, the coach demonstrated well their proficiency and understandin…" at bounding box center [421, 136] width 332 height 8
drag, startPoint x: 362, startPoint y: 136, endPoint x: 351, endPoint y: 135, distance: 11.8
click at [351, 135] on p "In this session, the coach demonstrated their proficiency and understanding of …" at bounding box center [421, 136] width 332 height 8
click at [552, 134] on p "In this session, the coach demonstrated proficiency and understanding of Core C…" at bounding box center [421, 136] width 332 height 8
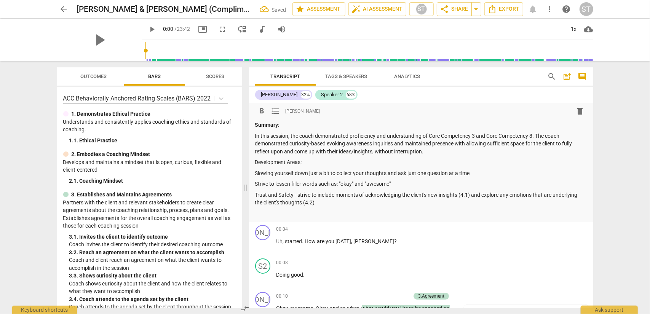
click at [319, 204] on p "Trust and Safety - strive to include moments of acknowledging the client's new …" at bounding box center [421, 199] width 332 height 16
drag, startPoint x: 255, startPoint y: 172, endPoint x: 329, endPoint y: 199, distance: 78.9
click at [329, 199] on div "Summary: In this session, the coach demonstrated proficiency and understanding …" at bounding box center [421, 169] width 332 height 96
click at [255, 173] on p "Slowing yourself down just a bit to collect your thoughts and ask just one ques…" at bounding box center [421, 173] width 332 height 8
click at [319, 203] on p "Trust and Safety - strive to include moments of acknowledging the client's new …" at bounding box center [421, 199] width 332 height 16
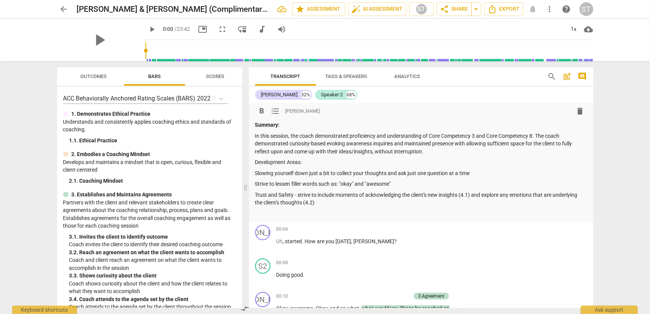
click at [255, 160] on p "Development Areas:" at bounding box center [421, 162] width 332 height 8
click at [333, 162] on p "Areas for continued development Areas:" at bounding box center [421, 162] width 332 height 8
click at [329, 204] on p "Trust and Safety - strive to include moments of acknowledging the client's new …" at bounding box center [421, 199] width 332 height 16
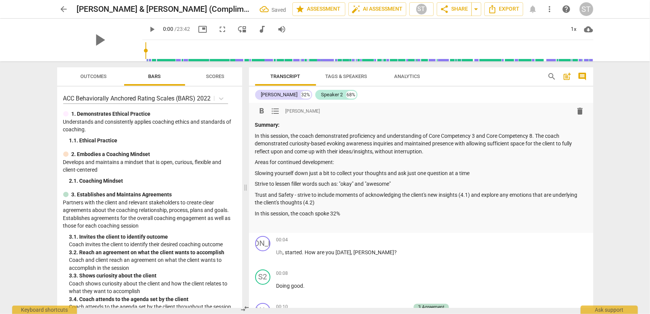
click at [301, 214] on p "In this session, the coach spoke 32%" at bounding box center [421, 214] width 332 height 8
click at [409, 213] on p "In this session, the client spoke 68% and the coach spoke 32%" at bounding box center [421, 214] width 332 height 8
click at [511, 10] on span "Export" at bounding box center [504, 9] width 32 height 9
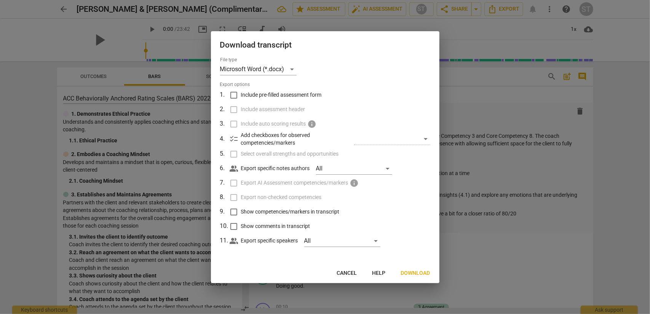
click at [295, 97] on span "Include pre-filled assessment form" at bounding box center [281, 95] width 81 height 8
click at [241, 97] on input "Include pre-filled assessment form" at bounding box center [233, 95] width 14 height 14
click at [289, 155] on span "Select overall strengths and opportunities" at bounding box center [290, 154] width 98 height 8
click at [241, 155] on input "Select overall strengths and opportunities" at bounding box center [233, 154] width 14 height 14
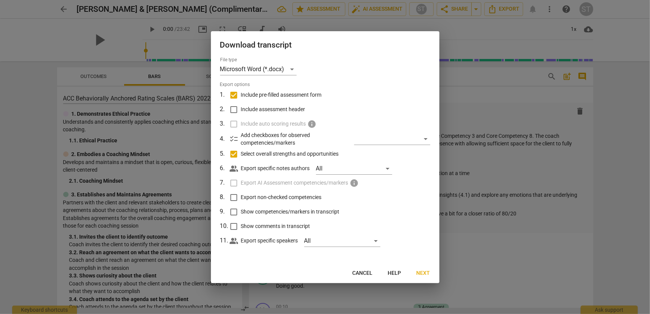
click at [276, 197] on span "Export non-checked competencies" at bounding box center [281, 197] width 81 height 8
click at [241, 197] on input "Export non-checked competencies" at bounding box center [233, 197] width 14 height 14
click at [275, 210] on span "Show competencies/markers in transcript" at bounding box center [290, 212] width 99 height 8
click at [241, 210] on input "Show competencies/markers in transcript" at bounding box center [233, 212] width 14 height 14
click at [276, 226] on span "Show comments in transcript" at bounding box center [275, 226] width 69 height 8
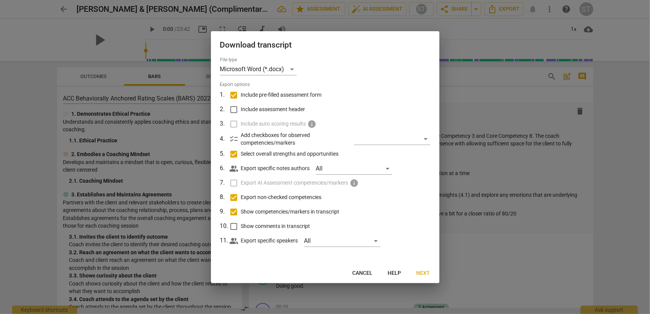
click at [241, 226] on input "Show comments in transcript" at bounding box center [233, 226] width 14 height 14
click at [420, 275] on span "Next" at bounding box center [423, 274] width 14 height 8
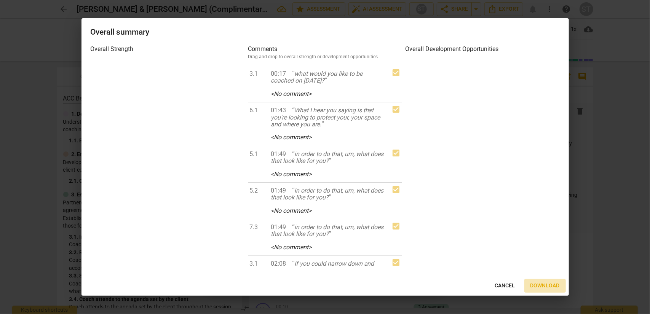
click at [537, 284] on span "Download" at bounding box center [544, 286] width 29 height 8
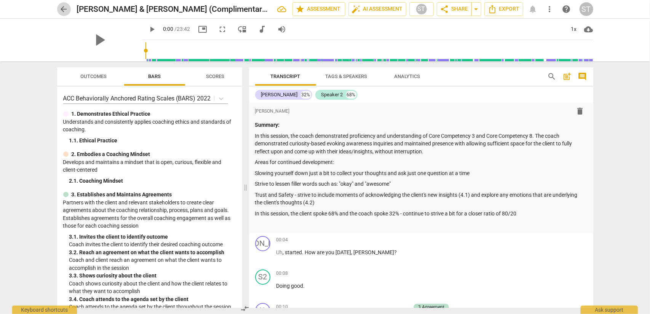
click at [64, 9] on span "arrow_back" at bounding box center [63, 9] width 9 height 9
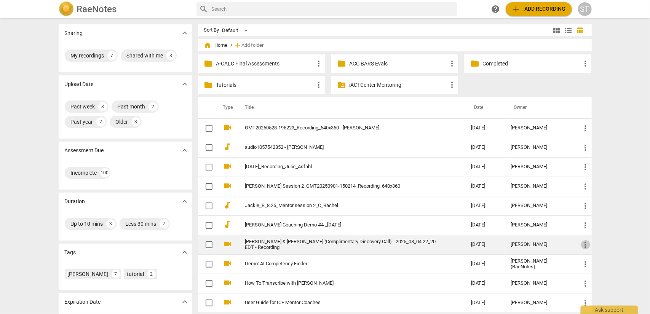
click at [586, 245] on span "more_vert" at bounding box center [585, 244] width 9 height 9
click at [586, 245] on li "Move" at bounding box center [593, 243] width 29 height 18
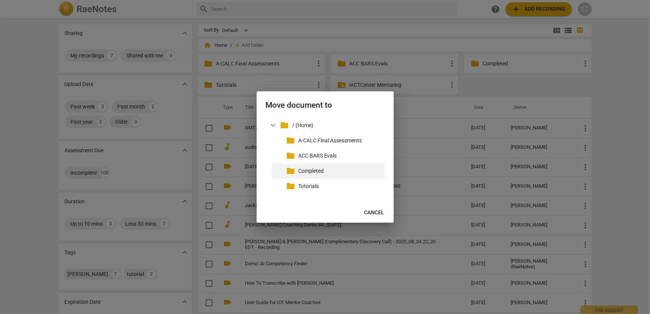
click at [314, 172] on p "Completed" at bounding box center [339, 171] width 83 height 8
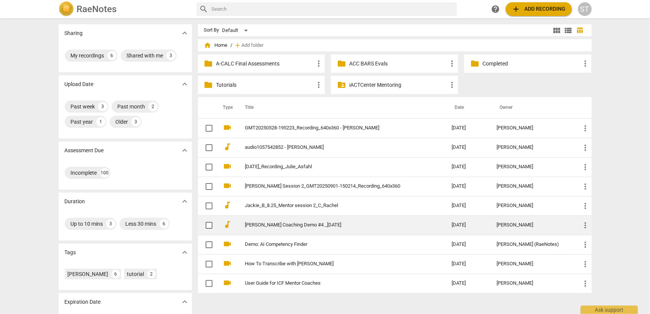
click at [308, 222] on link "[PERSON_NAME] Coaching Demo #4 _[DATE]" at bounding box center [334, 225] width 179 height 6
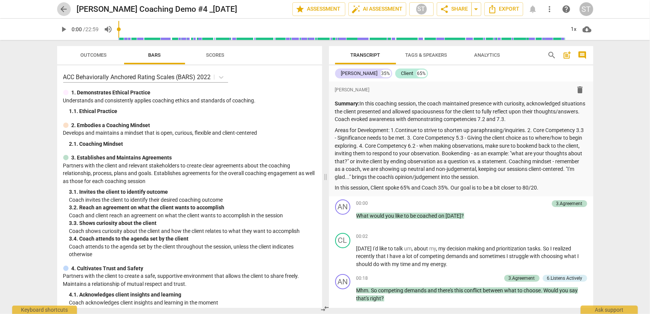
click at [62, 10] on span "arrow_back" at bounding box center [63, 9] width 9 height 9
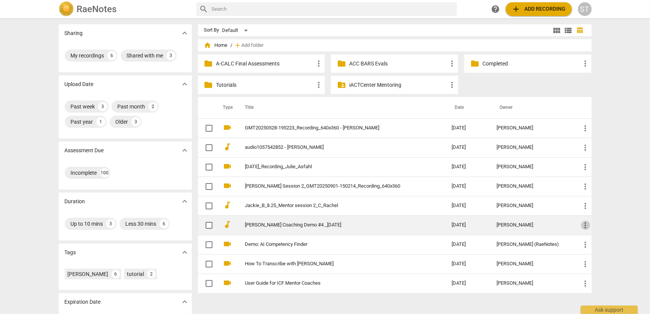
click at [585, 223] on span "more_vert" at bounding box center [585, 225] width 9 height 9
click at [585, 223] on li "Move" at bounding box center [593, 224] width 29 height 18
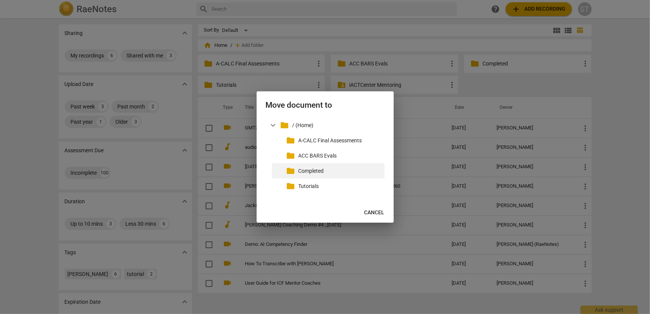
click at [330, 169] on p "Completed" at bounding box center [339, 171] width 83 height 8
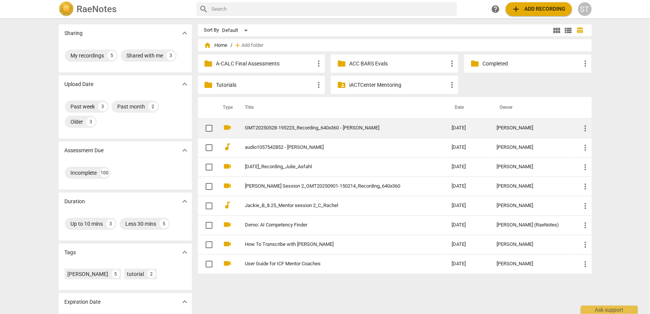
click at [258, 126] on link "GMT20250528-195223_Recording_640x360 - [PERSON_NAME]" at bounding box center [334, 128] width 179 height 6
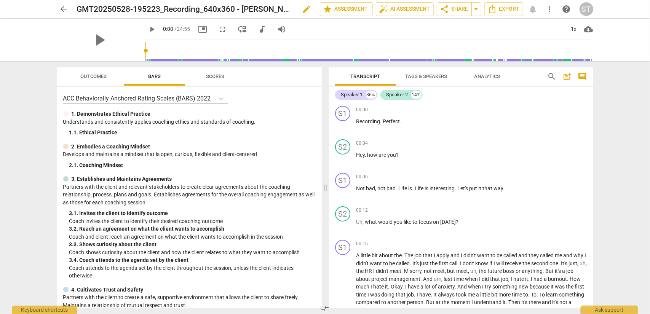
click at [307, 9] on span "edit" at bounding box center [306, 9] width 9 height 9
click at [76, 6] on div "arrow_back GMT20250528-195223_Recording_640x360 - [PERSON_NAME] done clear star…" at bounding box center [325, 9] width 536 height 14
click at [307, 10] on span "edit" at bounding box center [306, 9] width 9 height 9
click at [80, 9] on input "GMT20250528-195223_Recording_640x360 - [PERSON_NAME]" at bounding box center [181, 9] width 209 height 14
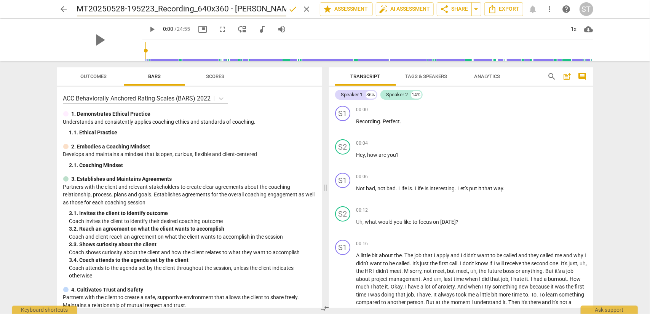
scroll to position [0, 0]
click at [292, 8] on span "done" at bounding box center [293, 9] width 9 height 9
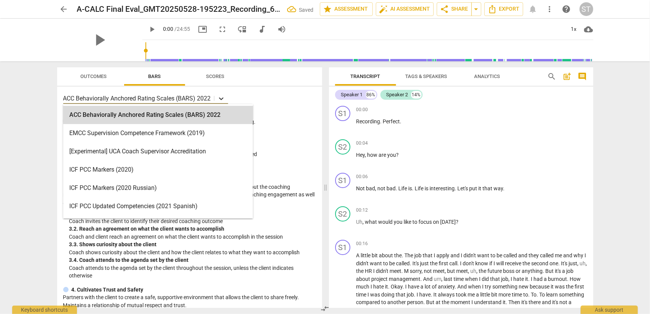
click at [221, 99] on icon at bounding box center [221, 99] width 8 height 8
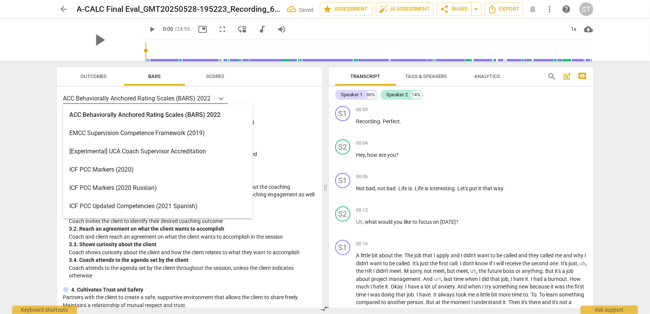
click at [196, 175] on div "ICF PCC Markers (2020)" at bounding box center [158, 170] width 190 height 18
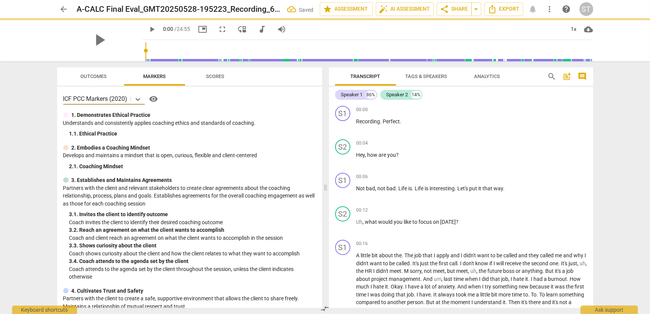
click at [65, 8] on span "arrow_back" at bounding box center [63, 9] width 9 height 9
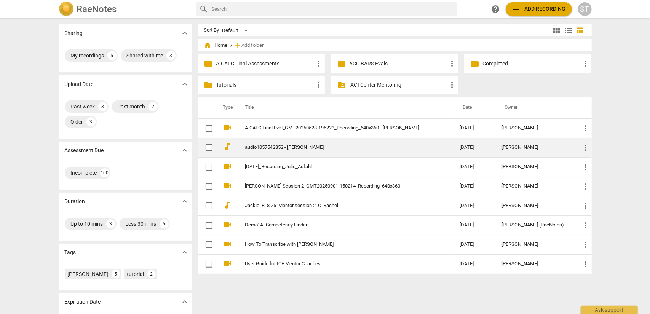
click at [272, 145] on link "audio1057542852 - [PERSON_NAME]" at bounding box center [338, 148] width 187 height 6
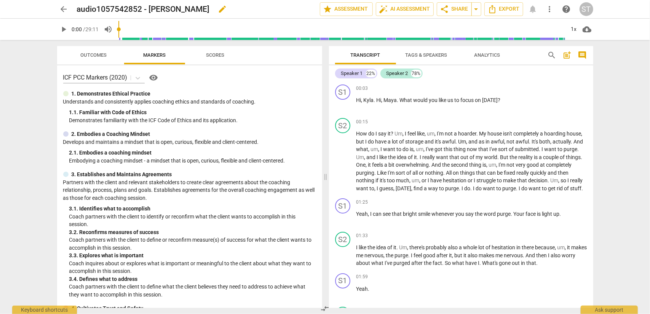
click at [218, 10] on span "edit" at bounding box center [222, 9] width 9 height 9
click at [77, 8] on input "audio1057542852 - [PERSON_NAME]" at bounding box center [181, 9] width 209 height 14
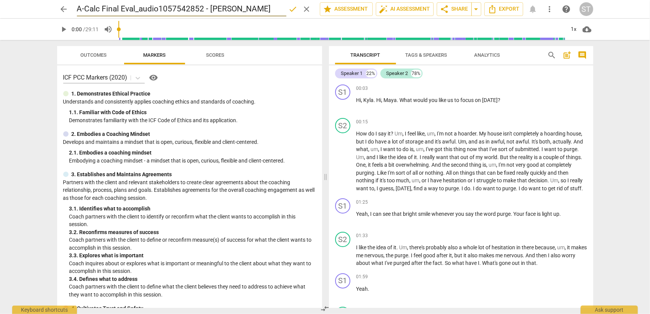
click at [289, 9] on span "done" at bounding box center [293, 9] width 9 height 9
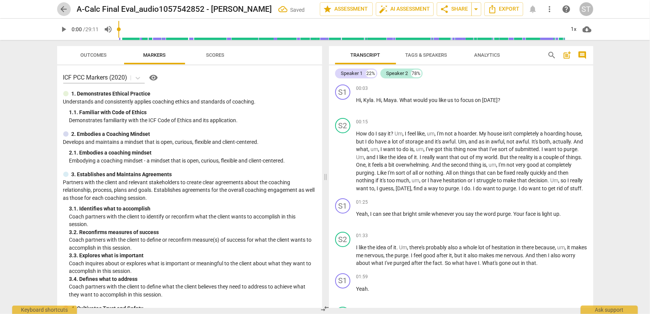
click at [61, 10] on span "arrow_back" at bounding box center [63, 9] width 9 height 9
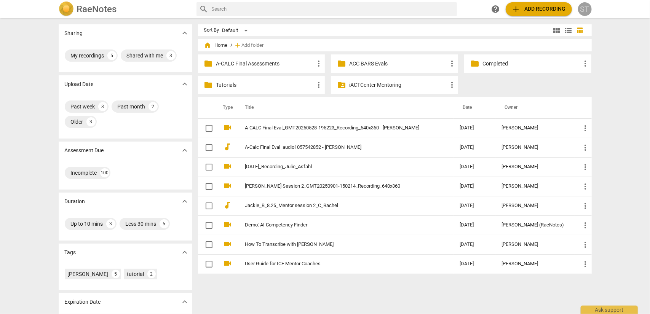
click at [586, 13] on div "ST" at bounding box center [585, 9] width 14 height 14
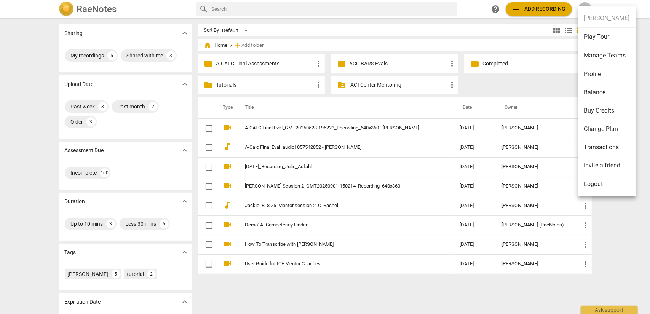
click at [590, 185] on li "Logout" at bounding box center [607, 184] width 58 height 18
